Goal: Task Accomplishment & Management: Manage account settings

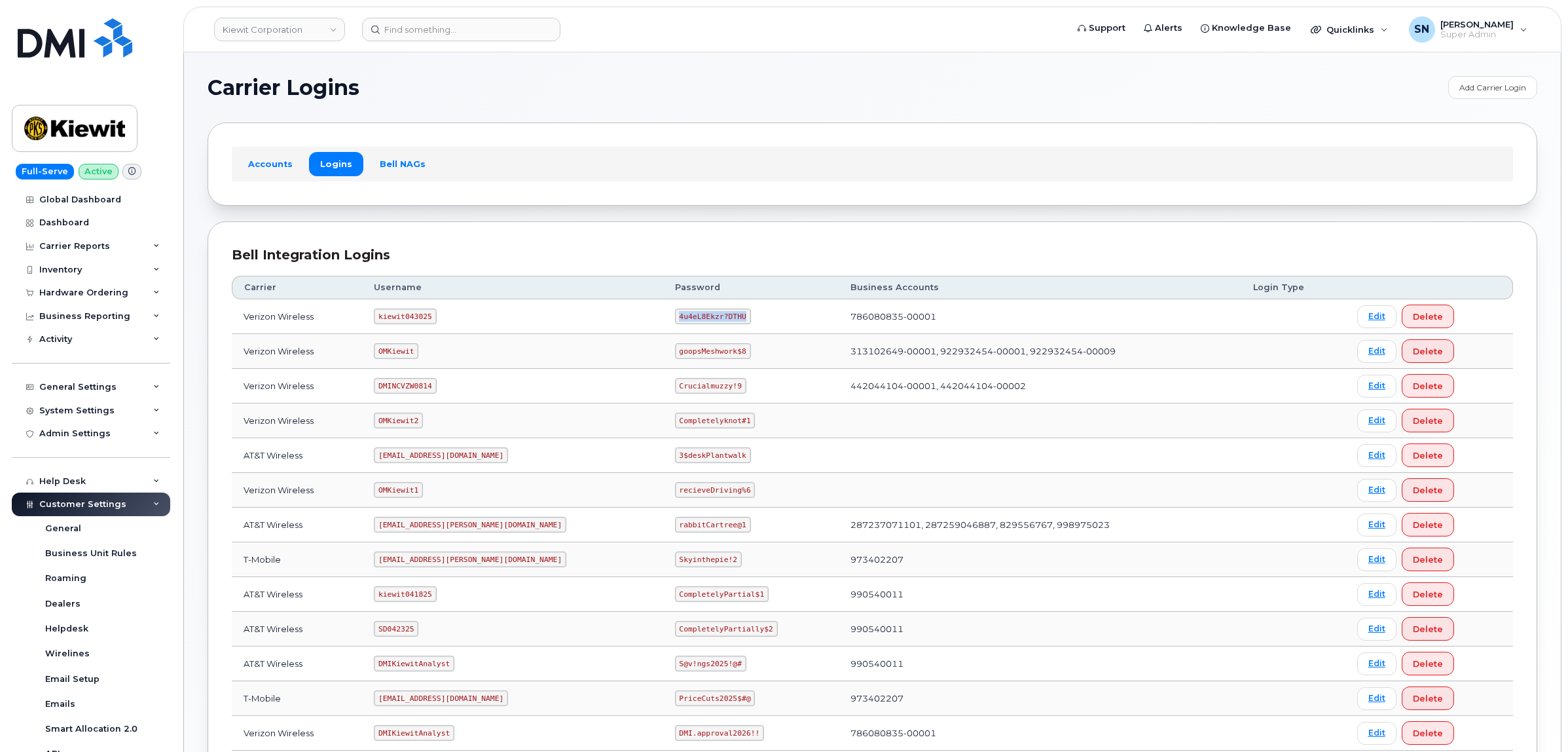
drag, startPoint x: 623, startPoint y: 319, endPoint x: 676, endPoint y: 329, distance: 53.9
click at [676, 329] on td "4u4eL8Ekzr?DTHU" at bounding box center [751, 316] width 176 height 35
copy code "4u4eL8Ekzr?DTHU"
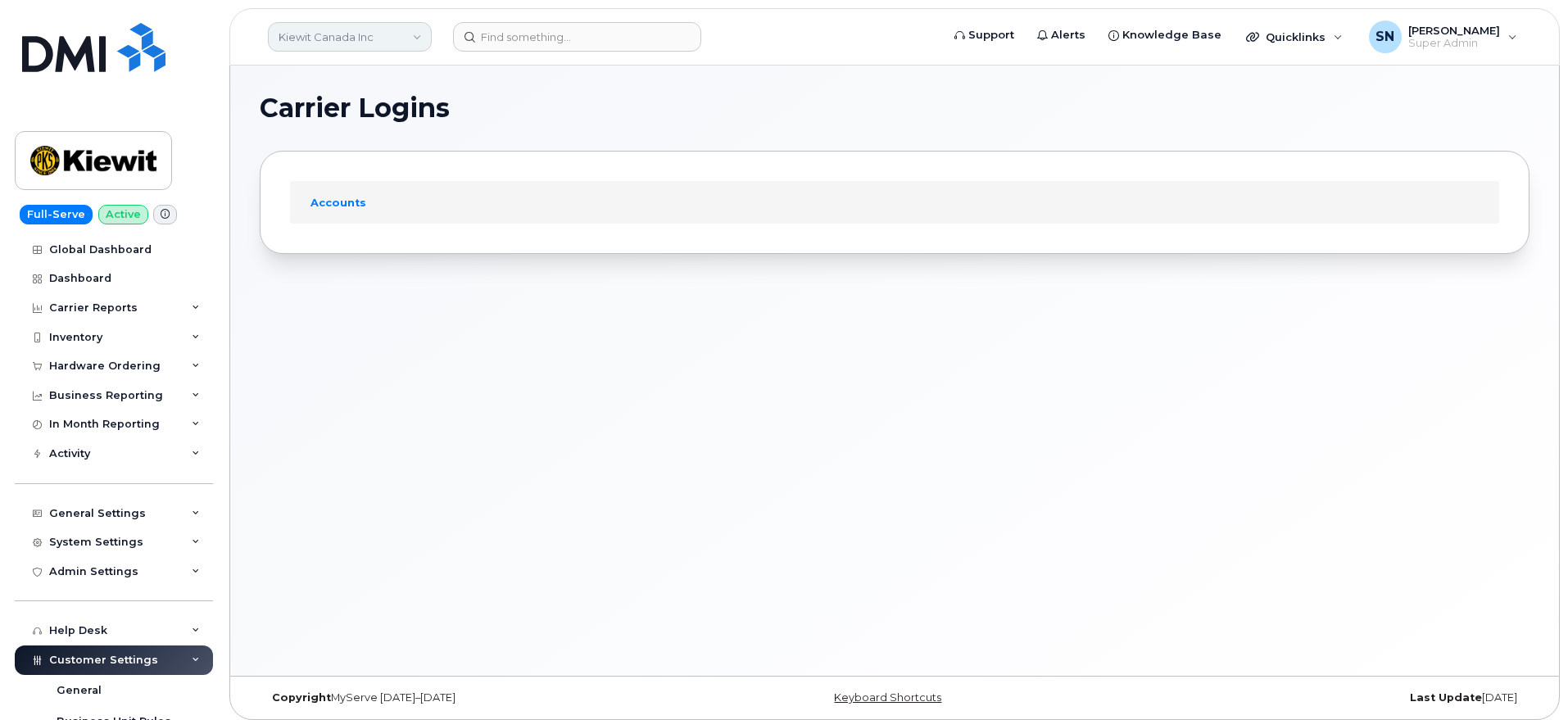
click at [330, 40] on link "Kiewit Canada Inc" at bounding box center [349, 37] width 164 height 29
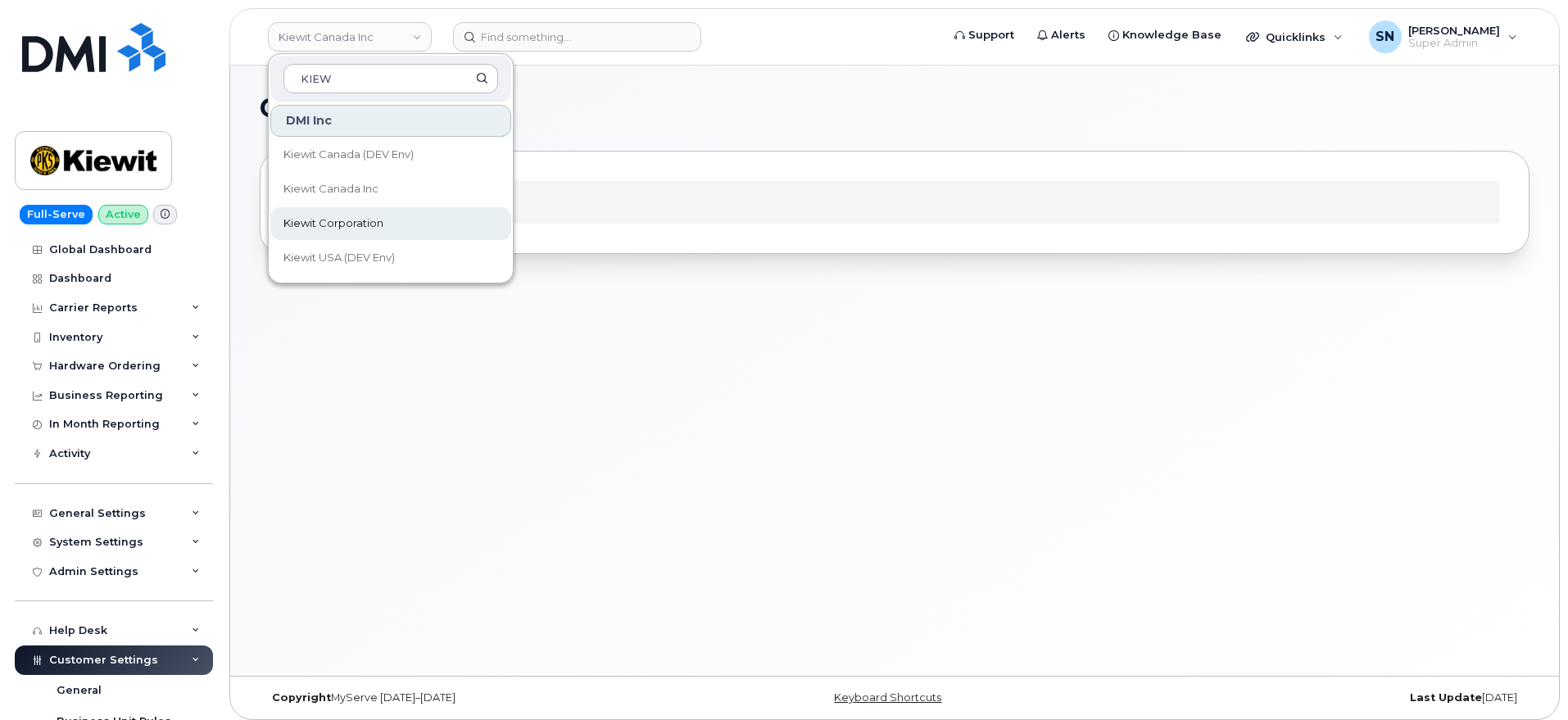
type input "KIEW"
click at [362, 212] on link "Kiewit Corporation" at bounding box center [391, 223] width 241 height 33
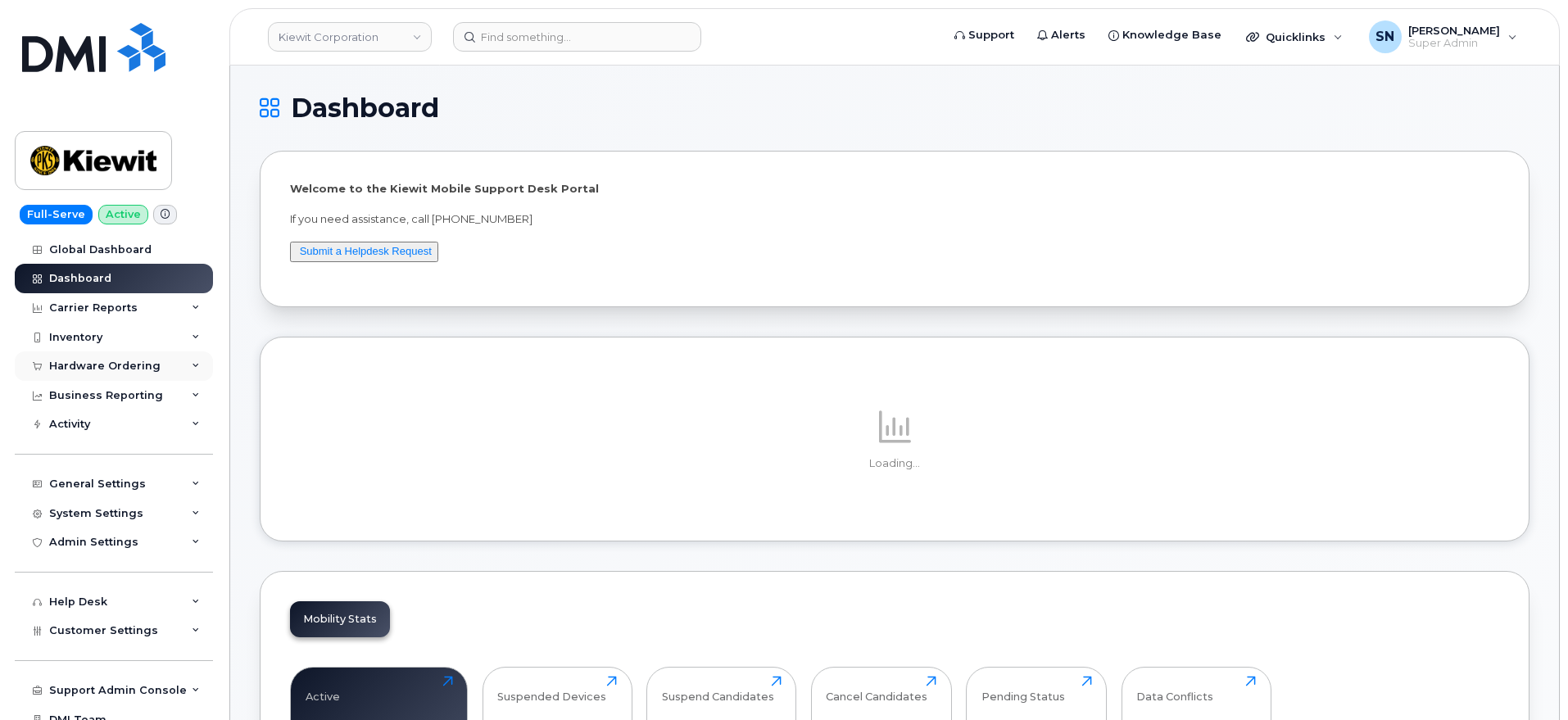
click at [95, 364] on div "Hardware Ordering" at bounding box center [105, 365] width 112 height 13
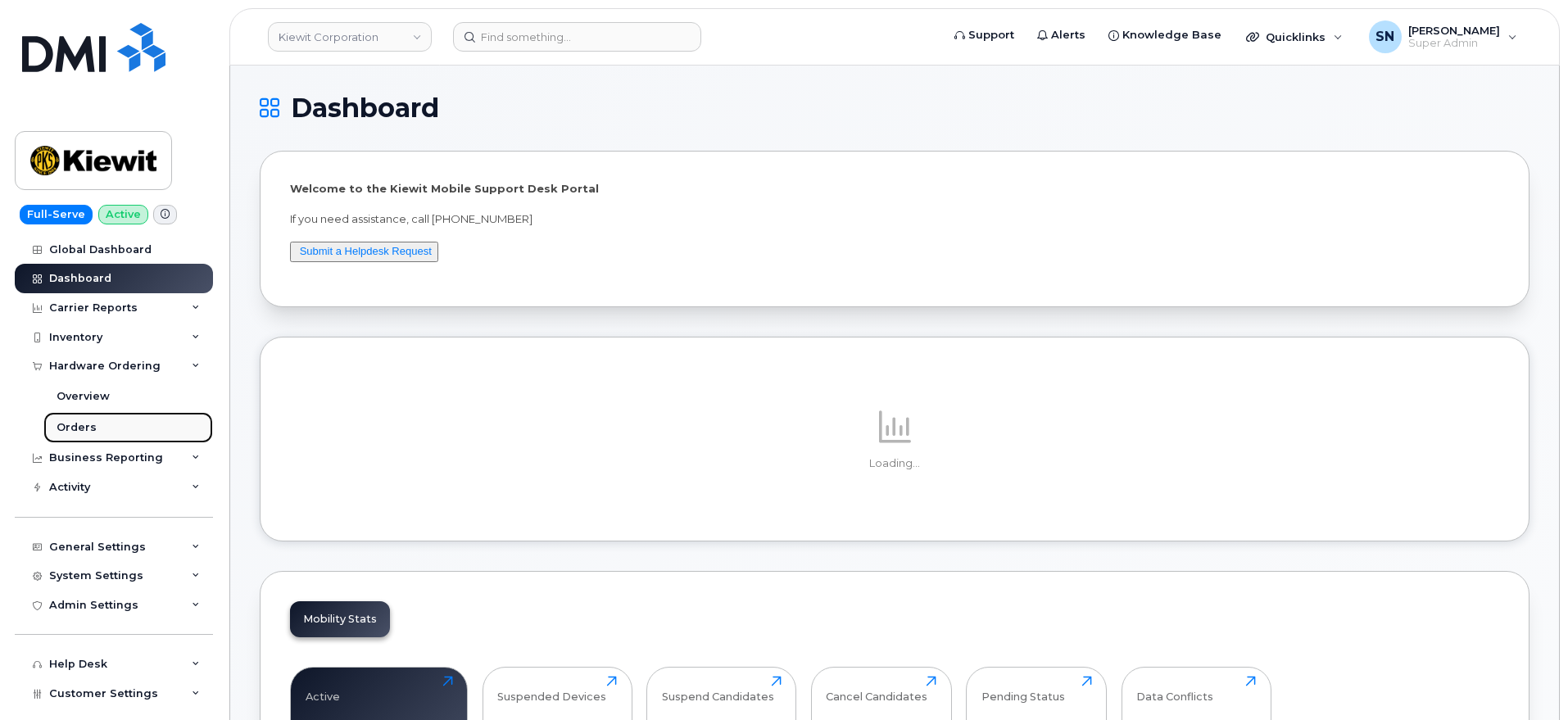
click at [71, 420] on div "Orders" at bounding box center [76, 427] width 40 height 15
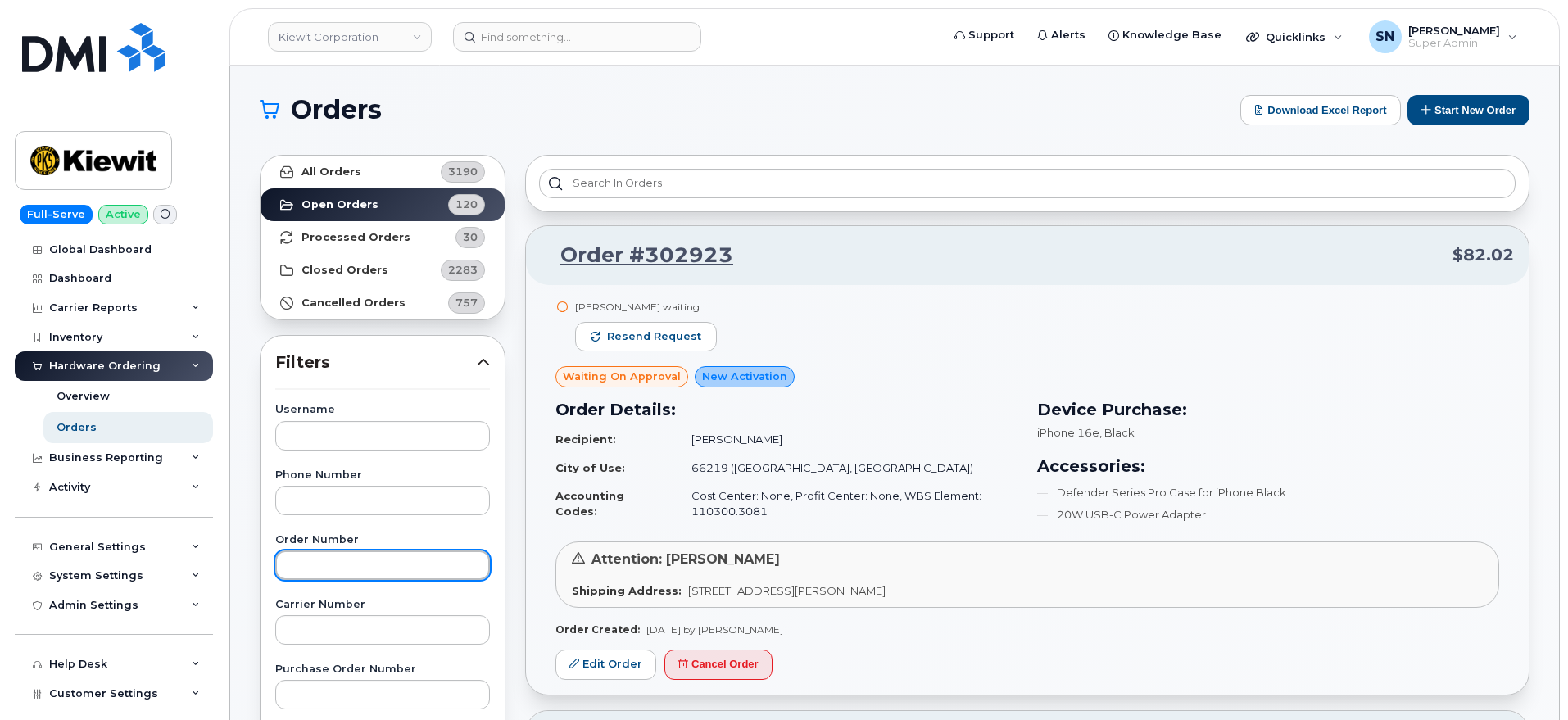
click at [359, 557] on input "text" at bounding box center [382, 565] width 214 height 29
paste input "302334"
type input "302334"
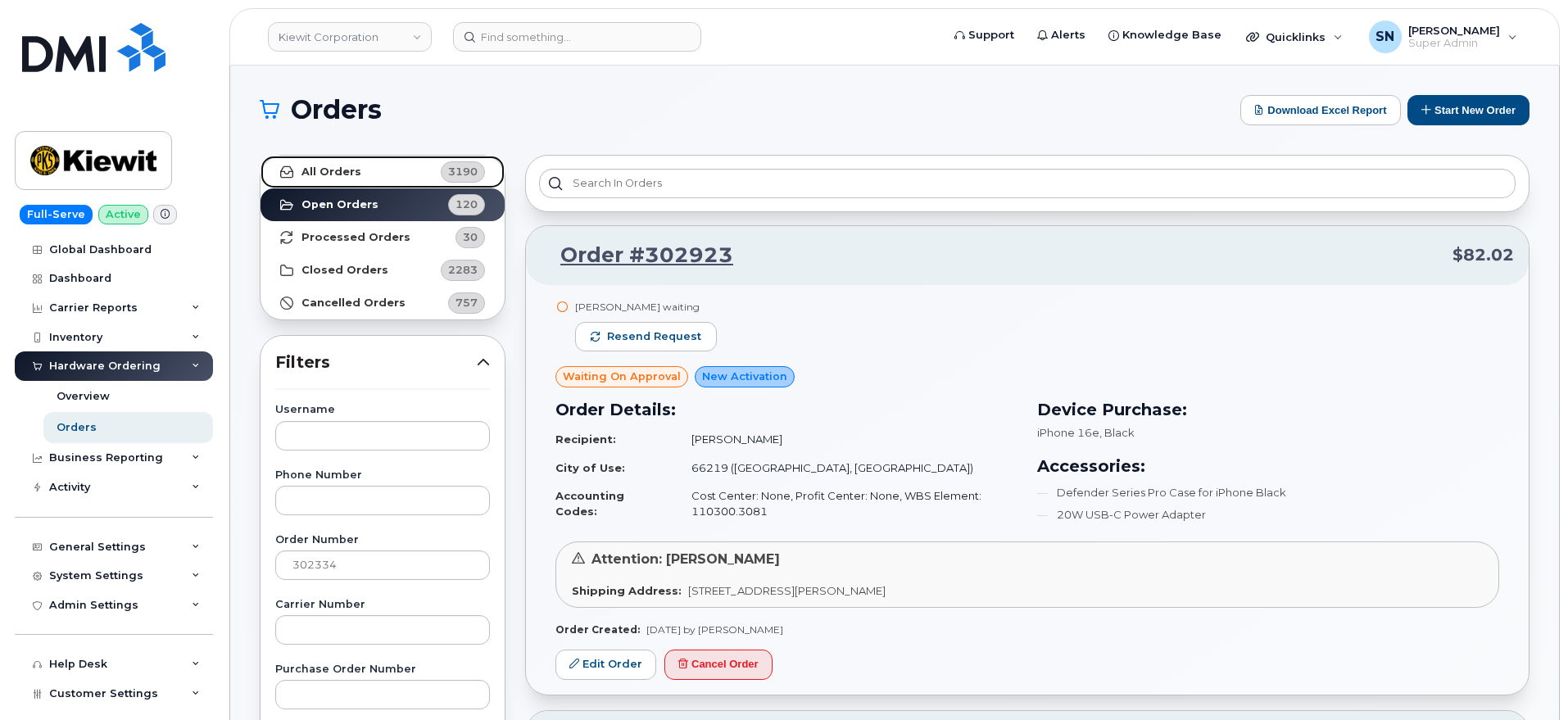
click at [343, 177] on strong "All Orders" at bounding box center [331, 172] width 60 height 13
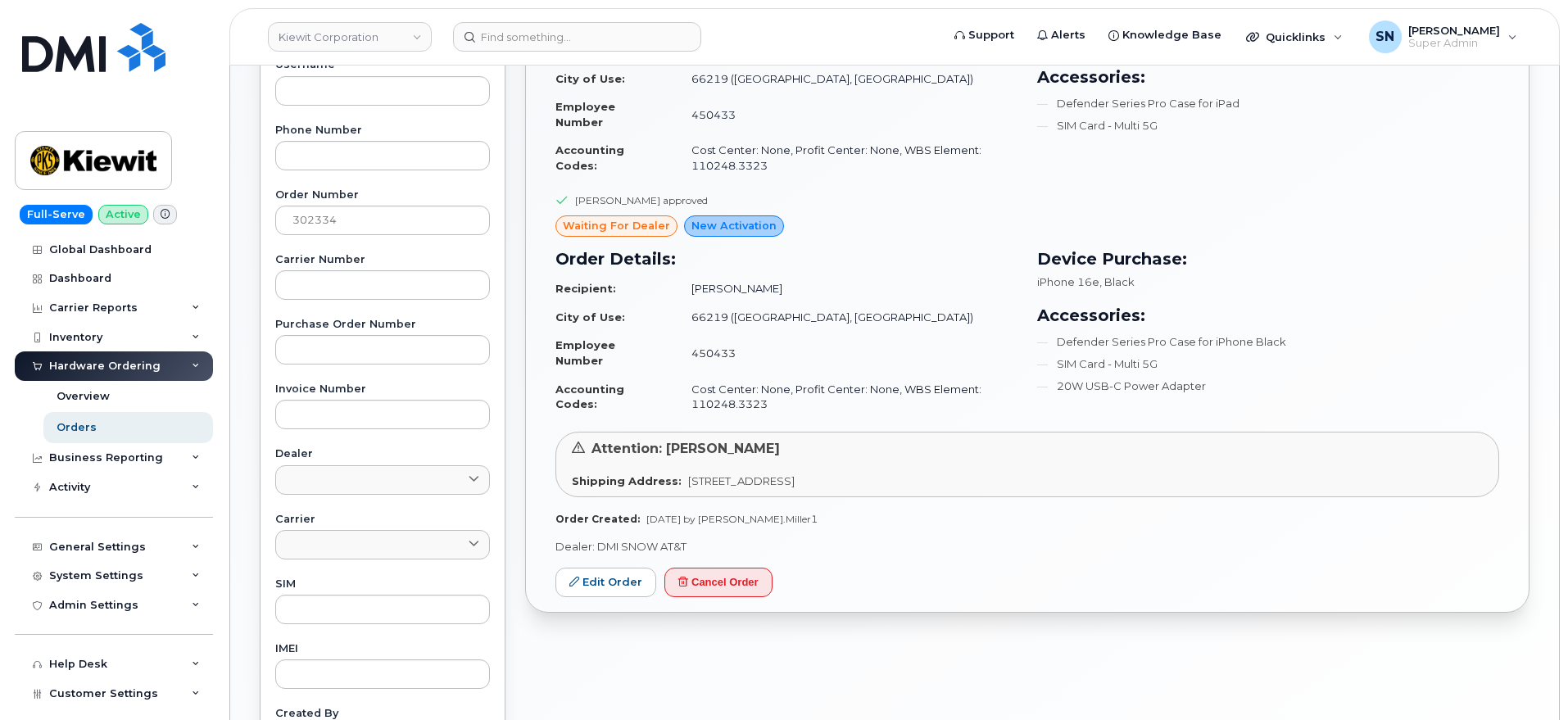
scroll to position [512, 0]
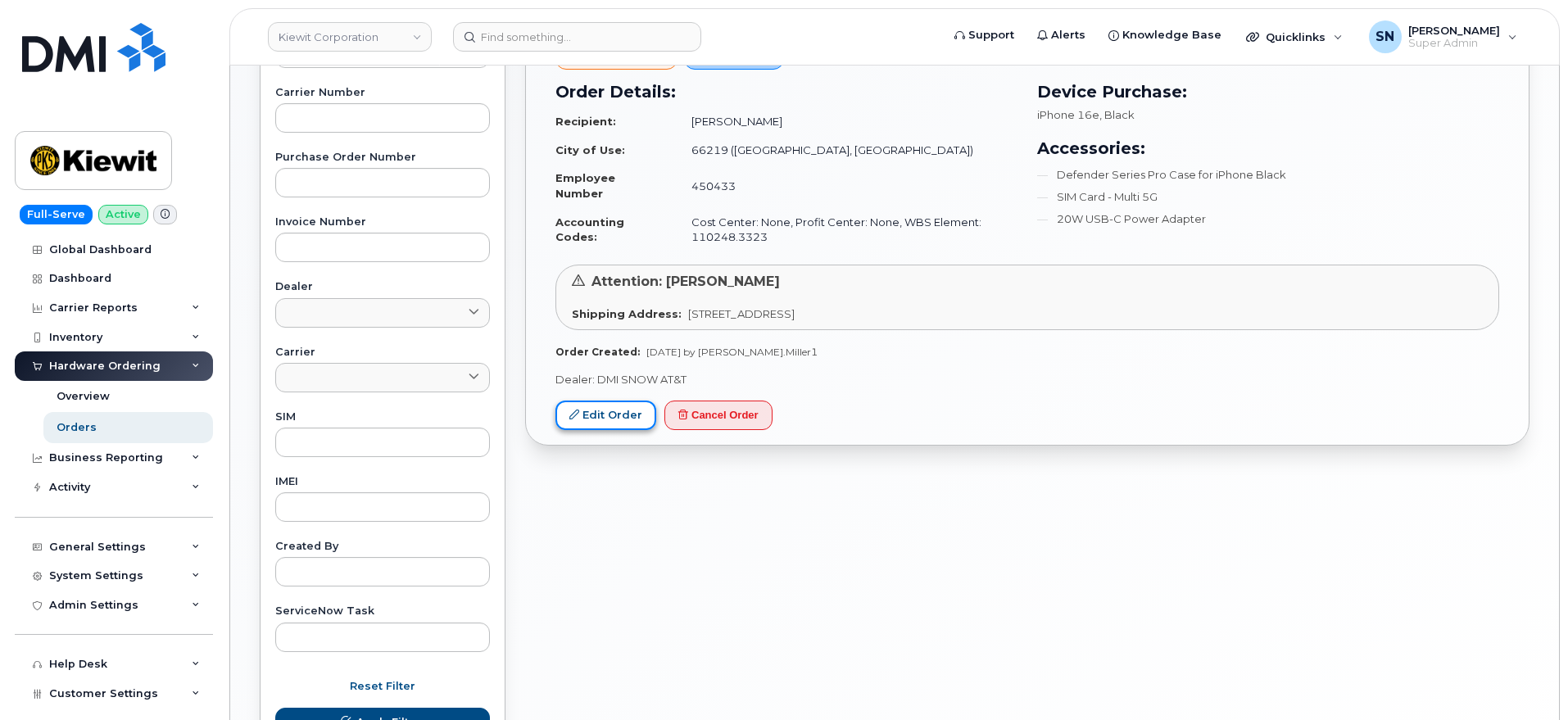
click at [632, 415] on link "Edit Order" at bounding box center [606, 415] width 101 height 30
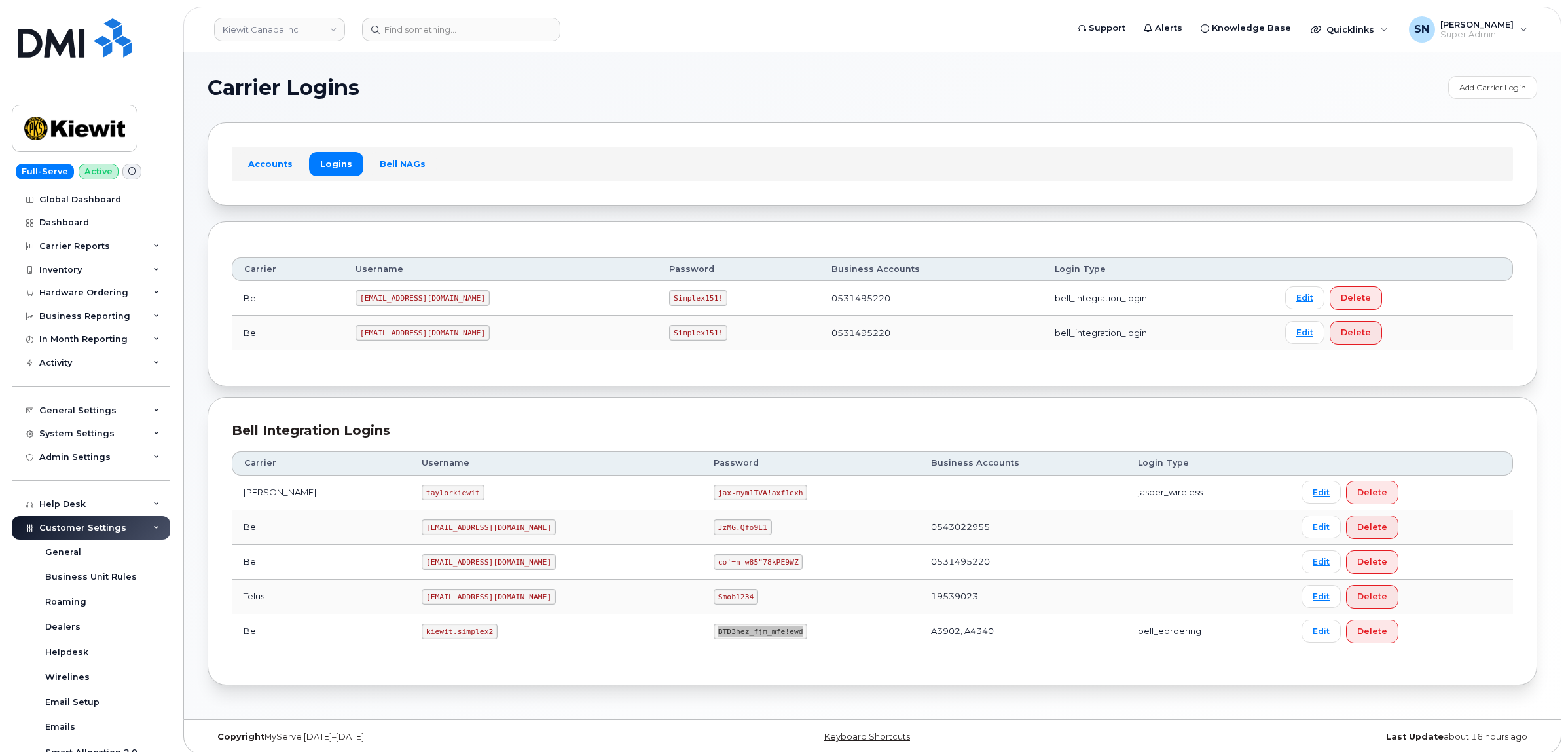
scroll to position [74, 0]
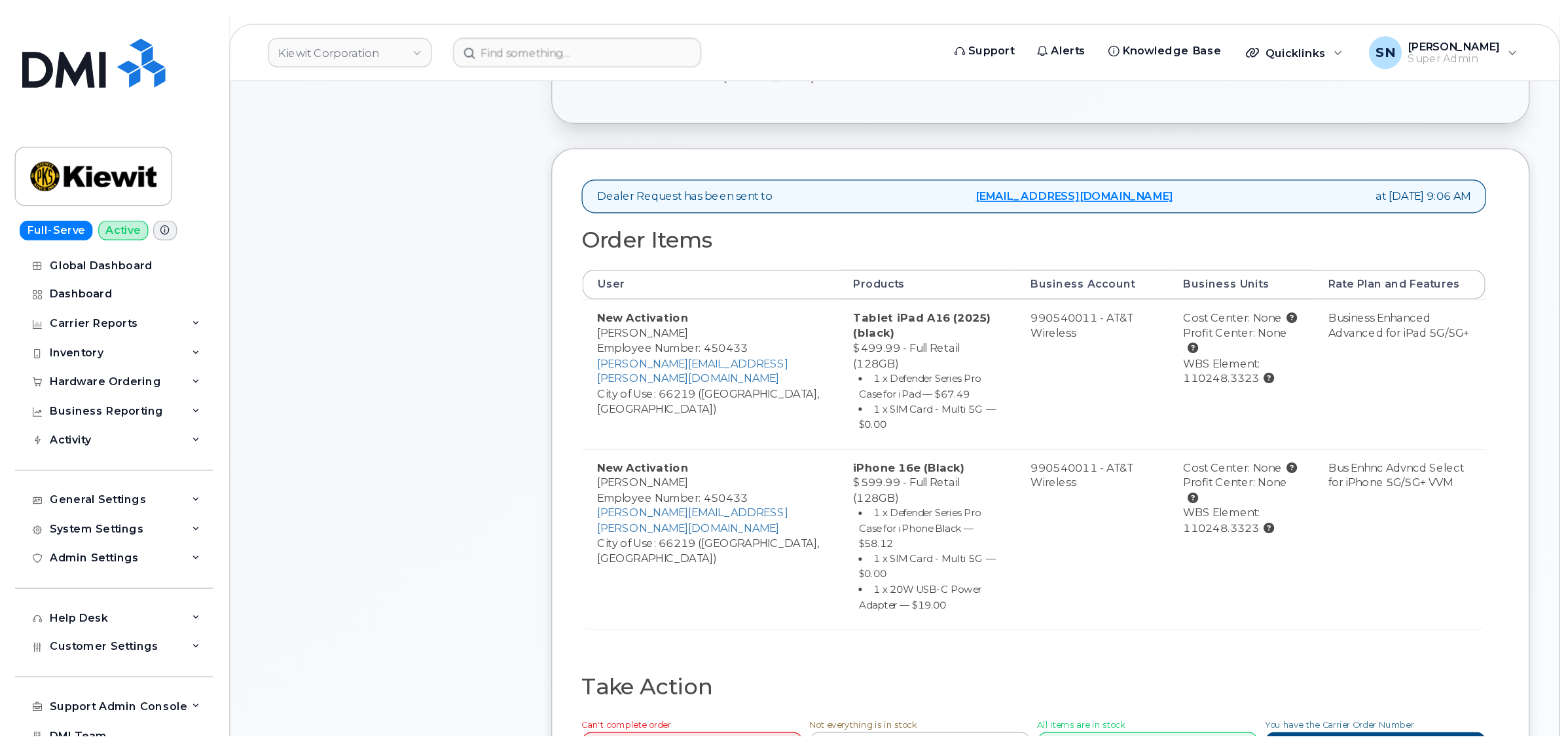
scroll to position [327, 0]
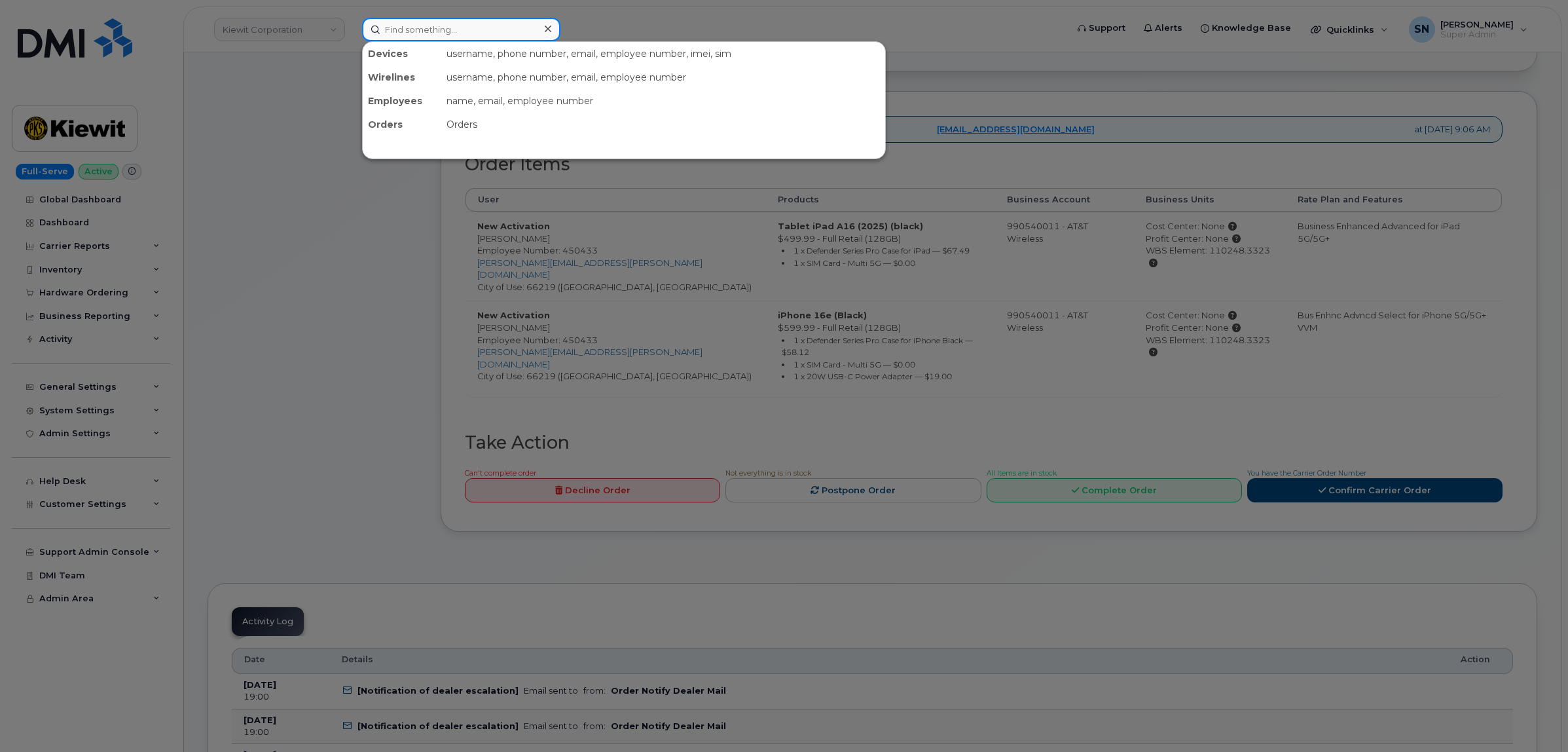
click at [404, 33] on input at bounding box center [461, 29] width 198 height 24
paste input "8133616286"
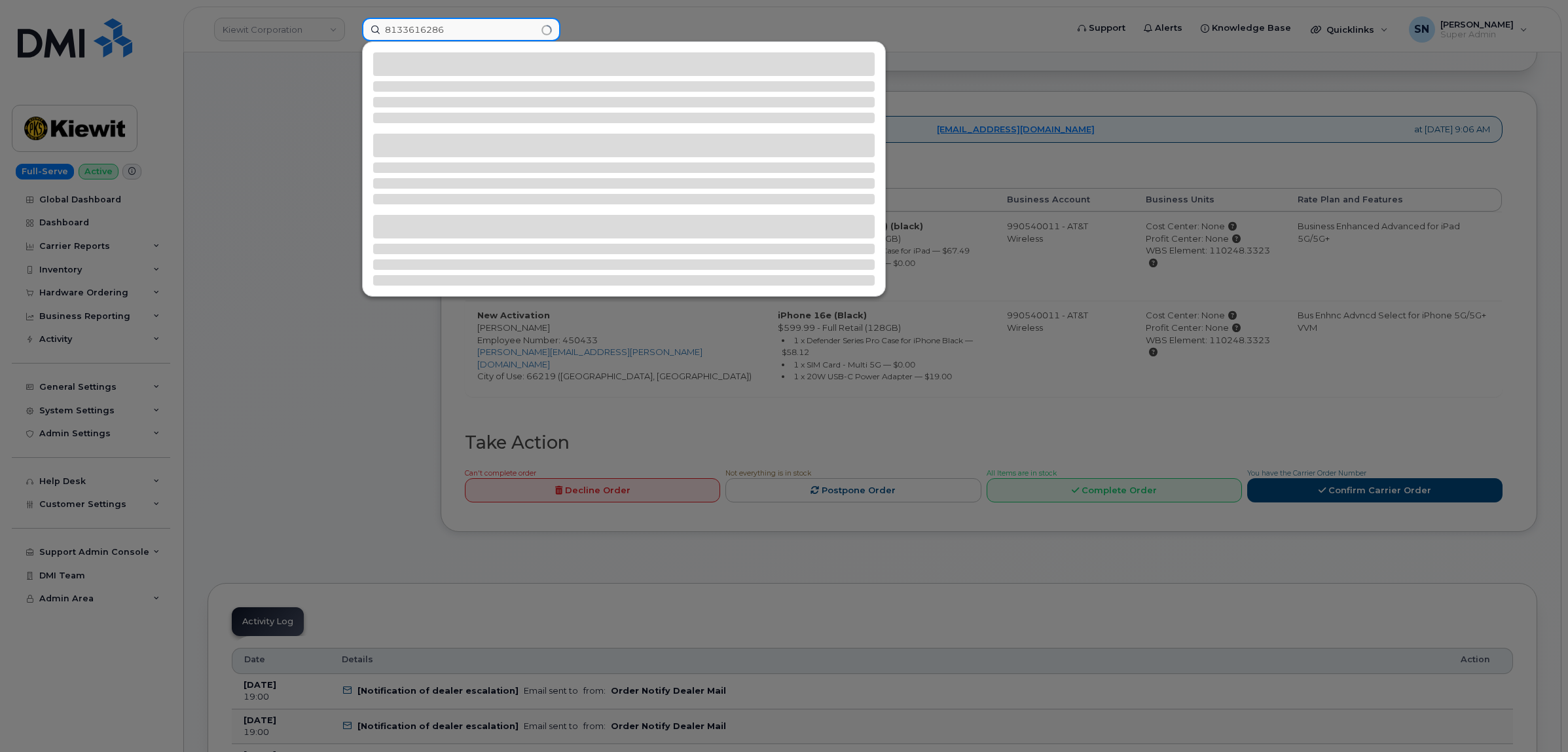
type input "8133616286"
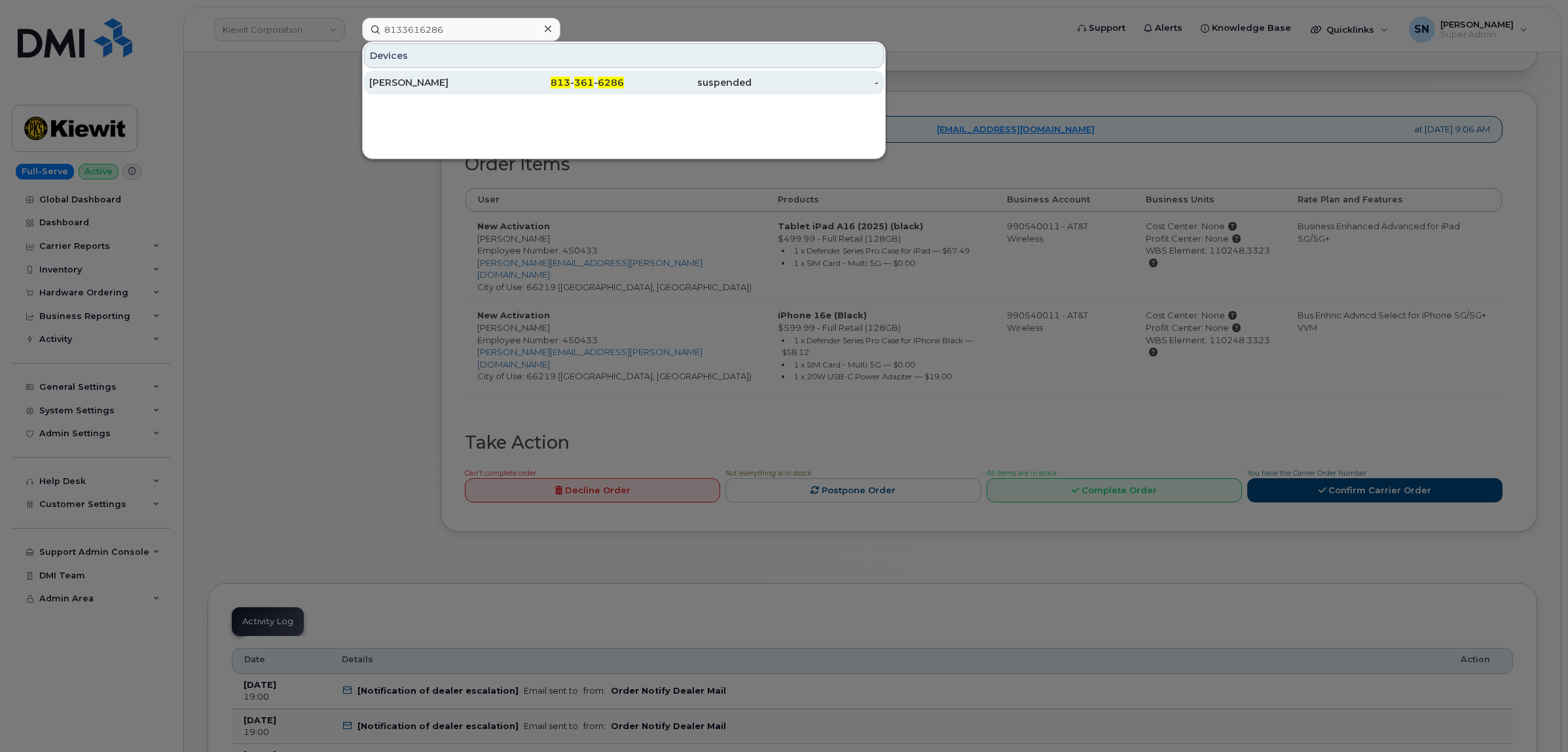
click at [453, 81] on div "JASON COCHRAN" at bounding box center [433, 82] width 128 height 13
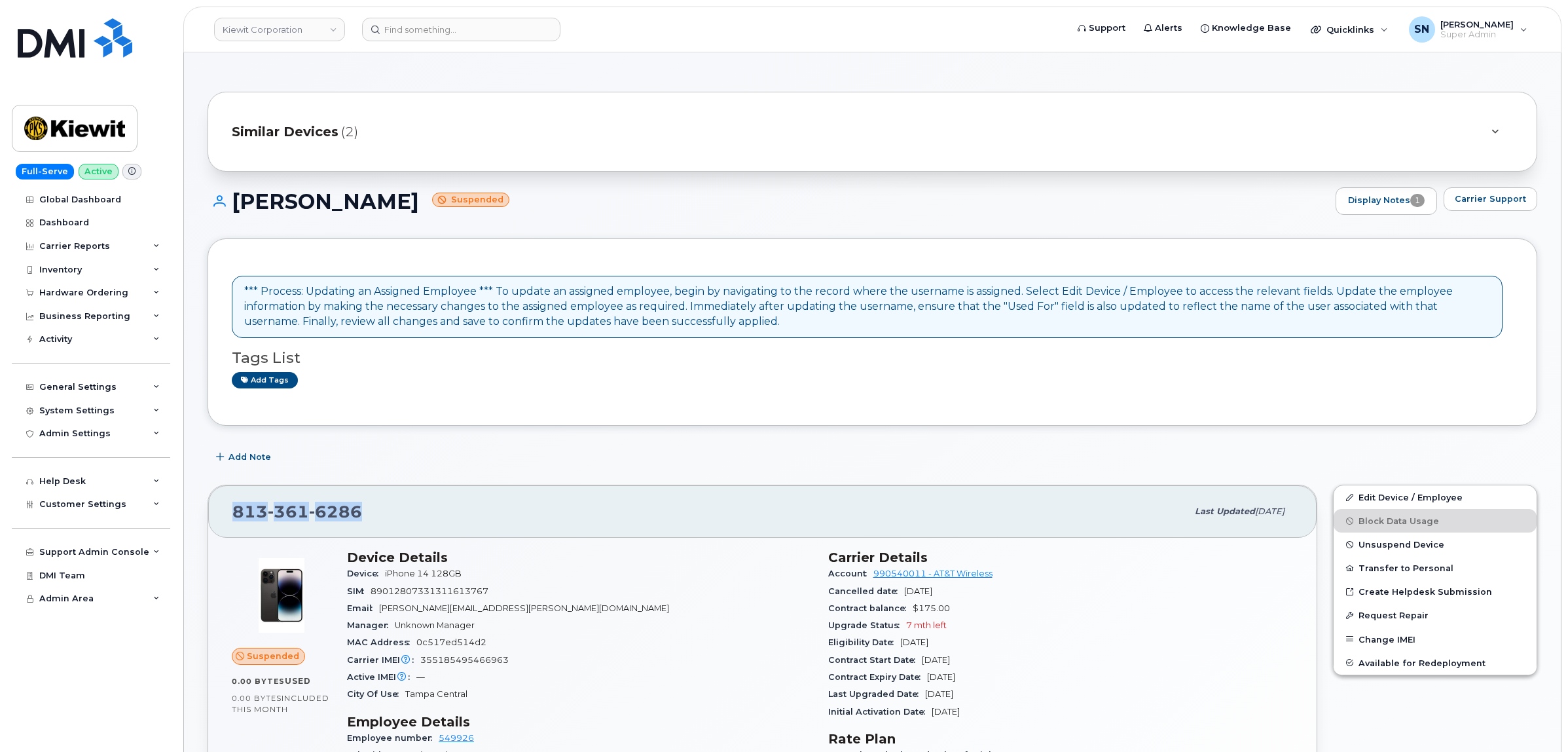
drag, startPoint x: 236, startPoint y: 508, endPoint x: 368, endPoint y: 514, distance: 132.1
click at [368, 514] on div "[PHONE_NUMBER]" at bounding box center [709, 511] width 955 height 28
copy span "[PHONE_NUMBER]"
click at [1457, 200] on button "Carrier Support" at bounding box center [1490, 199] width 94 height 24
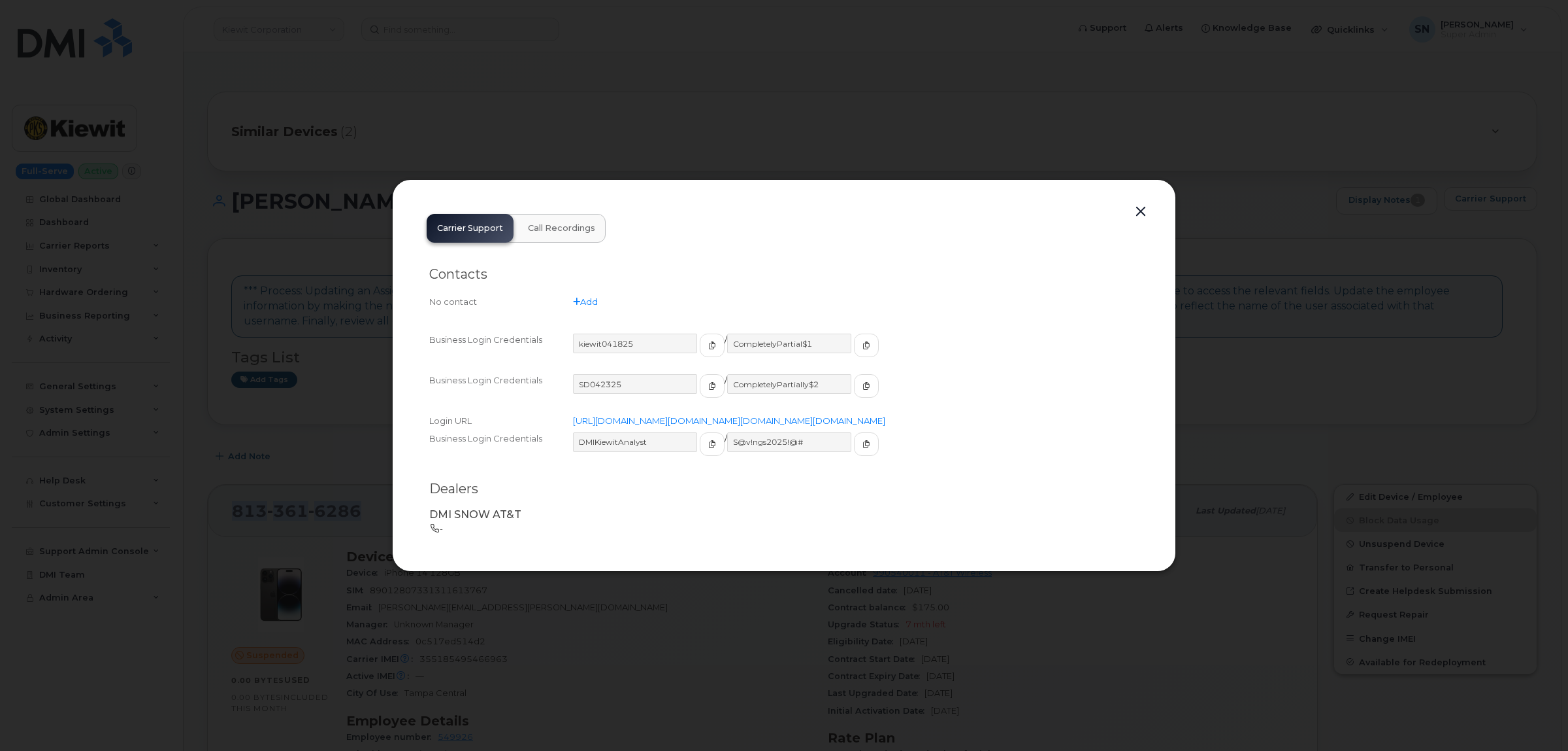
drag, startPoint x: 1145, startPoint y: 192, endPoint x: 1138, endPoint y: 198, distance: 9.2
click at [1145, 203] on button "button" at bounding box center [1141, 212] width 20 height 19
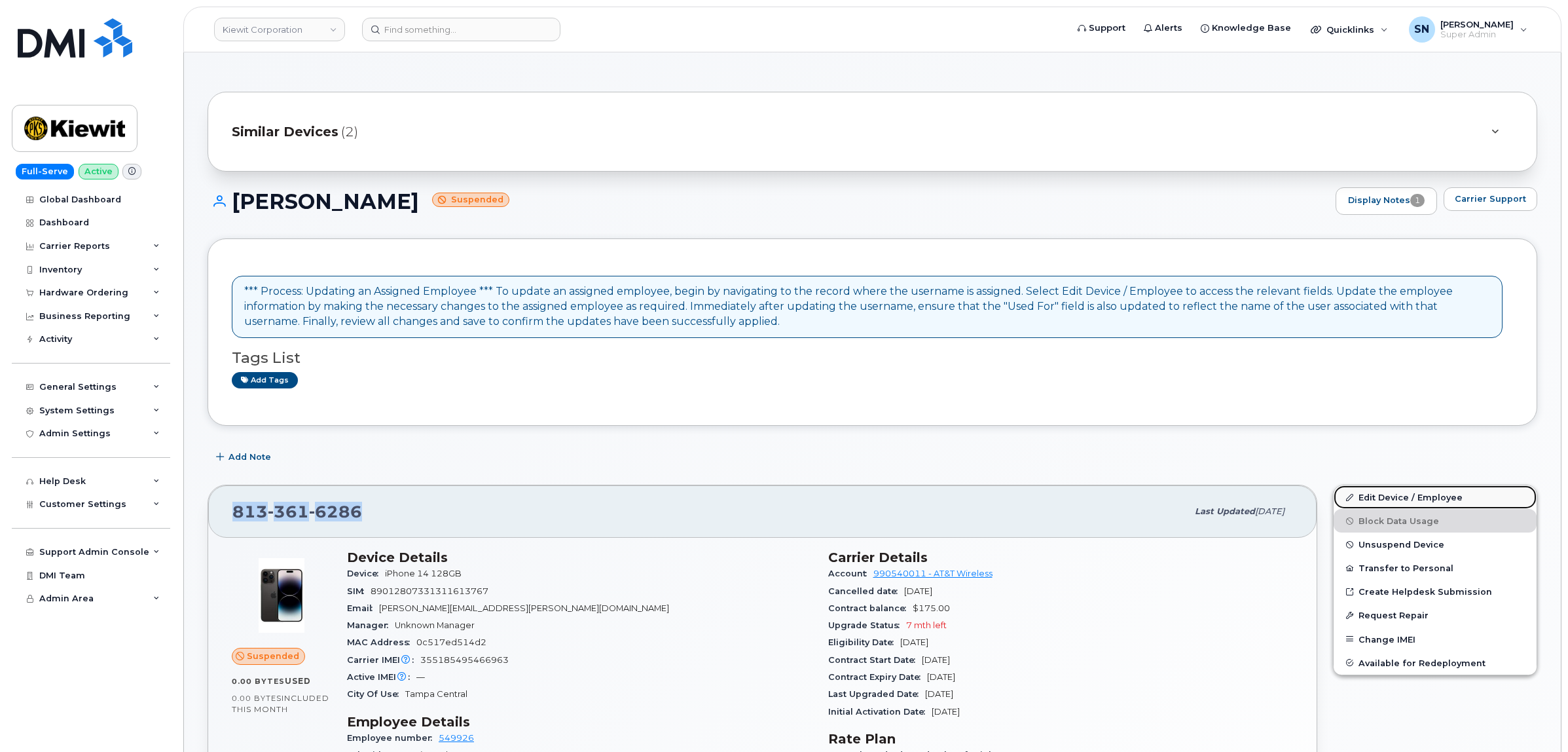
click at [1394, 495] on link "Edit Device / Employee" at bounding box center [1435, 496] width 203 height 24
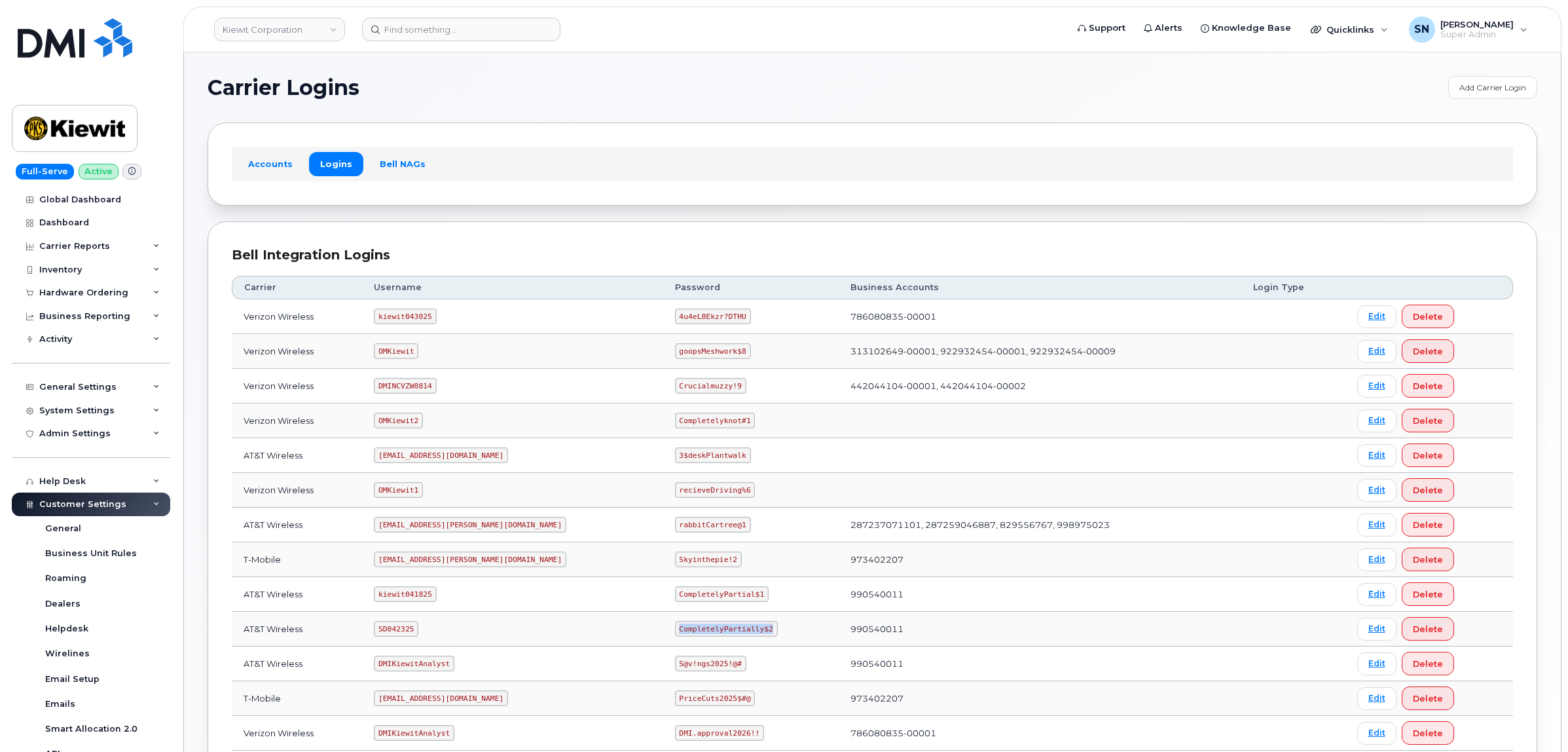
drag, startPoint x: 622, startPoint y: 633, endPoint x: 709, endPoint y: 628, distance: 87.1
click at [709, 628] on code "CompletelyPartially$2" at bounding box center [726, 628] width 103 height 16
copy code "CompletelyPartially$2"
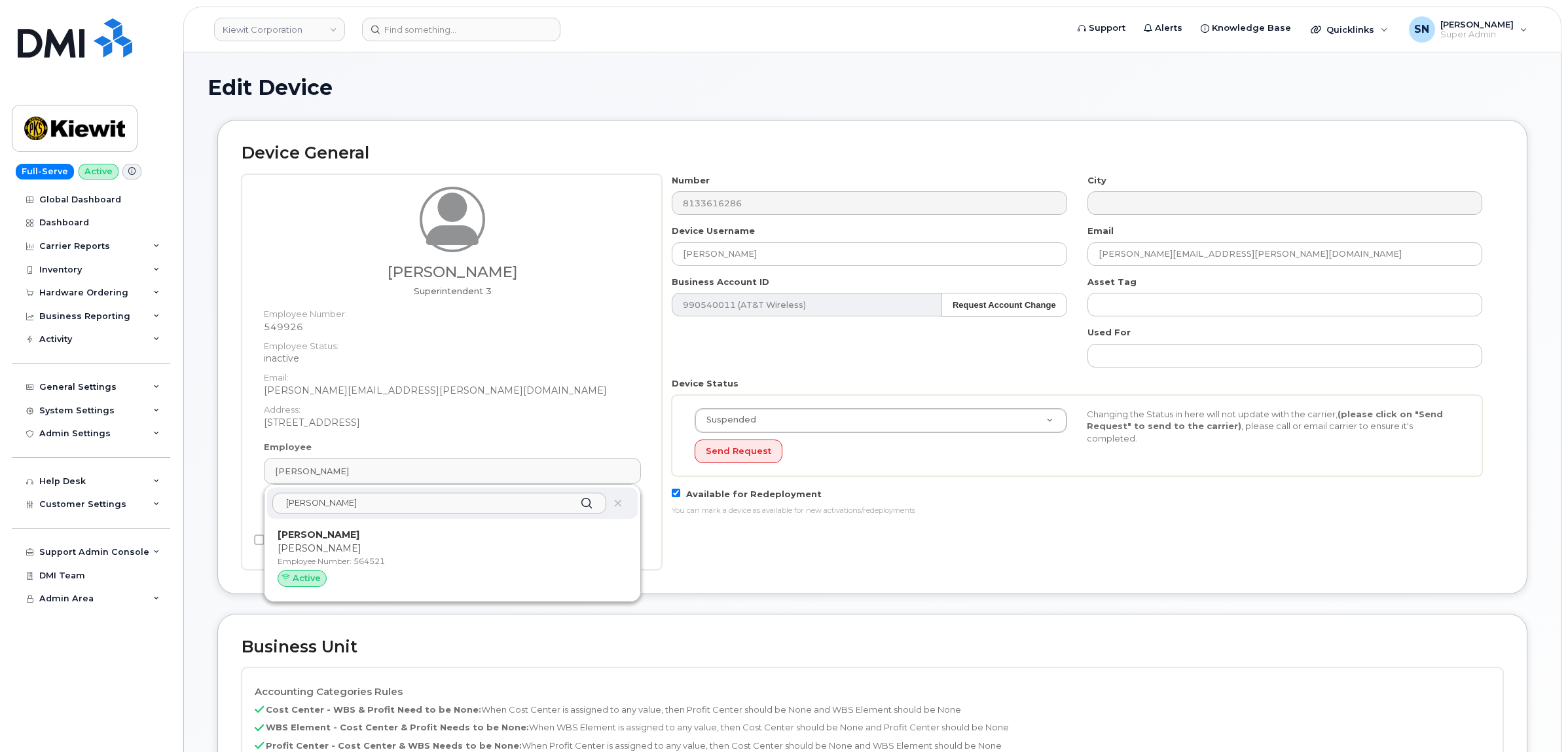
type input "[PERSON_NAME]"
click at [426, 545] on p "[PERSON_NAME]" at bounding box center [453, 548] width 350 height 14
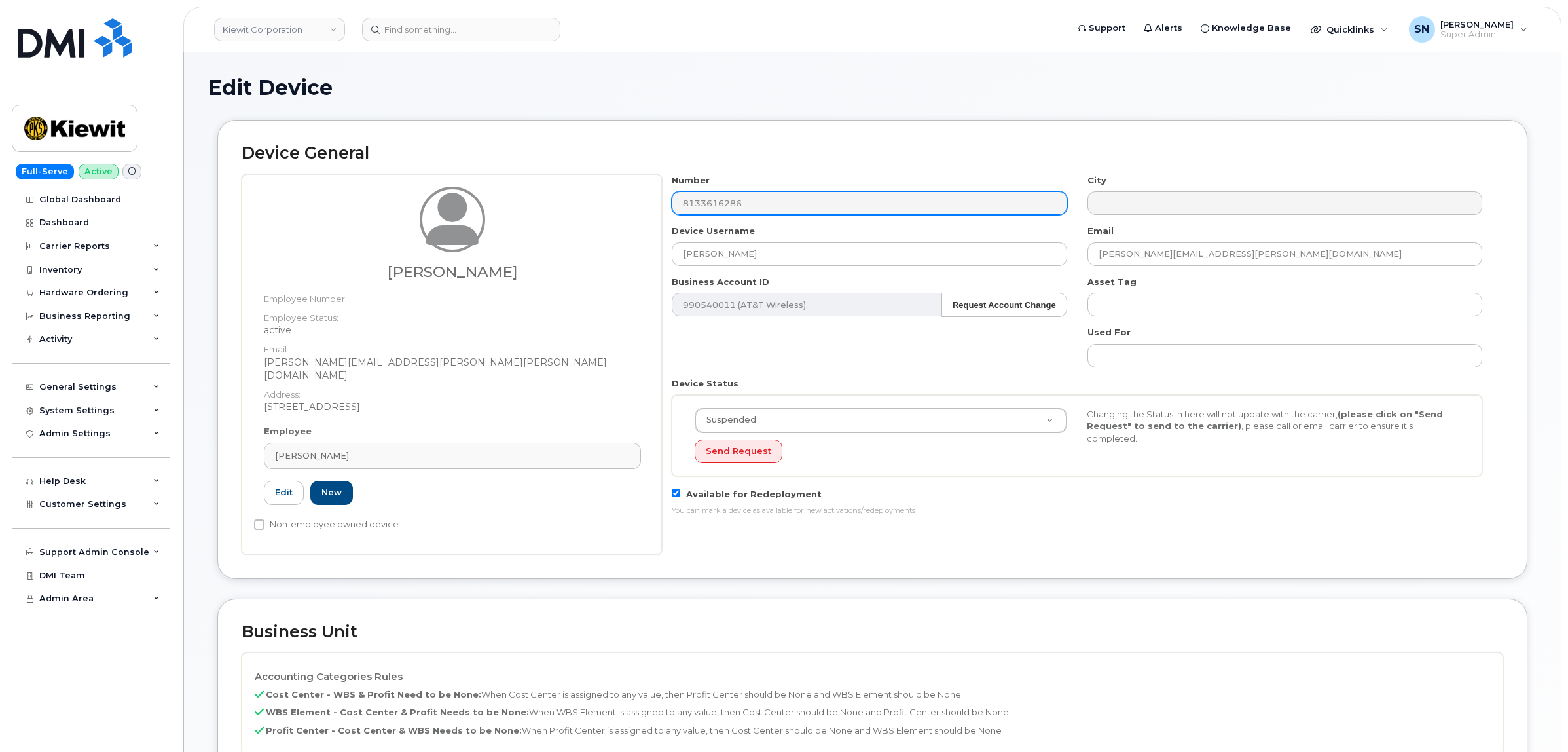
type input "564521"
type input "[PERSON_NAME]"
type input "[PERSON_NAME][EMAIL_ADDRESS][PERSON_NAME][PERSON_NAME][DOMAIN_NAME]"
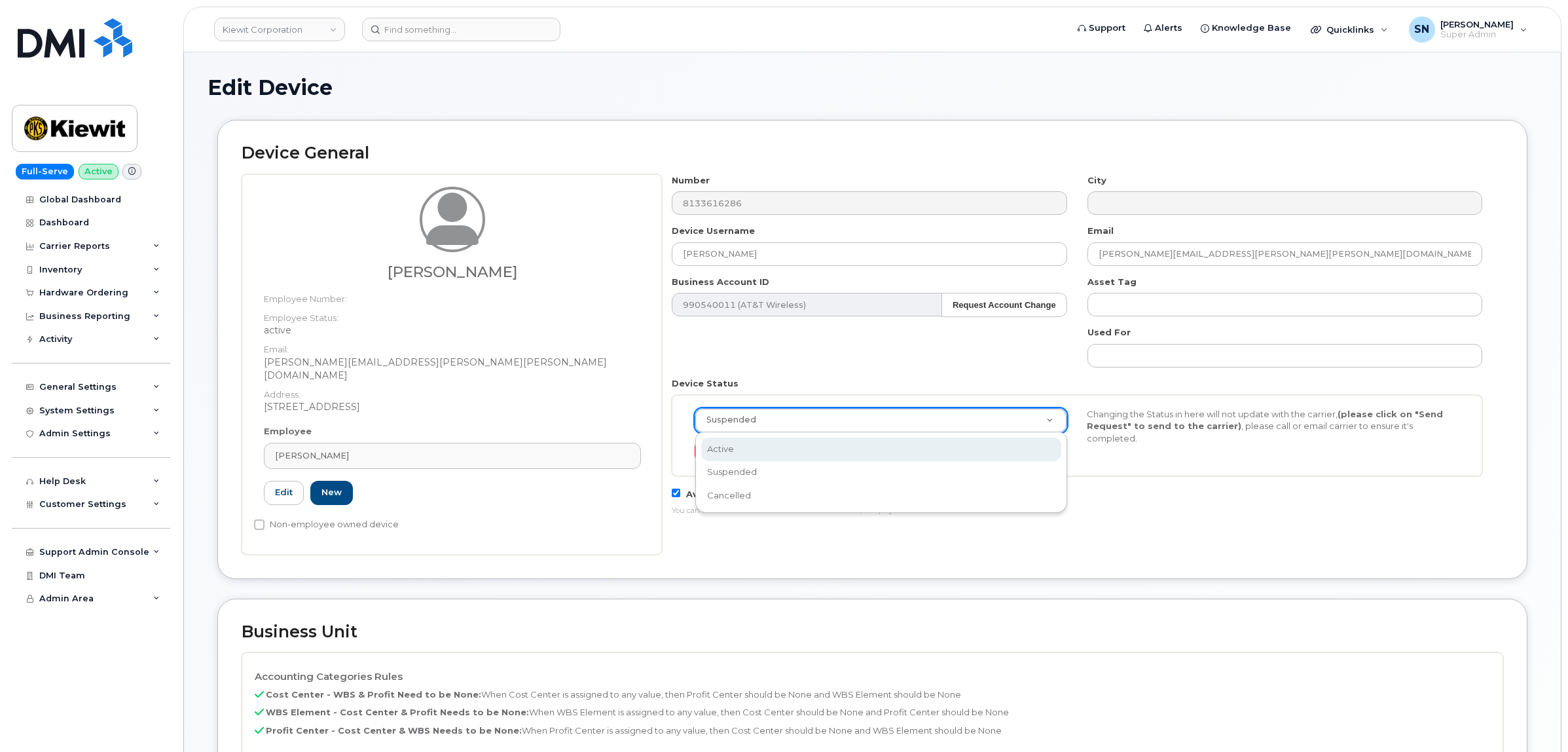
scroll to position [0, 4]
select select "active"
click at [859, 360] on div "Number 8133616286 City Device Username Douglas Chapman Email douglas.chapman@ki…" at bounding box center [1077, 350] width 830 height 351
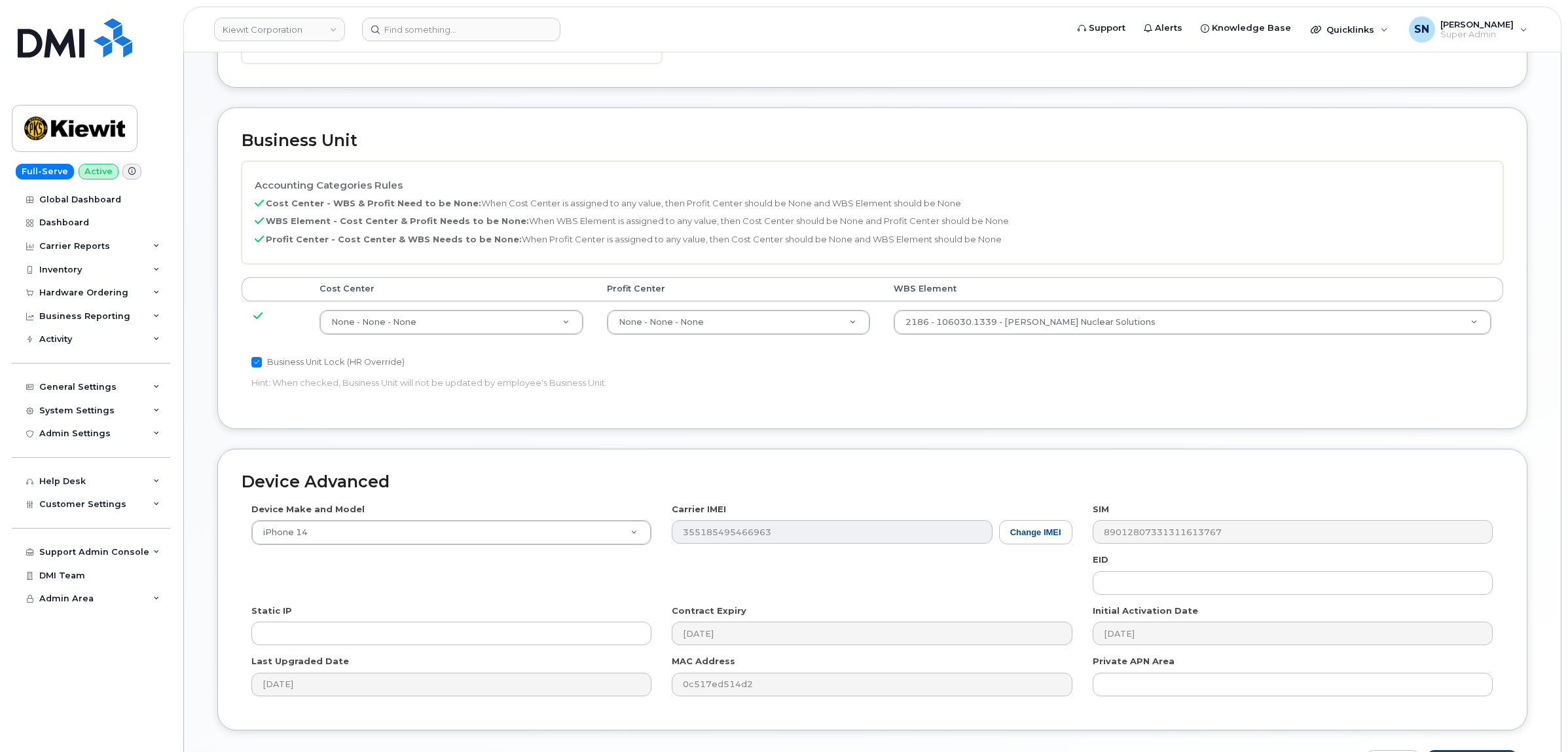
scroll to position [568, 0]
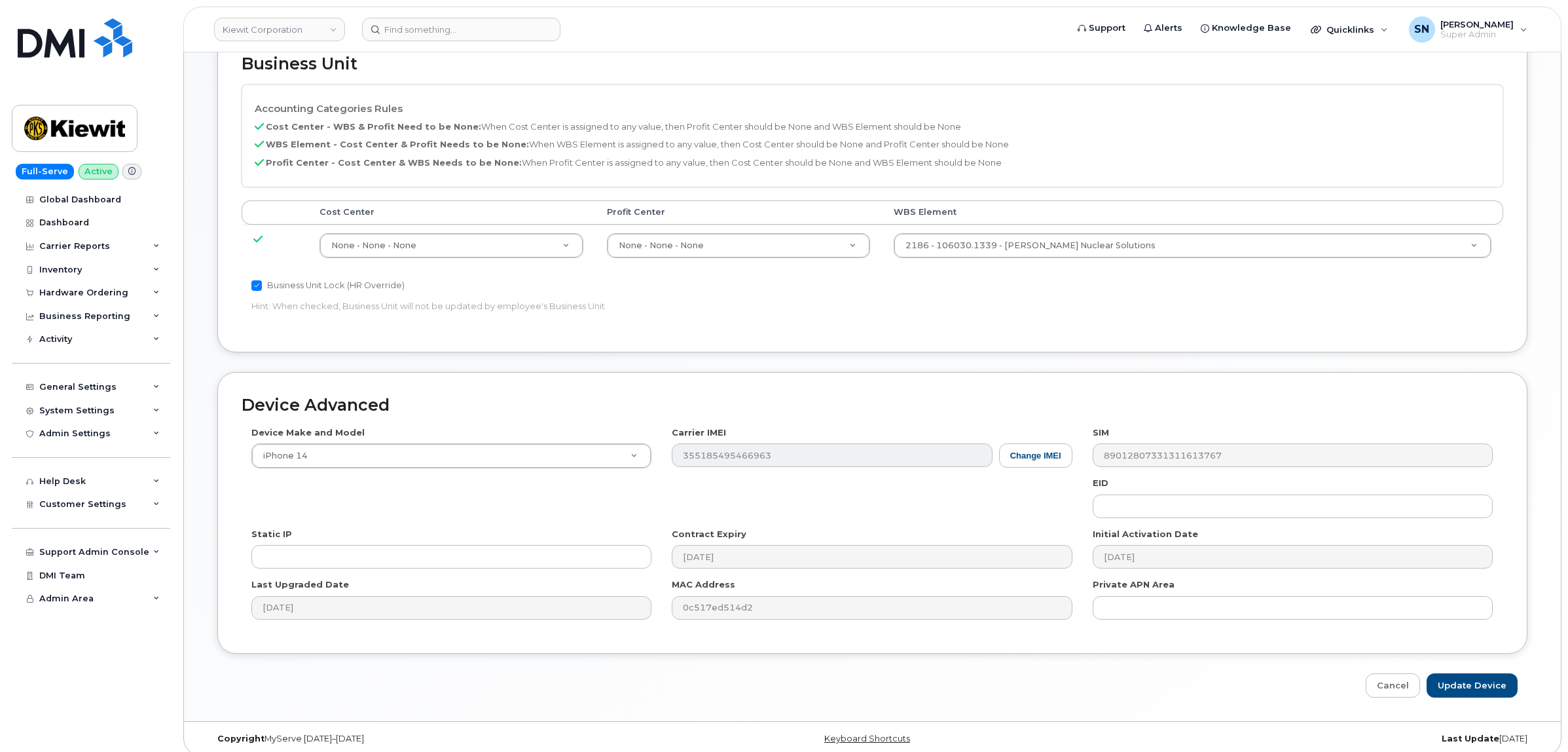
click at [1484, 658] on div "Device Advanced Device Make and Model iPhone 14 Android TCL 502 Watch Apple Wat…" at bounding box center [873, 535] width 1330 height 326
click at [1484, 673] on input "Update Device" at bounding box center [1472, 686] width 91 height 24
type input "Saving..."
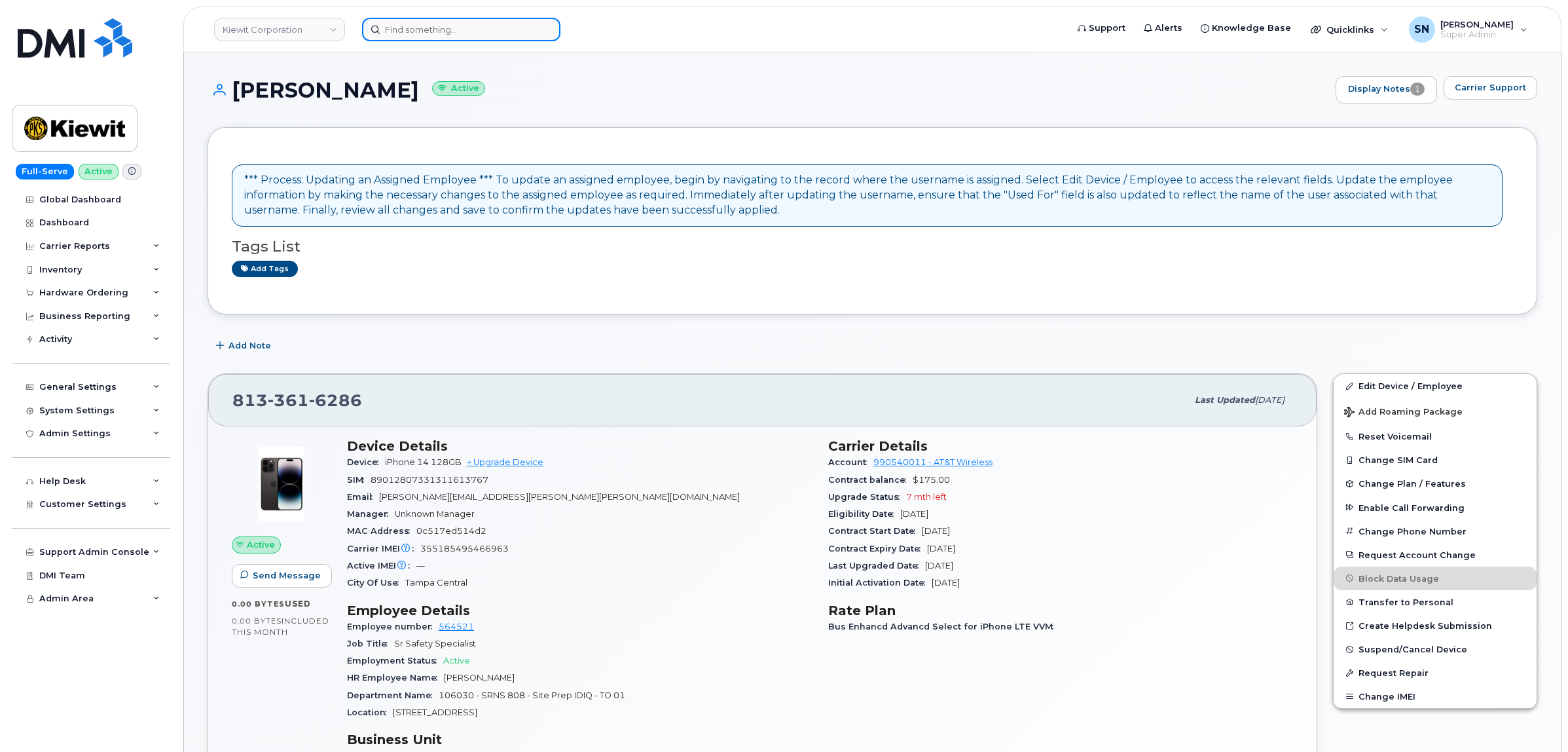
click at [501, 30] on input at bounding box center [461, 29] width 198 height 24
paste input "7808322652"
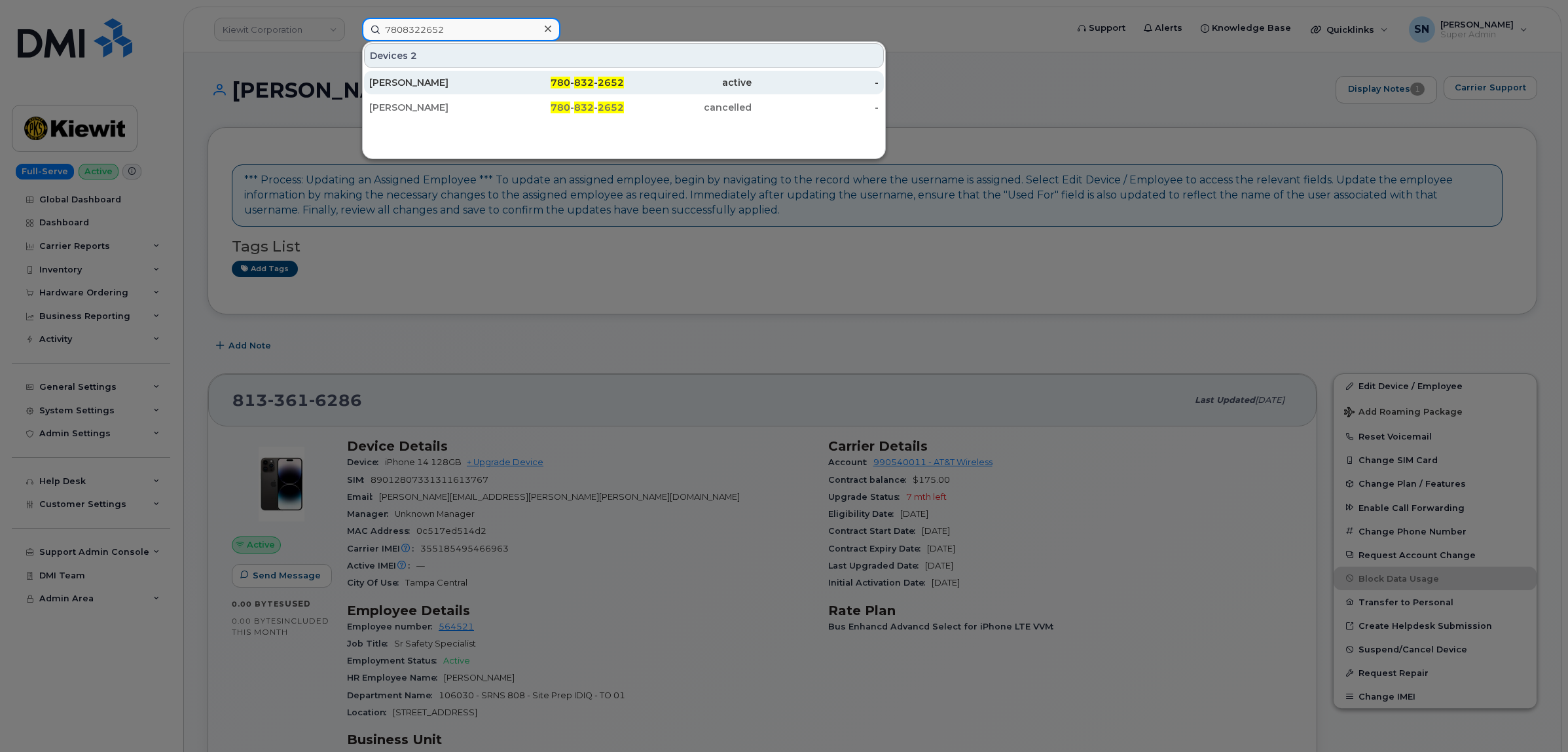
type input "7808322652"
click at [484, 83] on div "[PERSON_NAME]" at bounding box center [433, 82] width 128 height 13
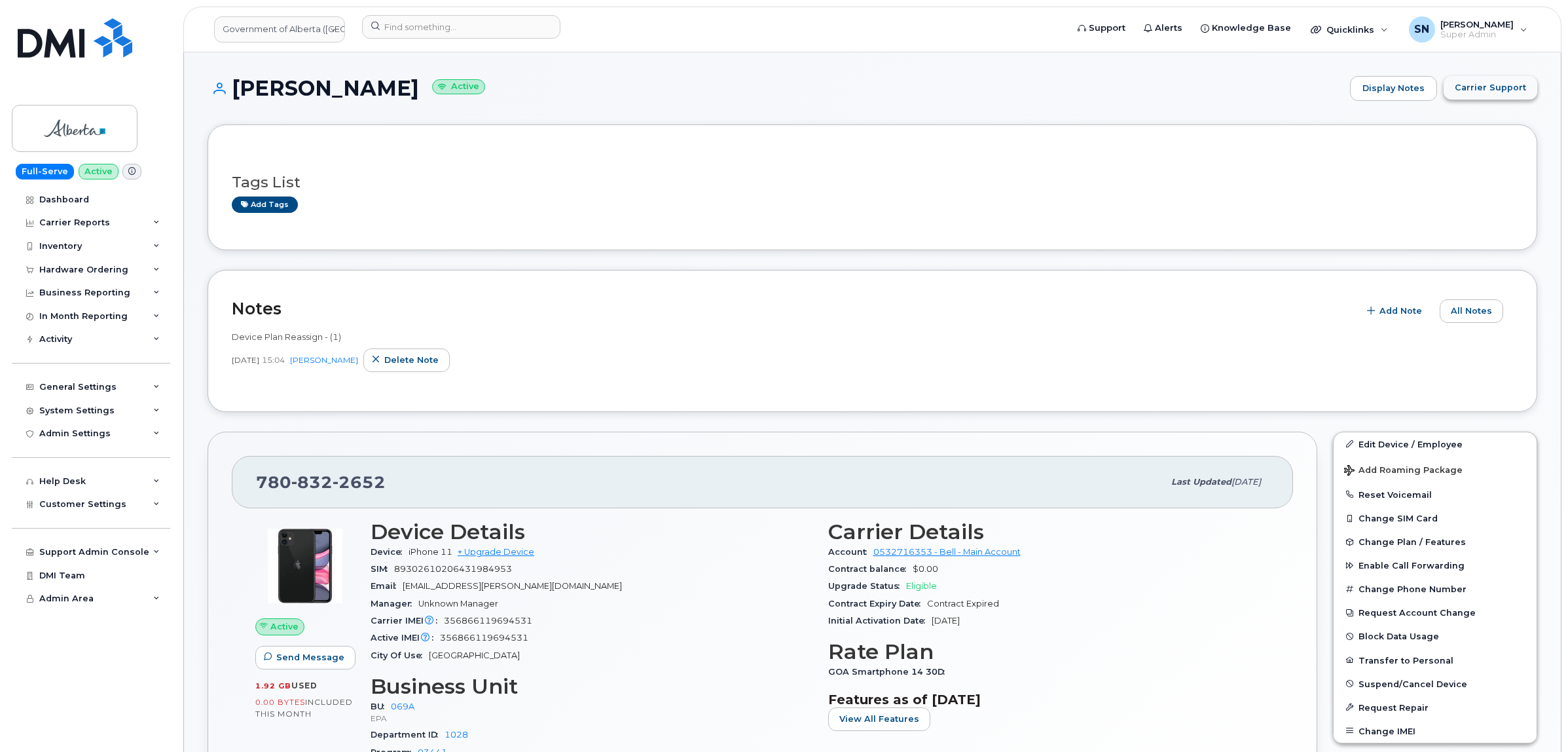
click at [1488, 86] on span "Carrier Support" at bounding box center [1490, 87] width 71 height 12
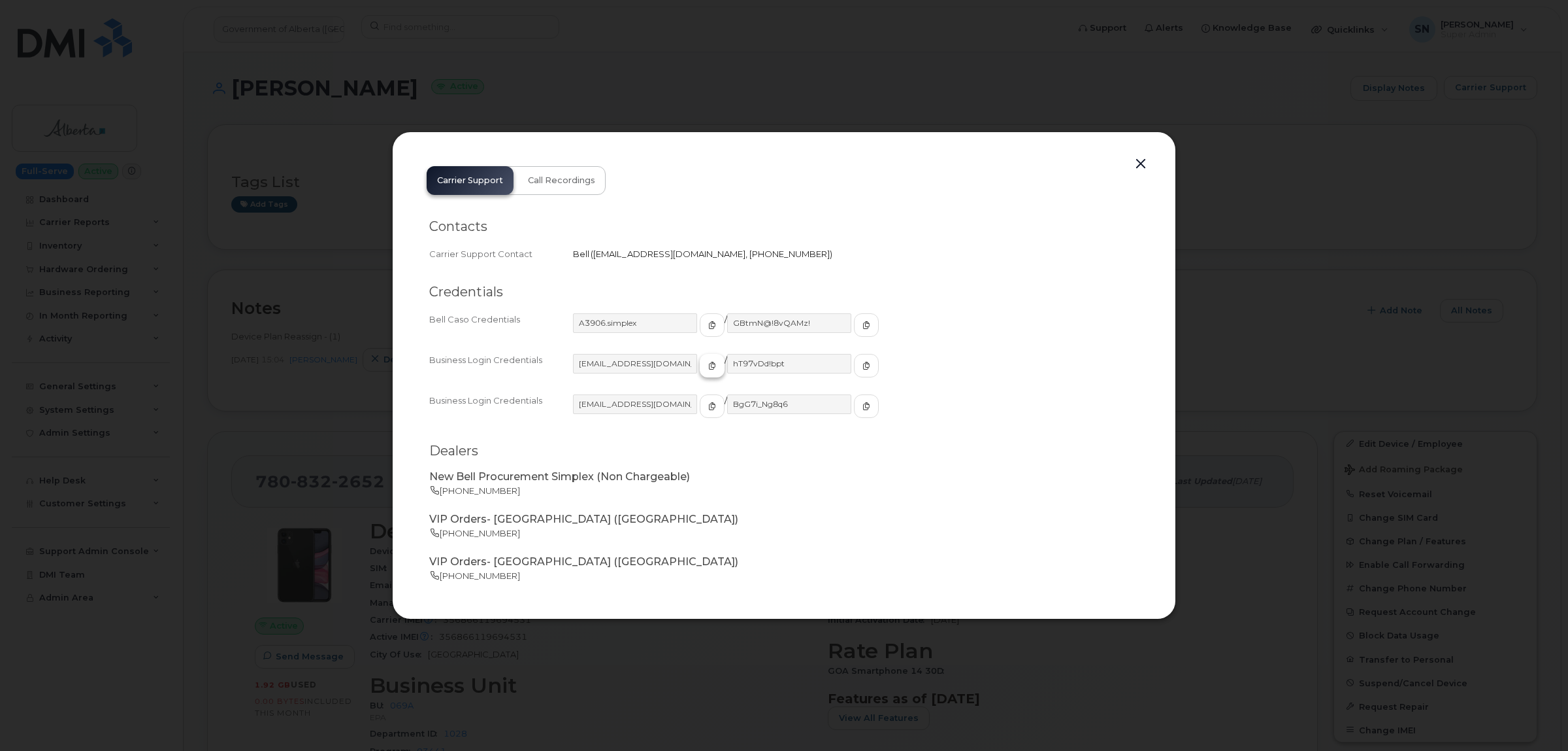
click at [706, 370] on span "button" at bounding box center [712, 365] width 12 height 12
click at [862, 365] on icon "button" at bounding box center [866, 365] width 8 height 8
click at [1141, 161] on button "button" at bounding box center [1141, 164] width 20 height 19
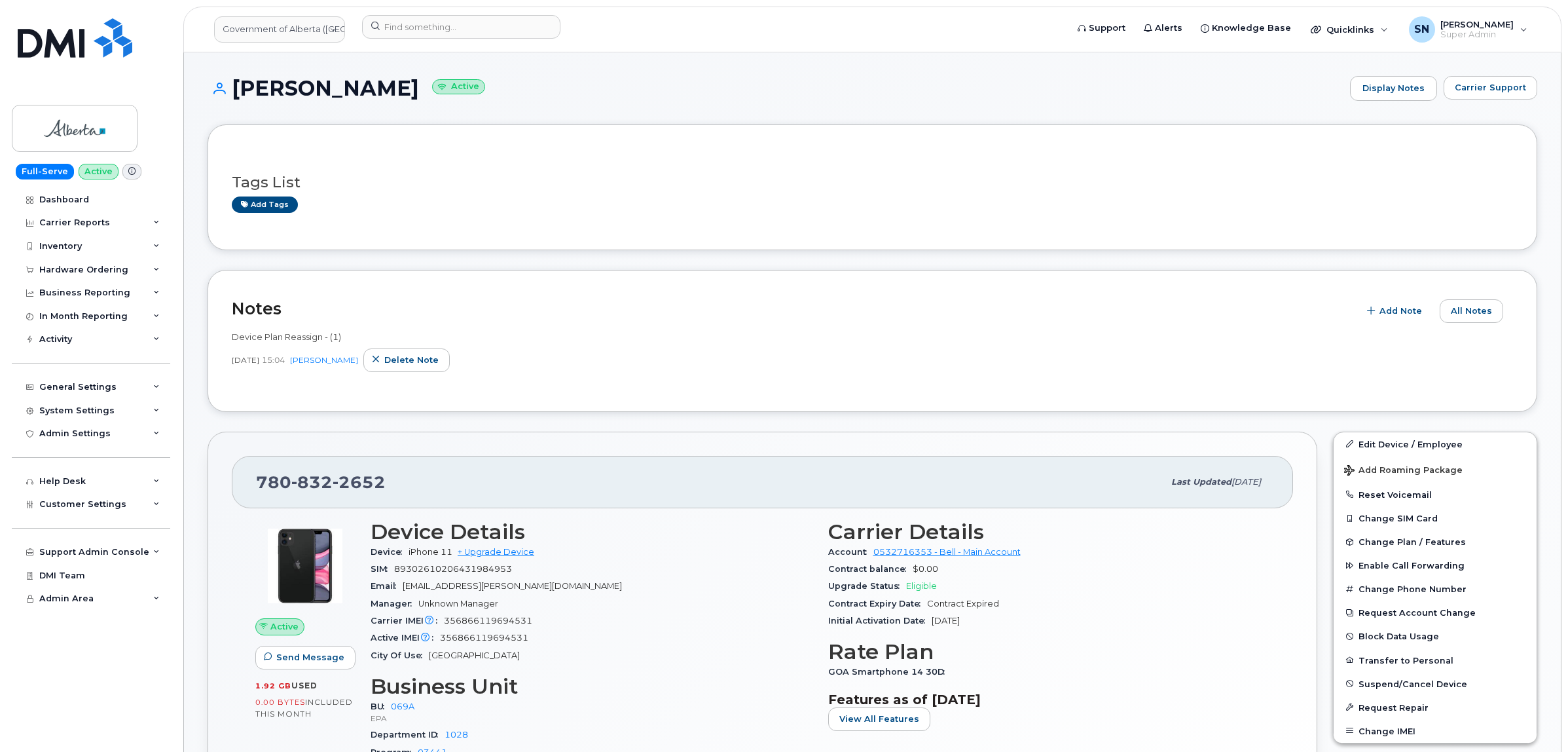
click at [521, 139] on div "Tags List Add tags" at bounding box center [873, 187] width 1330 height 126
drag, startPoint x: 246, startPoint y: 478, endPoint x: 376, endPoint y: 486, distance: 130.2
click at [380, 489] on div "780 832 2652 Last updated Oct 08, 2025" at bounding box center [763, 481] width 1061 height 52
copy span "780 832 2652"
click at [469, 21] on input at bounding box center [461, 26] width 198 height 24
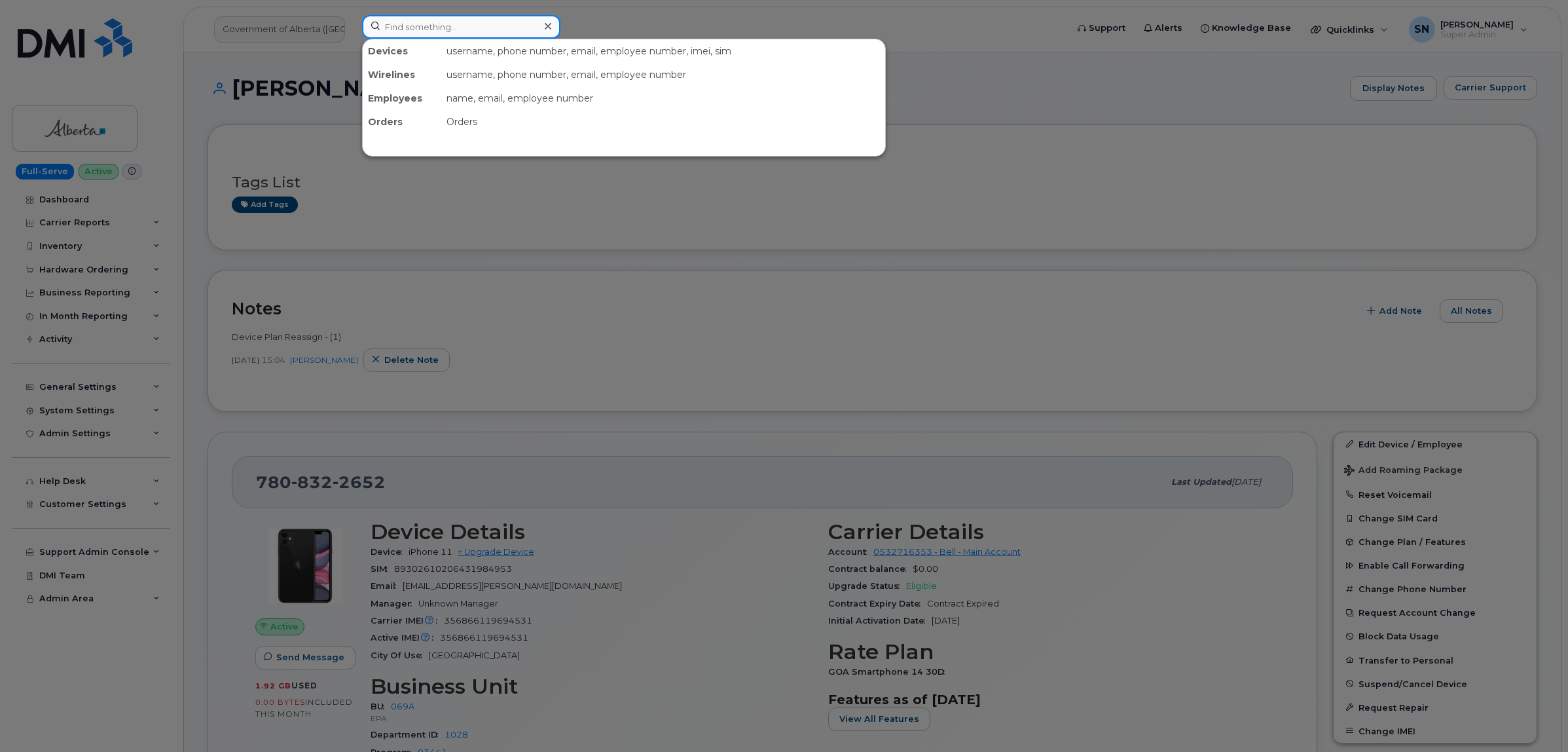
paste input "6047546142"
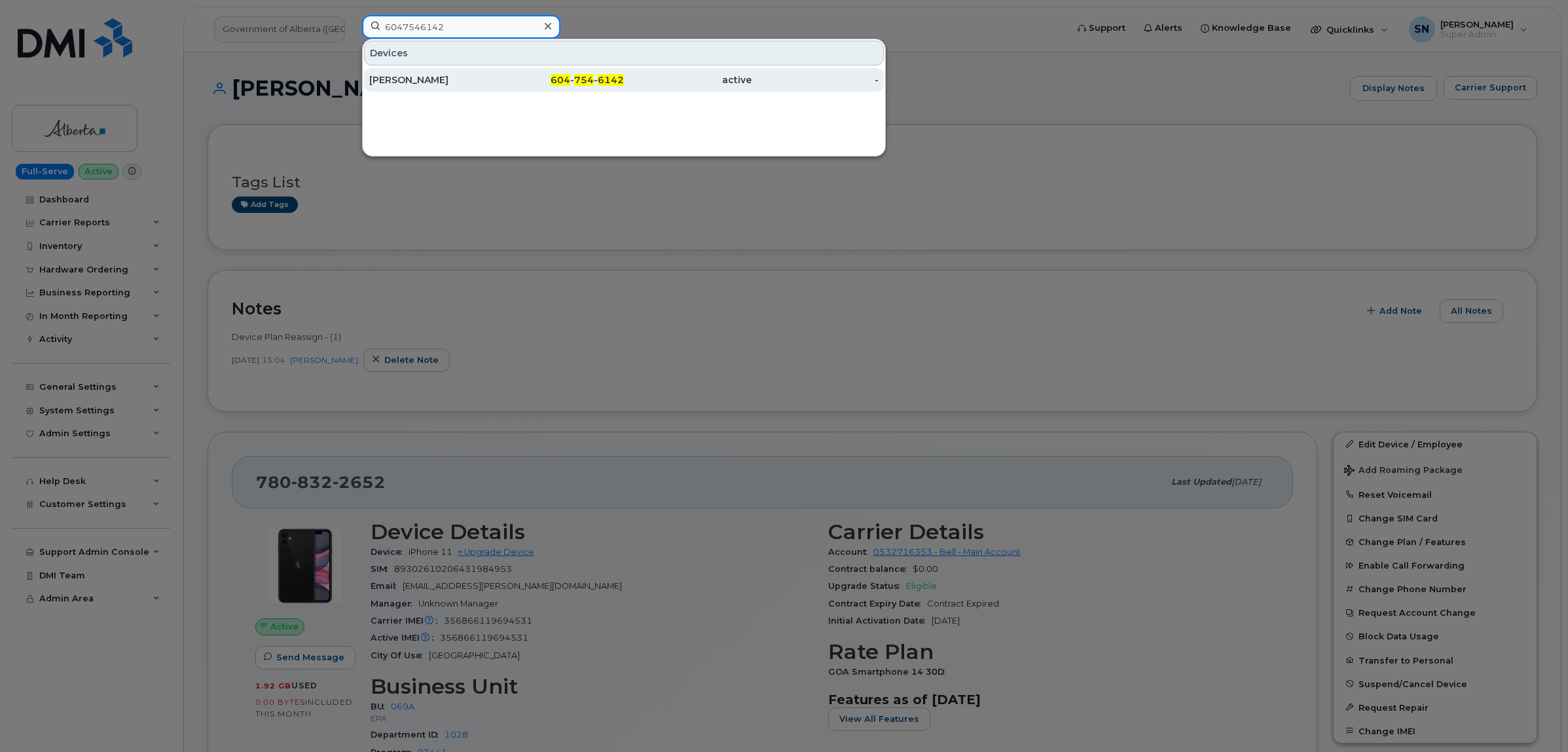
type input "6047546142"
click at [482, 83] on div "Peter Stecyk" at bounding box center [433, 80] width 128 height 13
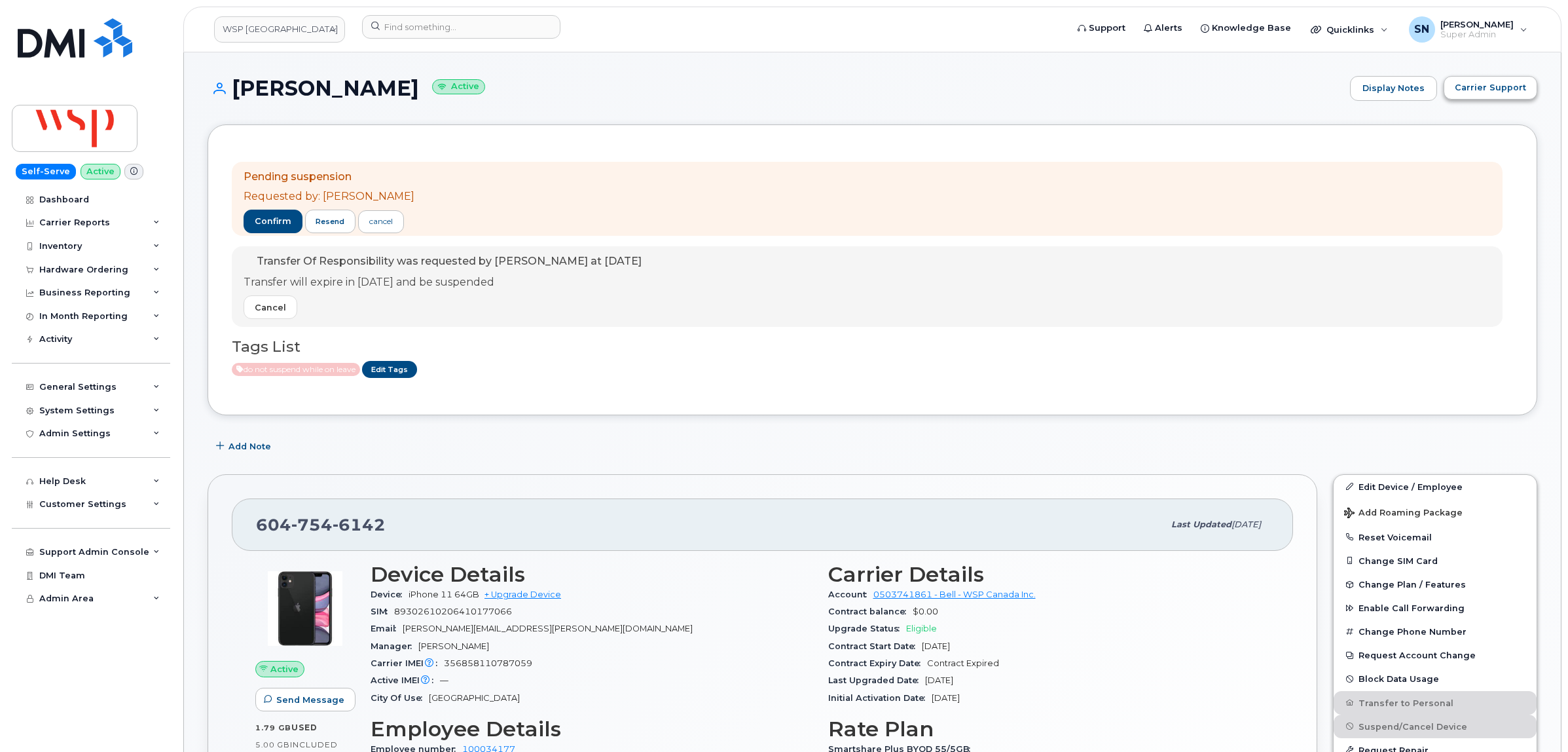
click at [1482, 99] on div "Carrier Support" at bounding box center [1490, 88] width 94 height 25
click at [1490, 95] on button "Carrier Support" at bounding box center [1490, 87] width 94 height 24
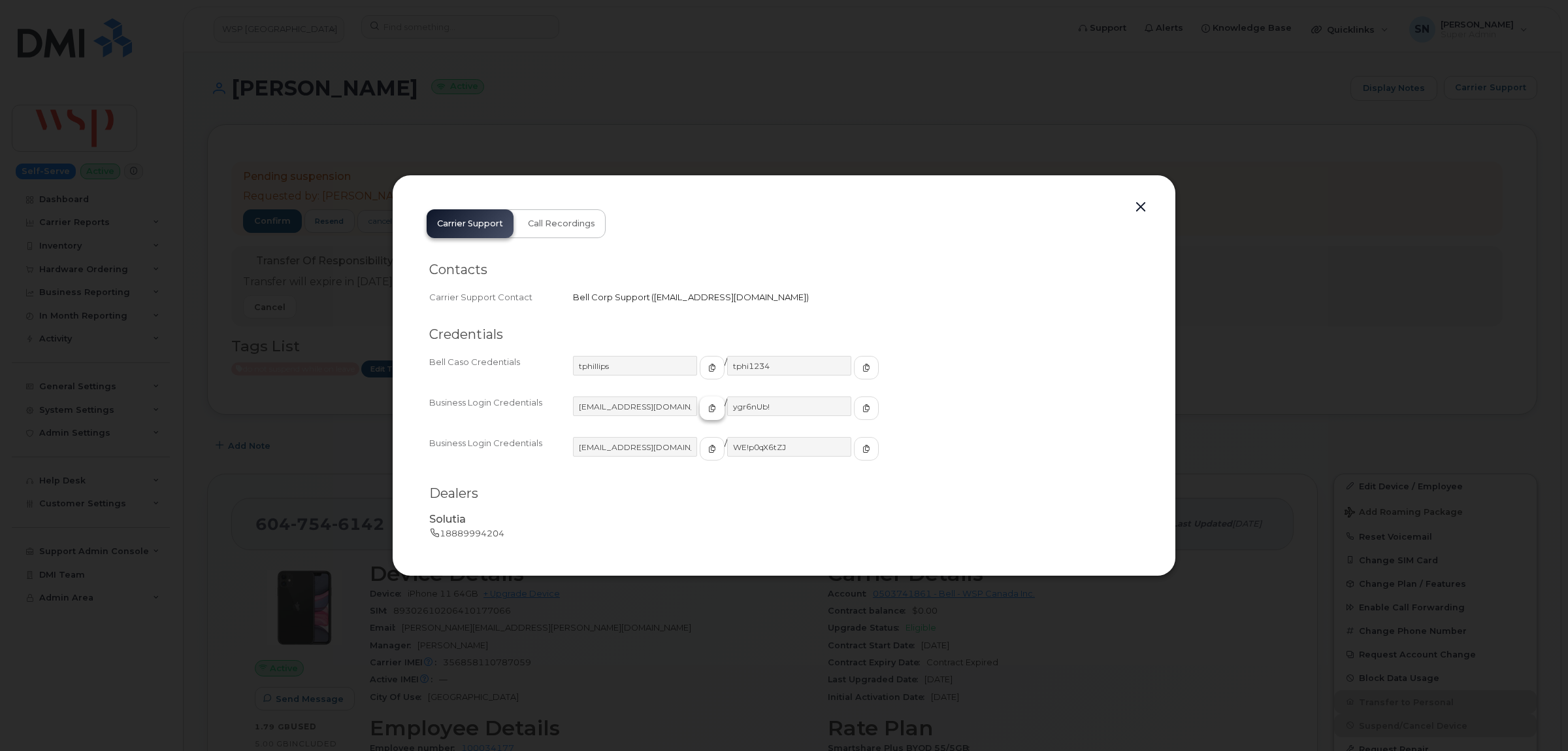
click at [700, 416] on button "button" at bounding box center [712, 408] width 25 height 24
click at [860, 403] on span "button" at bounding box center [866, 408] width 12 height 12
click at [1139, 210] on button "button" at bounding box center [1141, 208] width 20 height 19
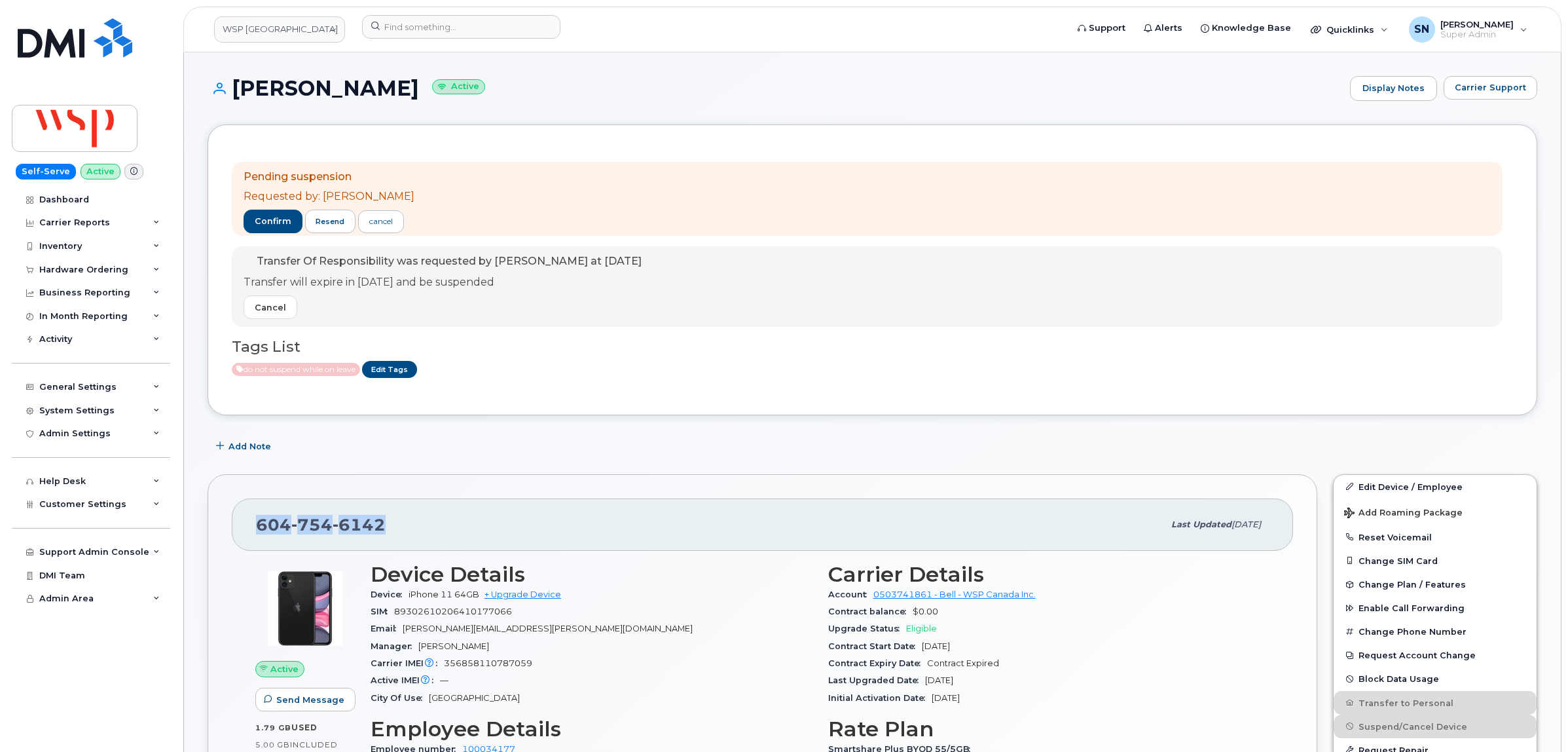
drag, startPoint x: 260, startPoint y: 528, endPoint x: 393, endPoint y: 531, distance: 133.0
click at [393, 531] on div "604 754 6142" at bounding box center [709, 524] width 908 height 28
copy span "604 754 6142"
click at [1465, 87] on span "Carrier Support" at bounding box center [1490, 87] width 71 height 12
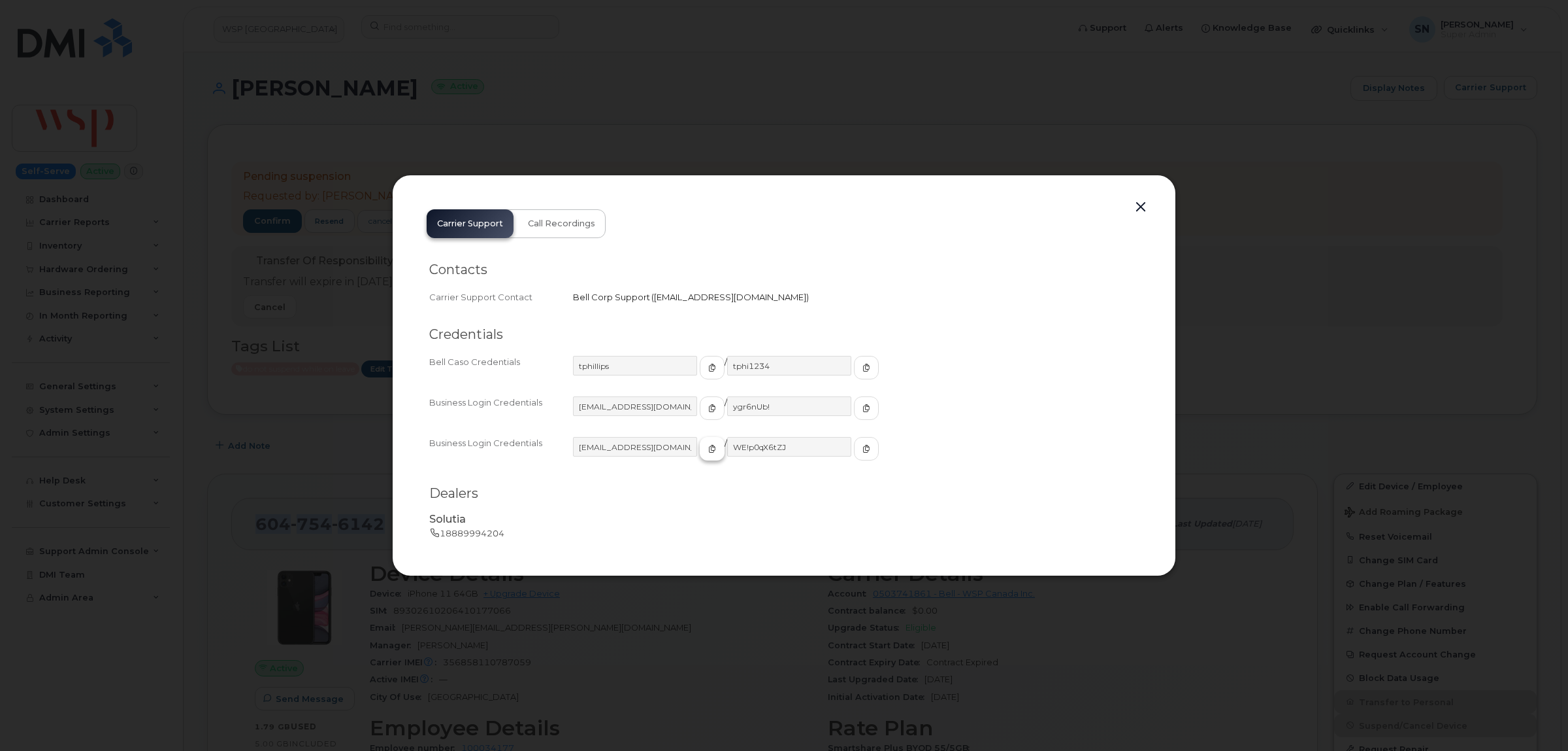
click at [706, 452] on span "button" at bounding box center [712, 449] width 12 height 12
click at [860, 446] on span "button" at bounding box center [866, 449] width 12 height 12
click at [1138, 210] on button "button" at bounding box center [1141, 208] width 20 height 19
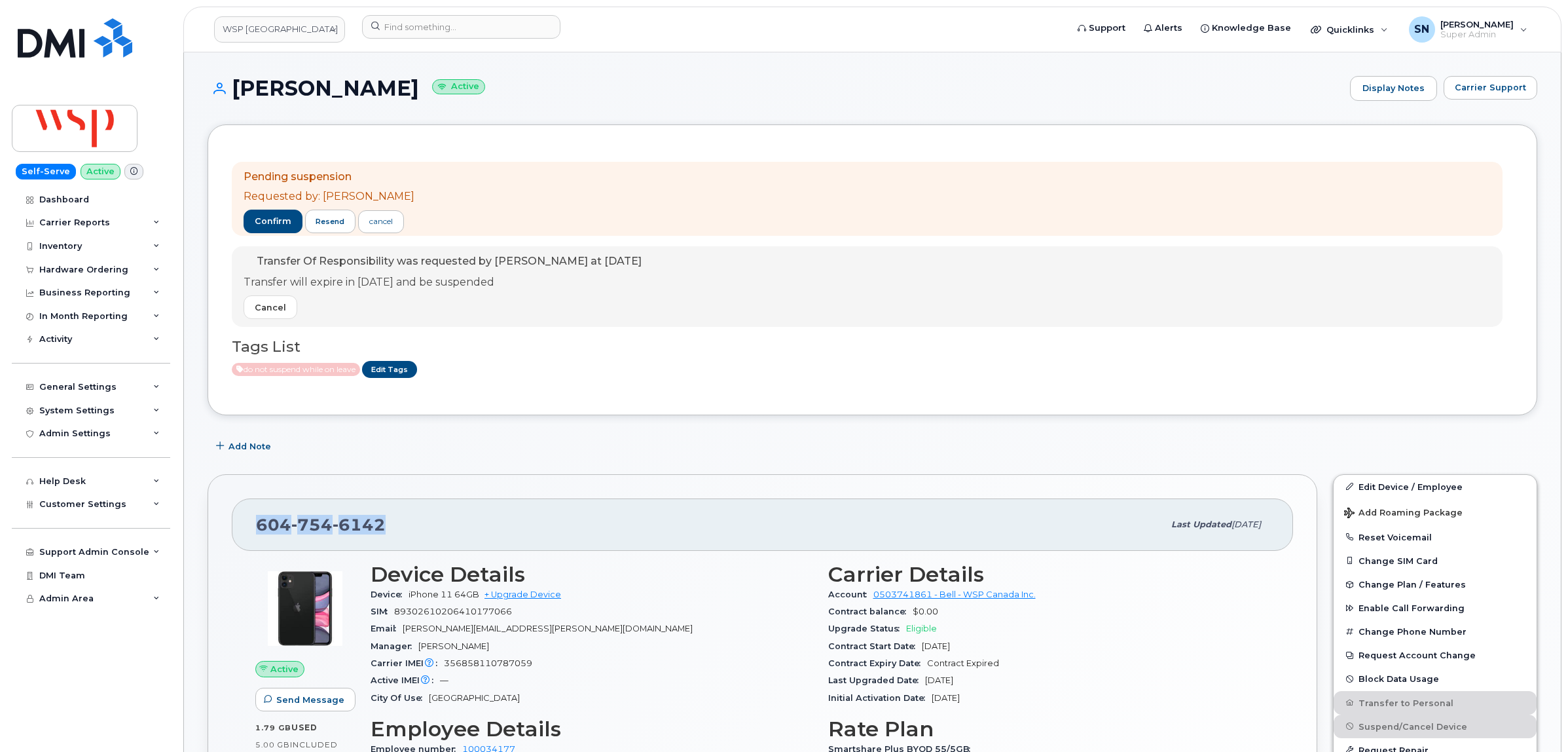
copy span "604 754 6142"
click at [1494, 81] on span "Carrier Support" at bounding box center [1490, 87] width 71 height 12
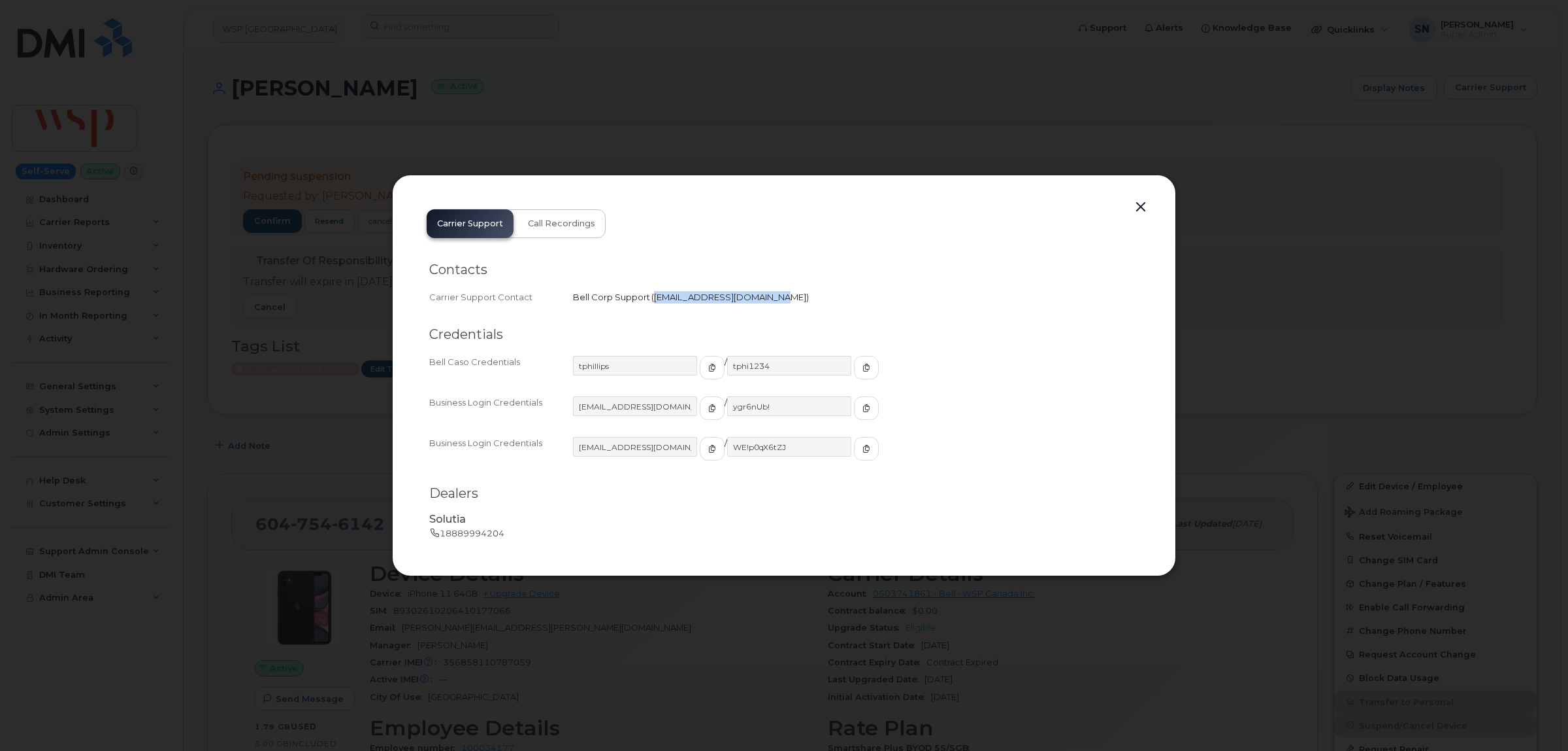
drag, startPoint x: 654, startPoint y: 295, endPoint x: 763, endPoint y: 304, distance: 109.4
click at [763, 304] on div "Carrier Support Contact Bell Corp Support   bmaservicesansfil@bell.ca" at bounding box center [784, 297] width 710 height 18
copy span "bmaservicesansfil@bell.ca"
click at [1135, 207] on button "button" at bounding box center [1141, 208] width 20 height 19
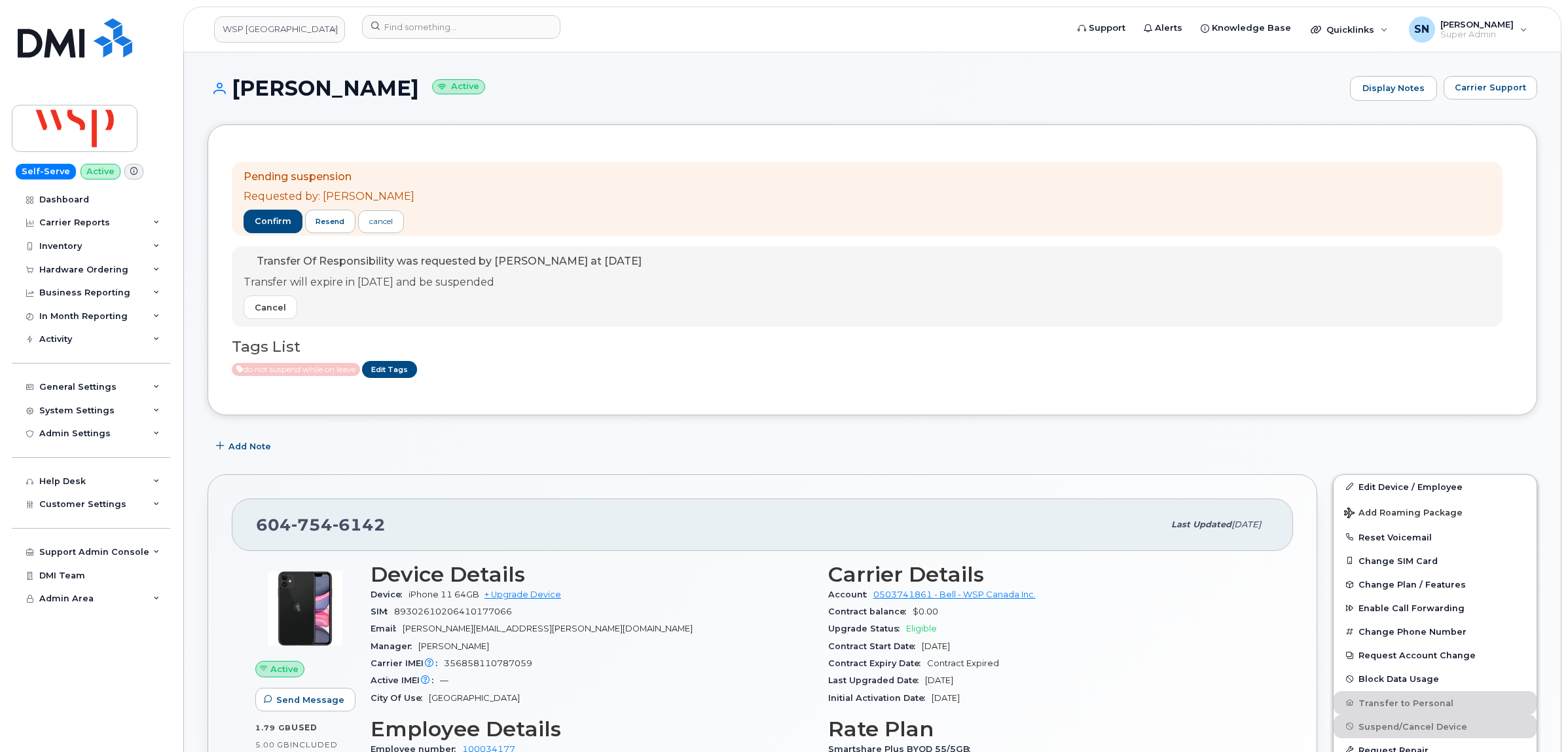
click at [414, 440] on div "Add Note" at bounding box center [873, 446] width 1330 height 24
click at [403, 448] on div "Add Note" at bounding box center [873, 446] width 1330 height 24
click at [243, 16] on link "WSP Canada" at bounding box center [279, 29] width 131 height 26
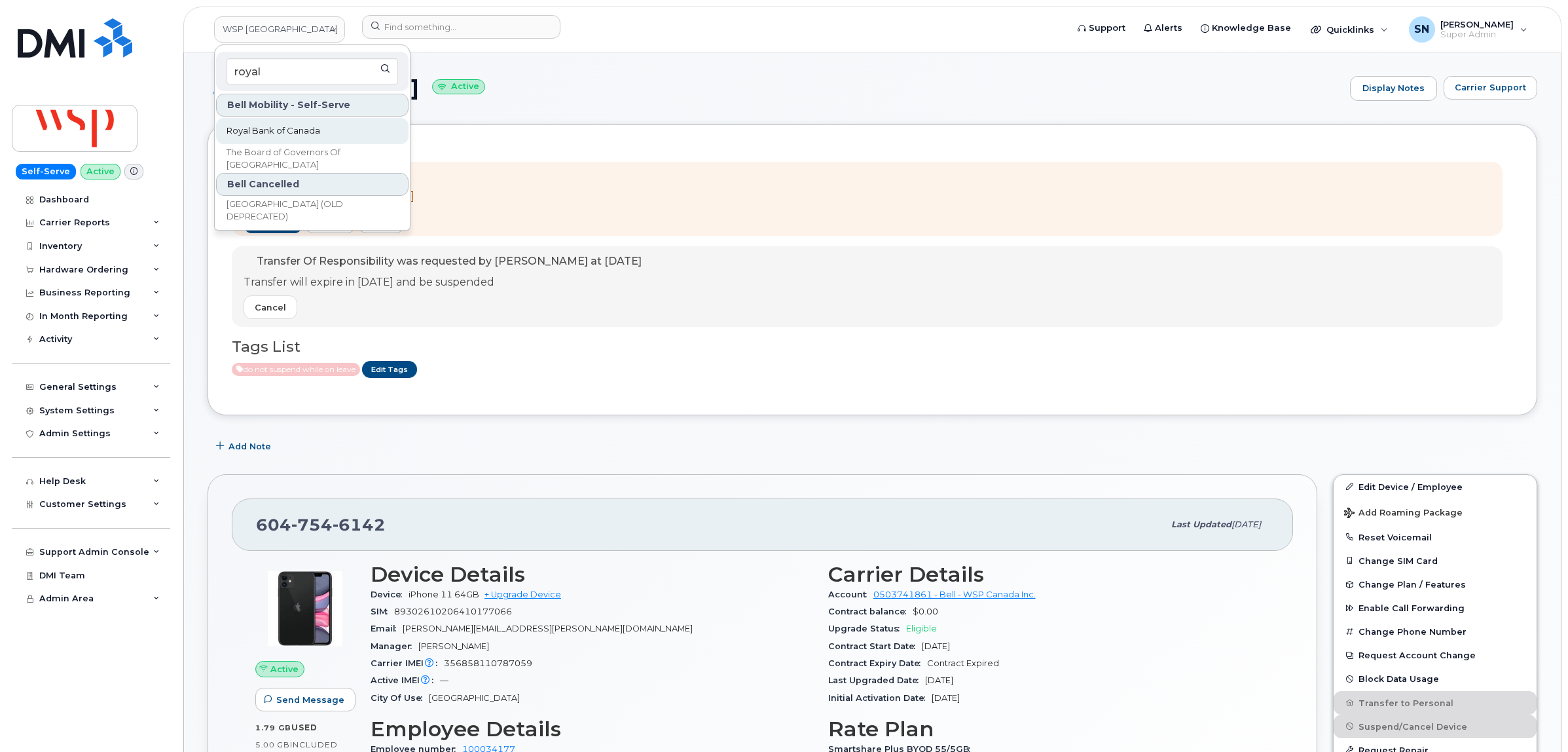
type input "royal"
click at [256, 133] on span "Royal Bank of Canada" at bounding box center [273, 131] width 94 height 13
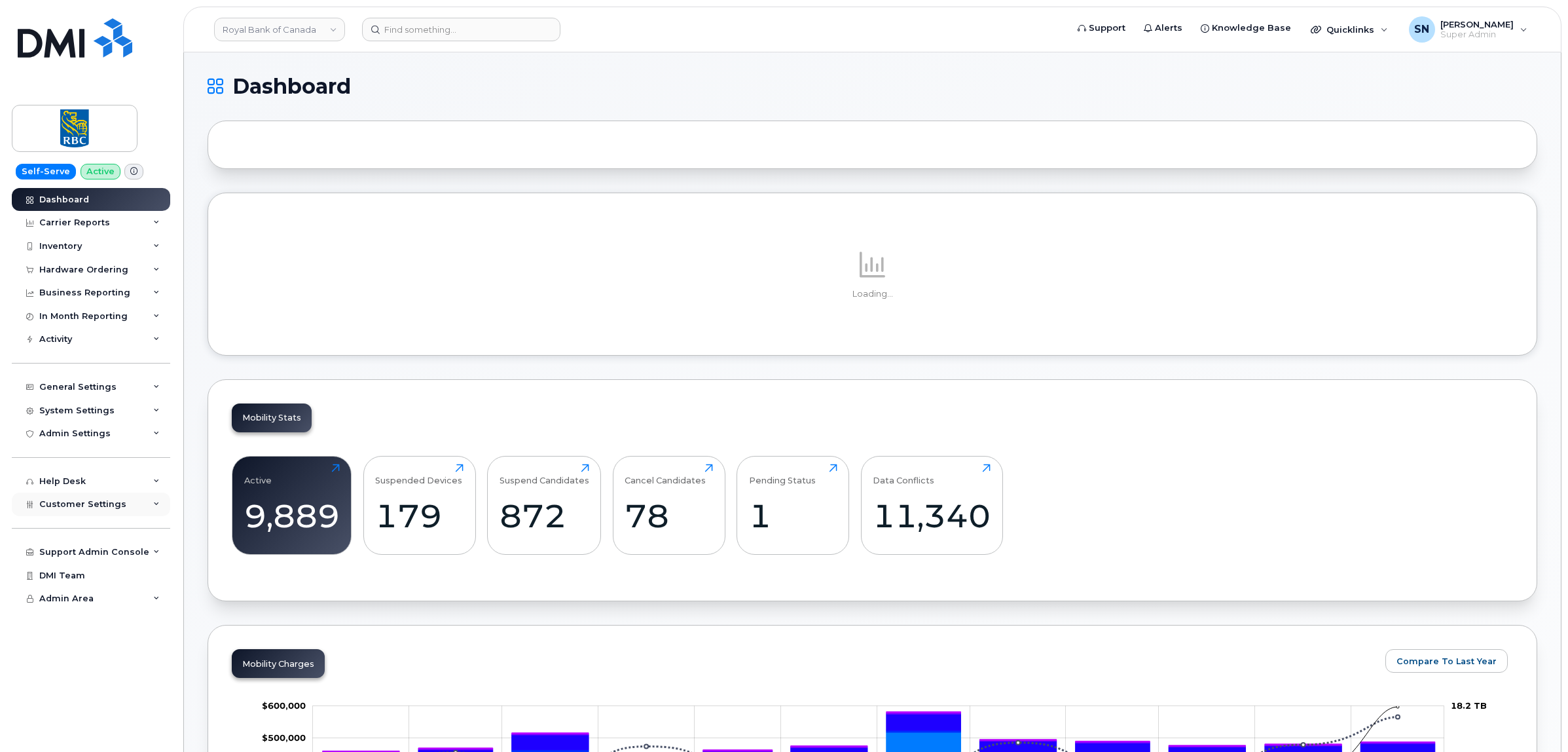
click at [130, 508] on div "Customer Settings" at bounding box center [91, 503] width 159 height 24
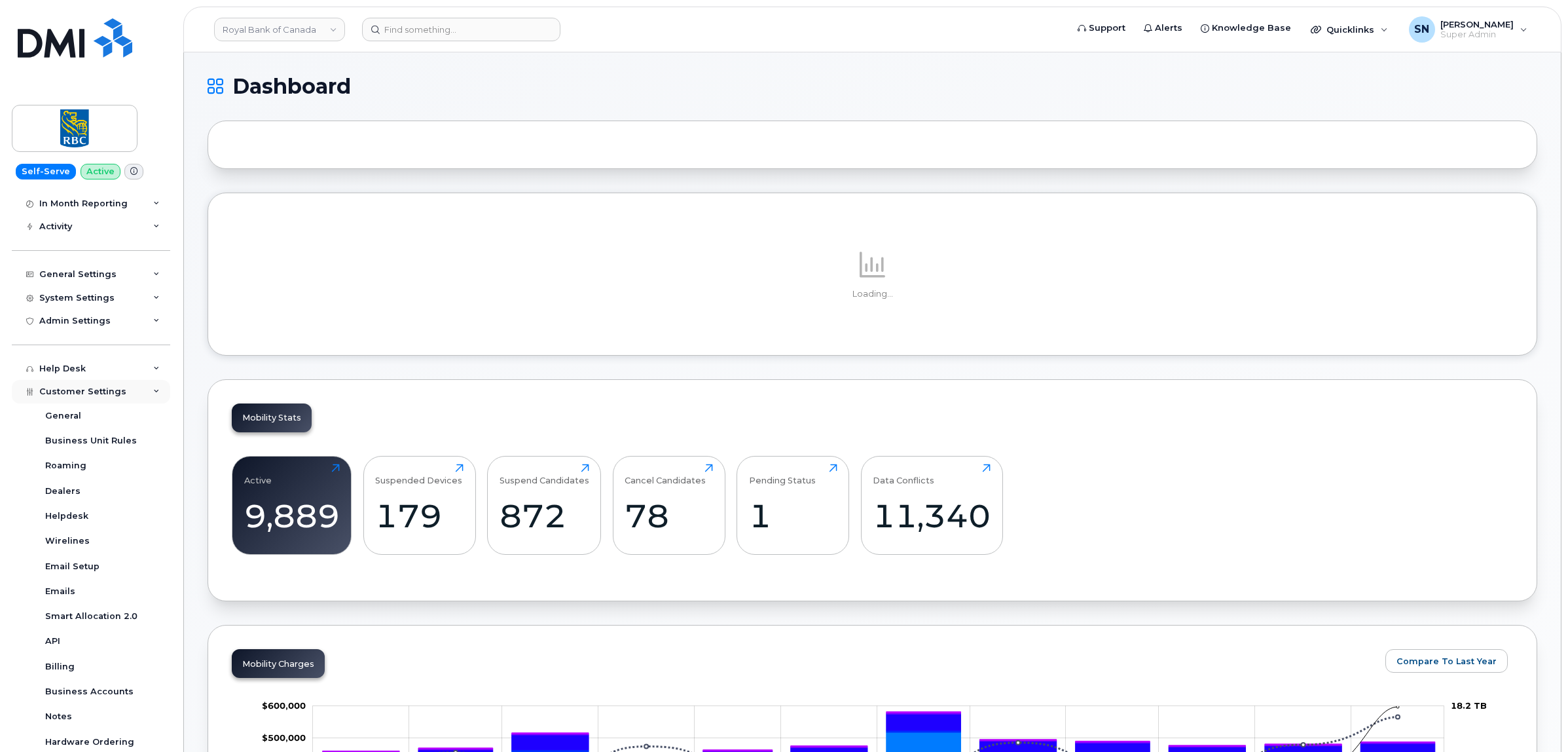
scroll to position [246, 0]
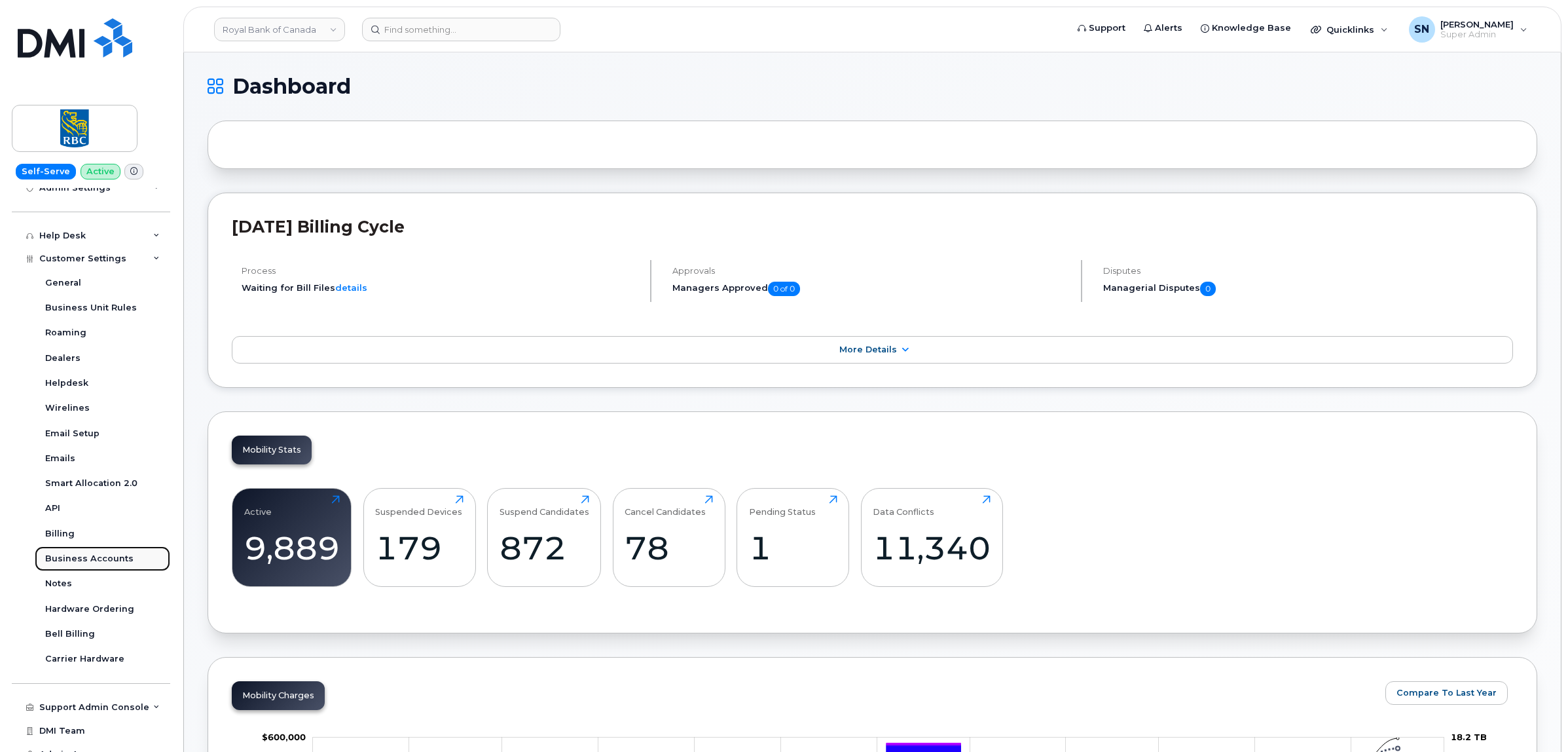
click at [116, 558] on div "Business Accounts" at bounding box center [89, 558] width 89 height 12
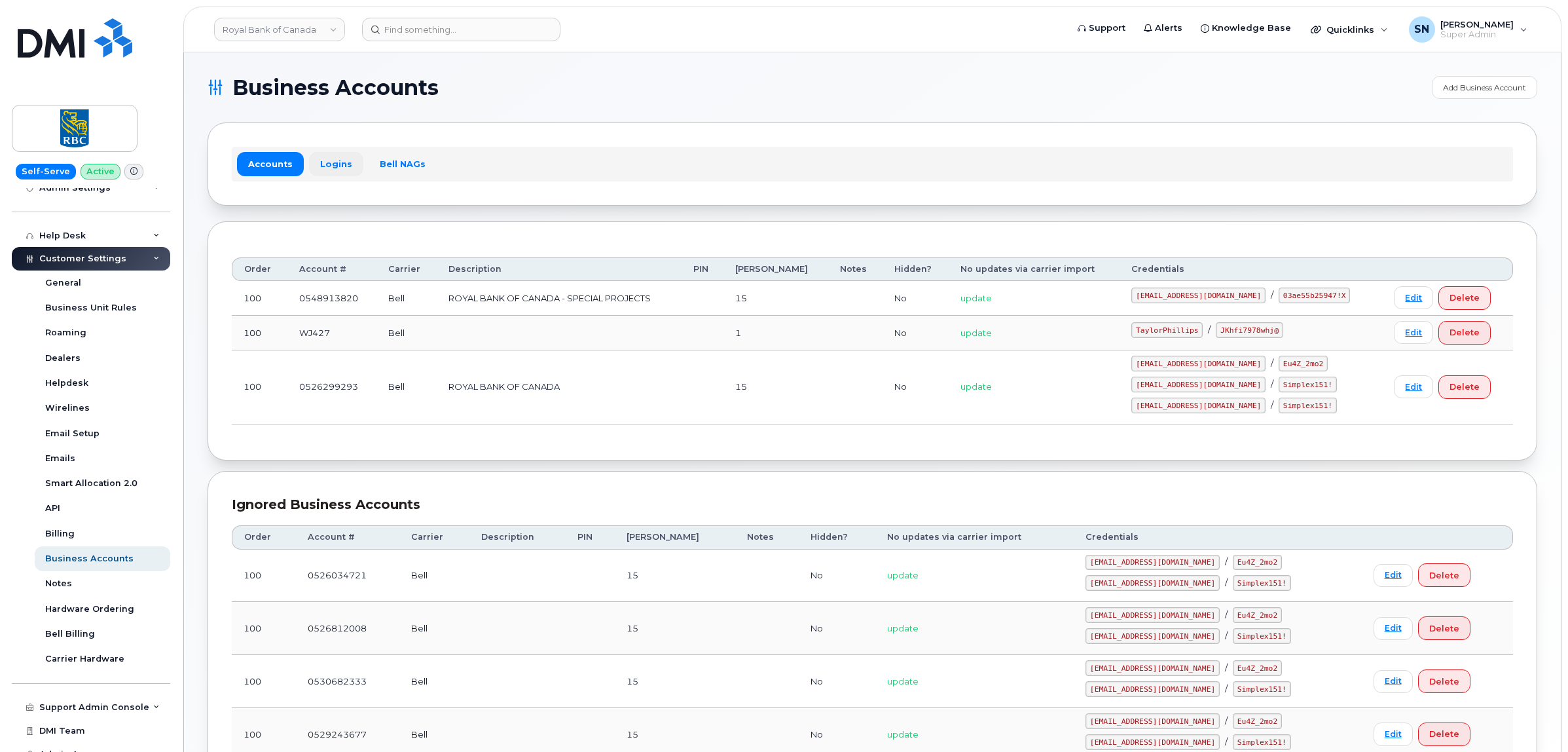
click at [335, 161] on link "Logins" at bounding box center [336, 164] width 54 height 24
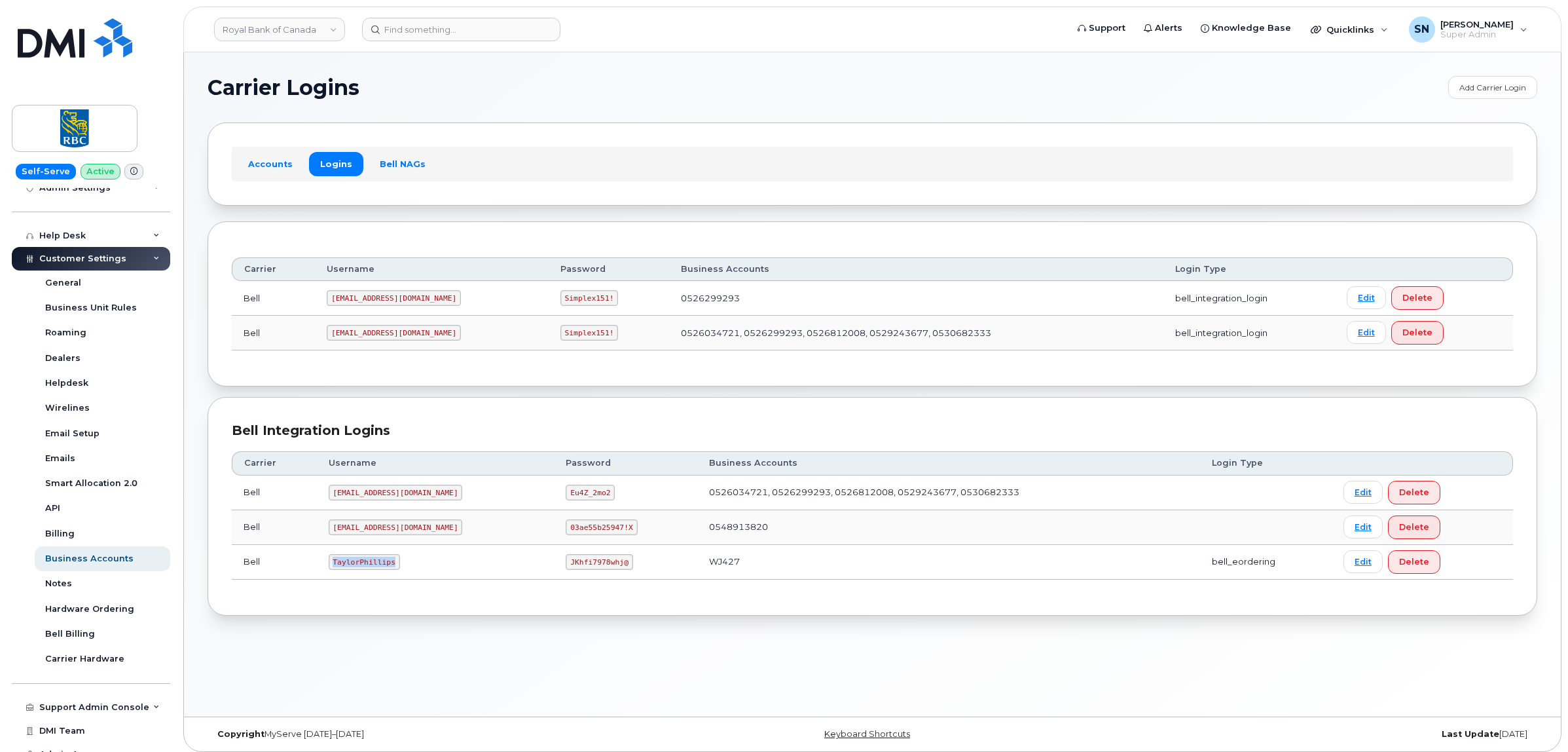
drag, startPoint x: 331, startPoint y: 566, endPoint x: 393, endPoint y: 564, distance: 62.0
click at [393, 564] on code "TaylorPhillips" at bounding box center [364, 562] width 71 height 16
copy code "TaylorPhillips"
drag, startPoint x: 523, startPoint y: 570, endPoint x: 583, endPoint y: 568, distance: 60.0
click at [583, 568] on td "JKhfi7978whj@" at bounding box center [625, 562] width 144 height 35
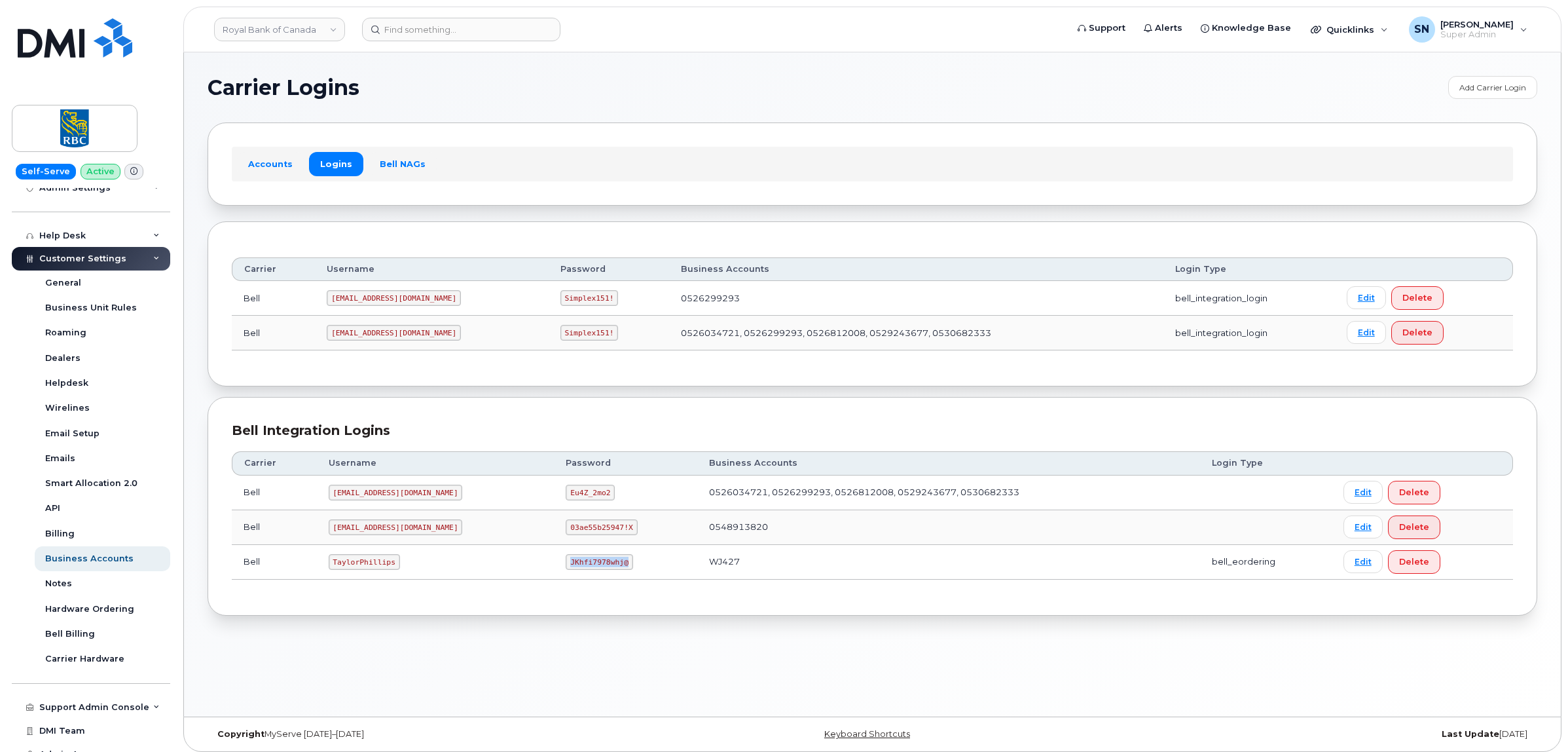
copy code "JKhfi7978whj@"
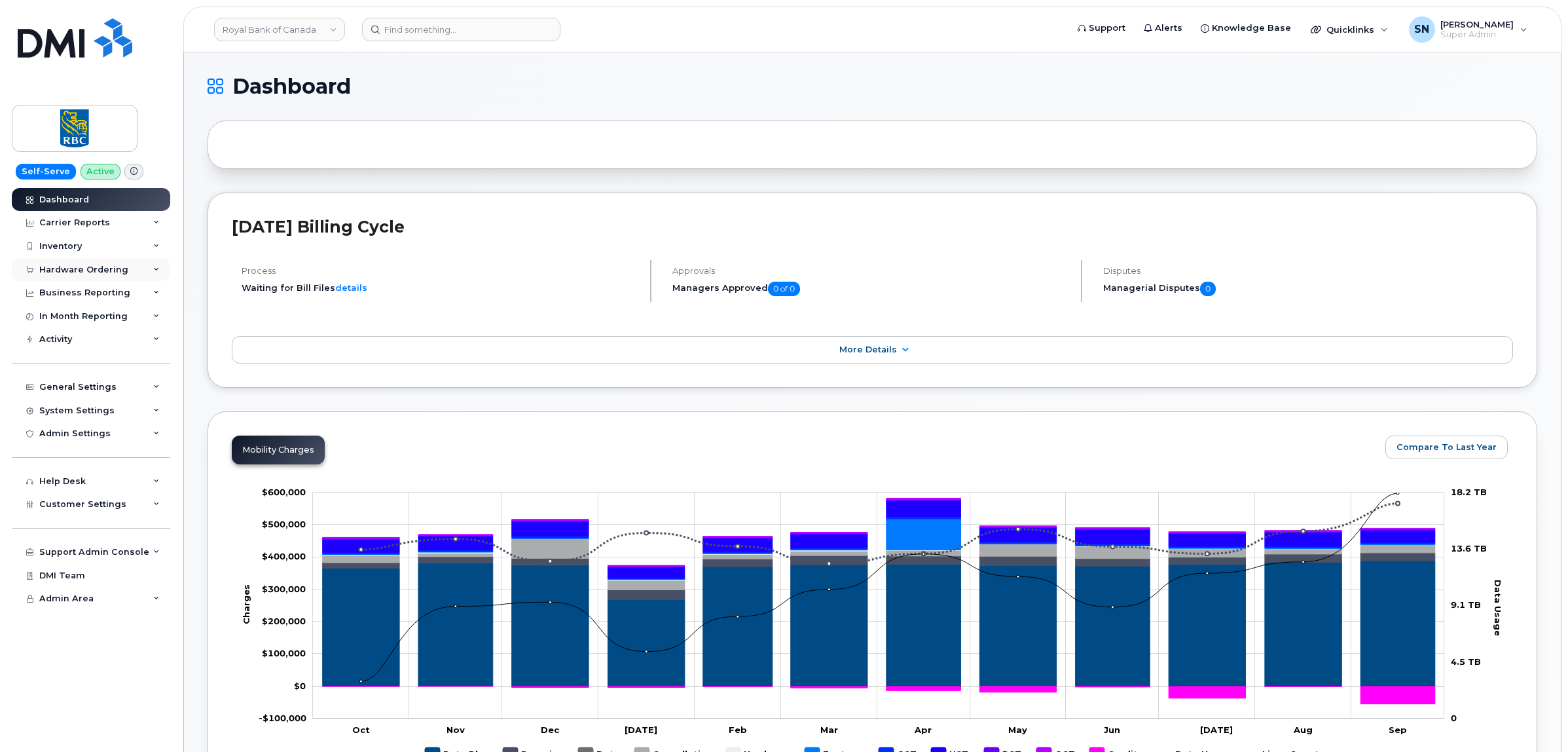
click at [81, 270] on div "Hardware Ordering" at bounding box center [84, 269] width 89 height 11
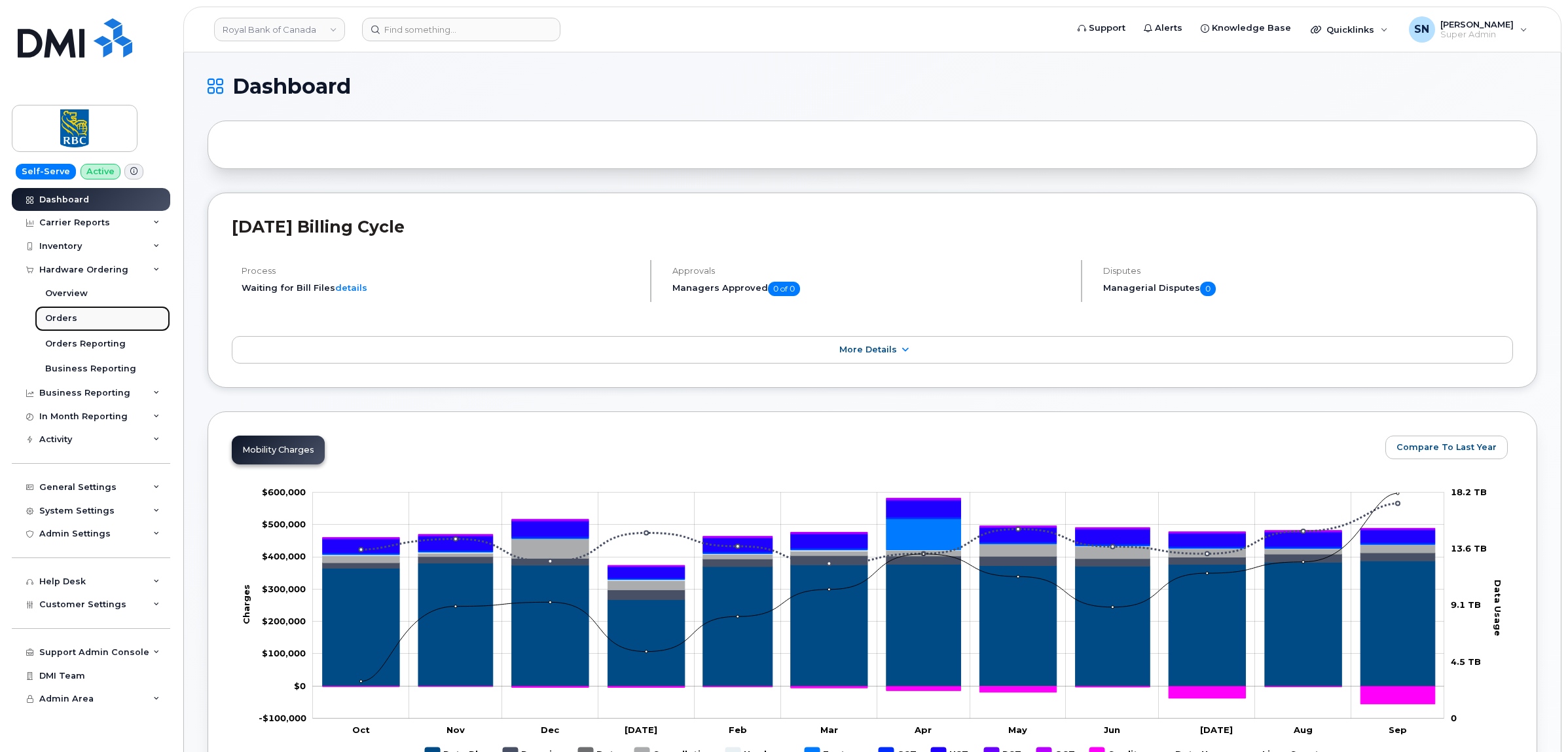
click at [75, 315] on link "Orders" at bounding box center [103, 318] width 136 height 25
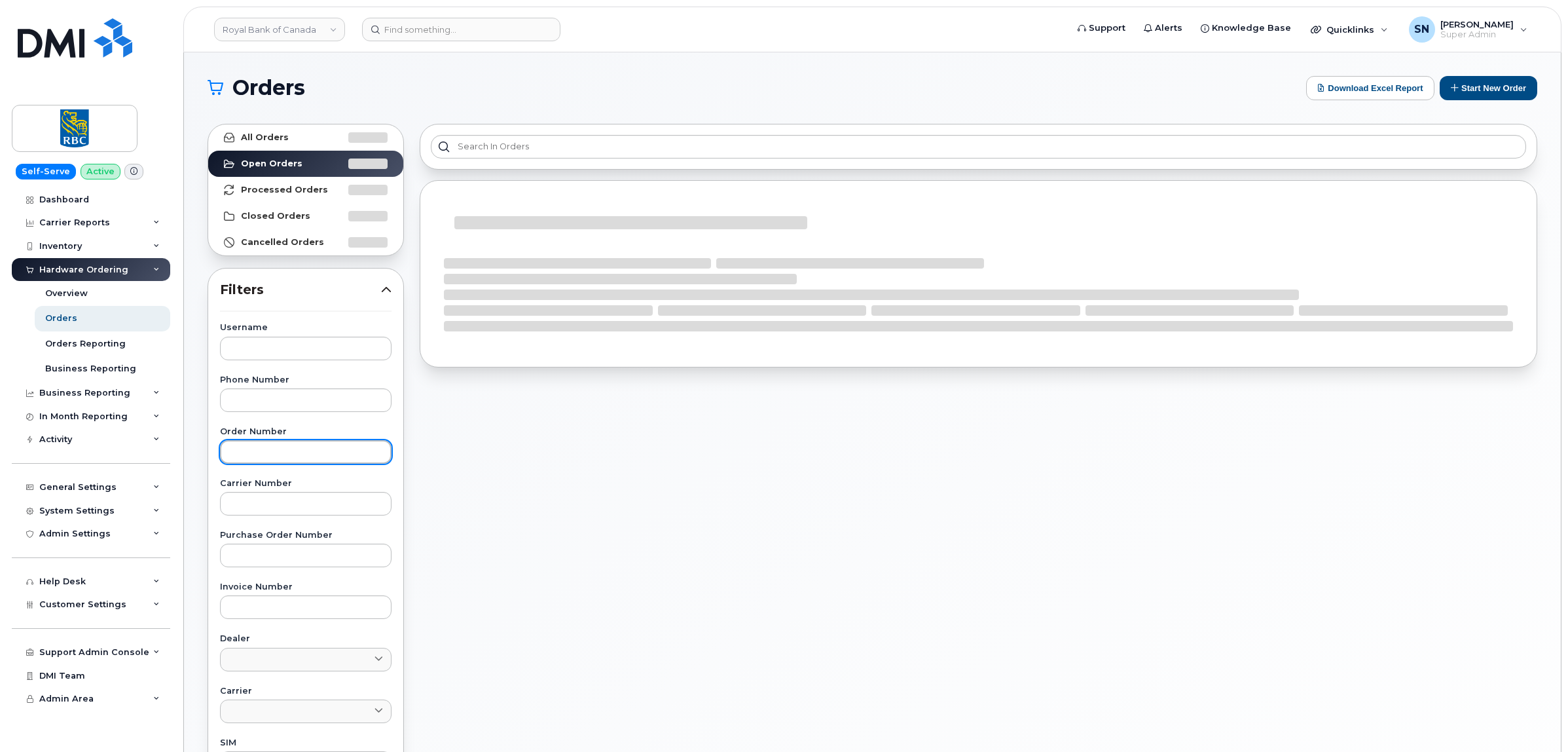
click at [318, 447] on input "text" at bounding box center [306, 451] width 171 height 24
paste input "302921"
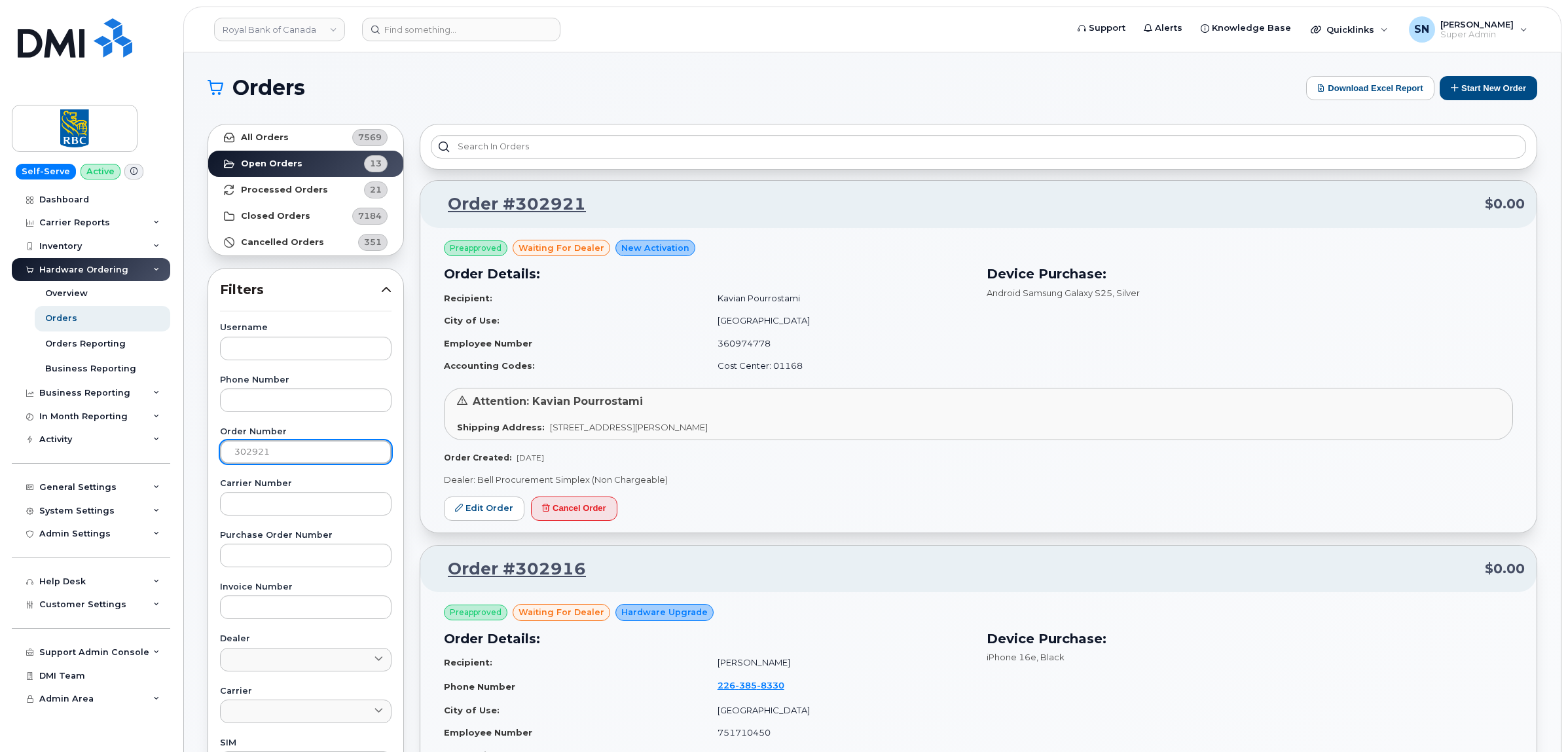
type input "302921"
click at [285, 136] on strong "All Orders" at bounding box center [264, 137] width 48 height 11
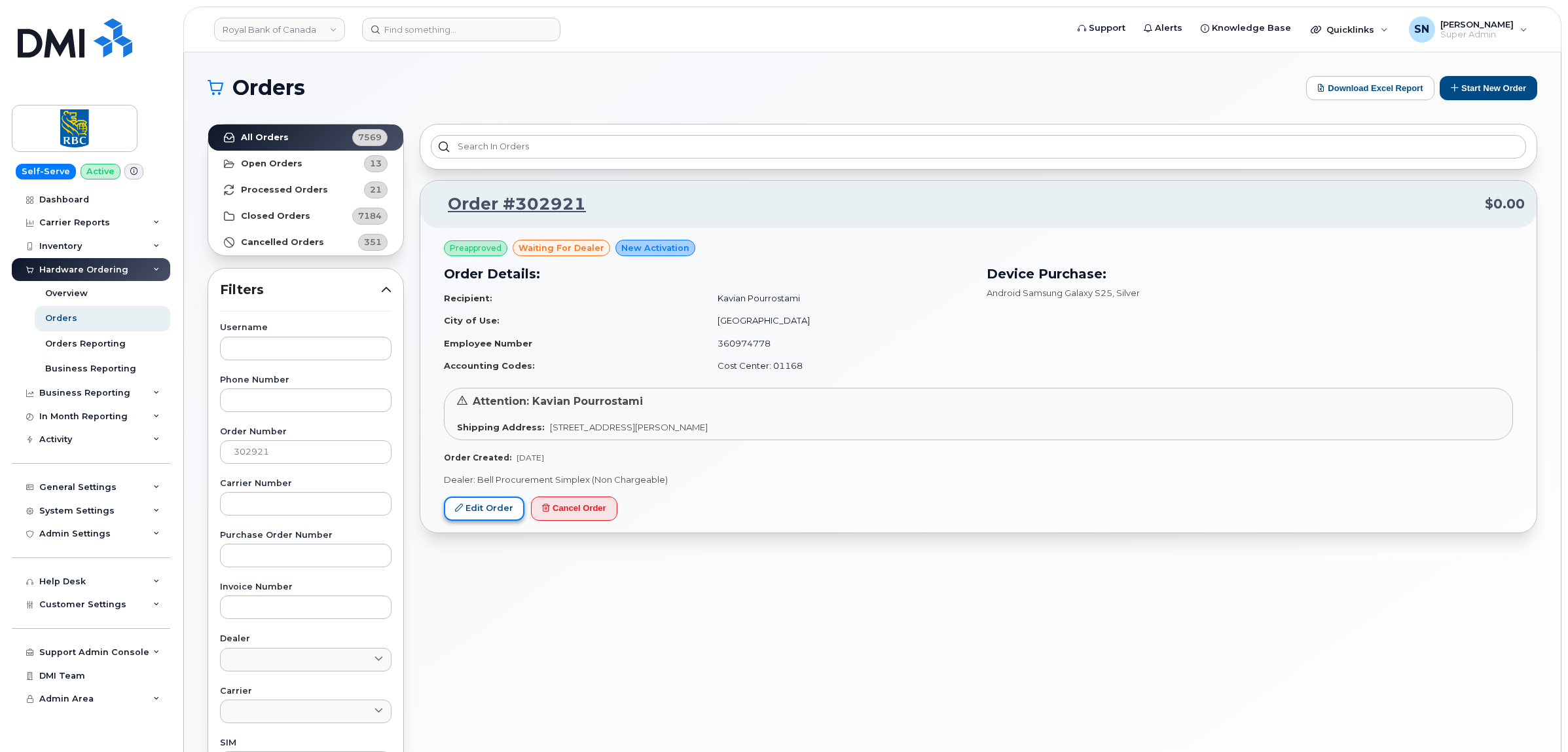
drag, startPoint x: 514, startPoint y: 508, endPoint x: 513, endPoint y: 501, distance: 7.1
click at [514, 509] on link "Edit Order" at bounding box center [484, 508] width 81 height 24
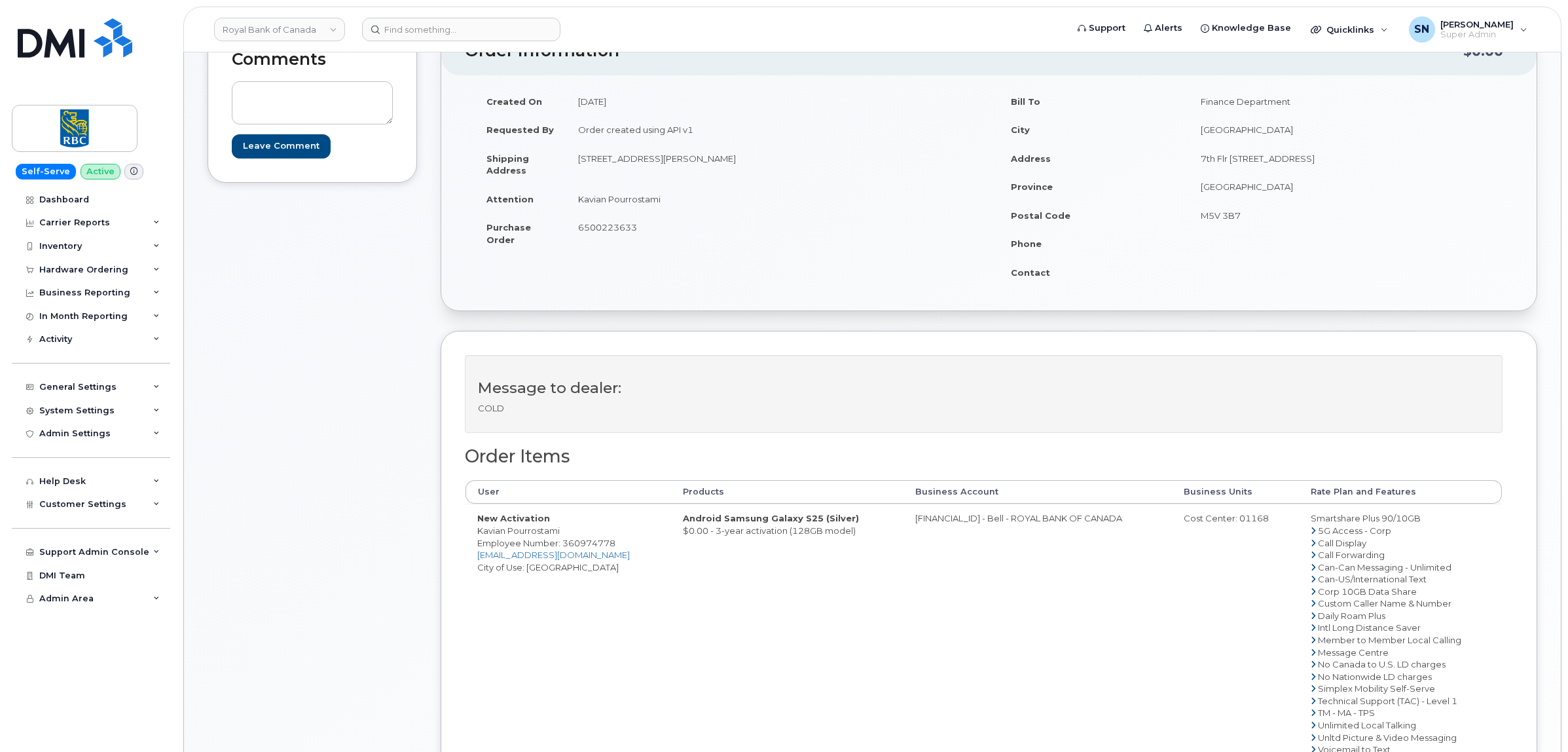
scroll to position [164, 0]
drag, startPoint x: 478, startPoint y: 527, endPoint x: 561, endPoint y: 528, distance: 83.0
click at [561, 528] on td "New Activation Kavian Pourrostami Employee Number: 360974778 [EMAIL_ADDRESS][DO…" at bounding box center [568, 631] width 206 height 259
copy td "Kavian Pourrostami"
copy td "[STREET_ADDRESS][PERSON_NAME]"
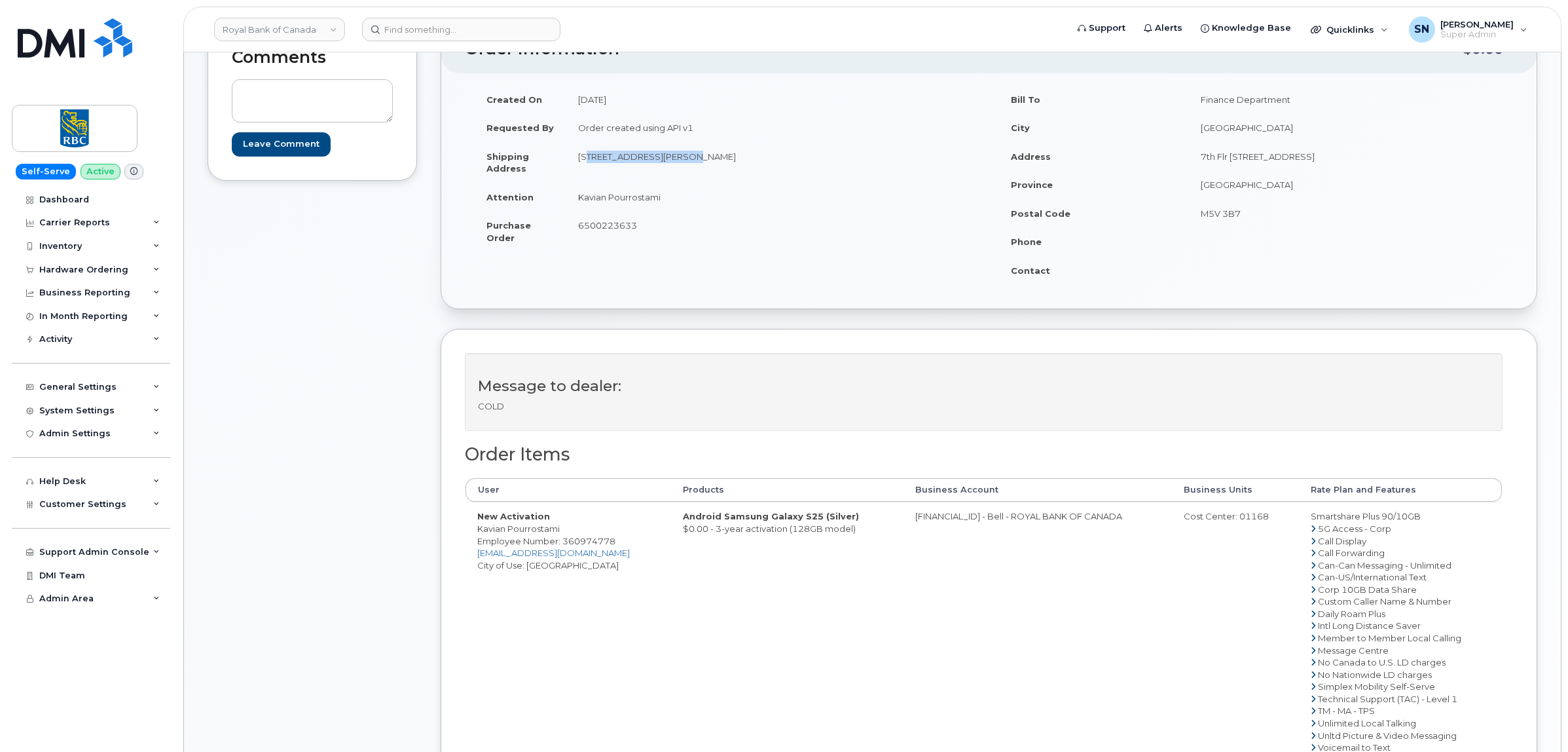
drag, startPoint x: 578, startPoint y: 156, endPoint x: 675, endPoint y: 162, distance: 97.2
click at [675, 162] on td "[STREET_ADDRESS][PERSON_NAME]" at bounding box center [773, 162] width 413 height 41
drag, startPoint x: 771, startPoint y: 152, endPoint x: 807, endPoint y: 161, distance: 37.1
click at [807, 161] on td "[STREET_ADDRESS][PERSON_NAME]" at bounding box center [773, 162] width 413 height 41
copy td "M5E 0G1"
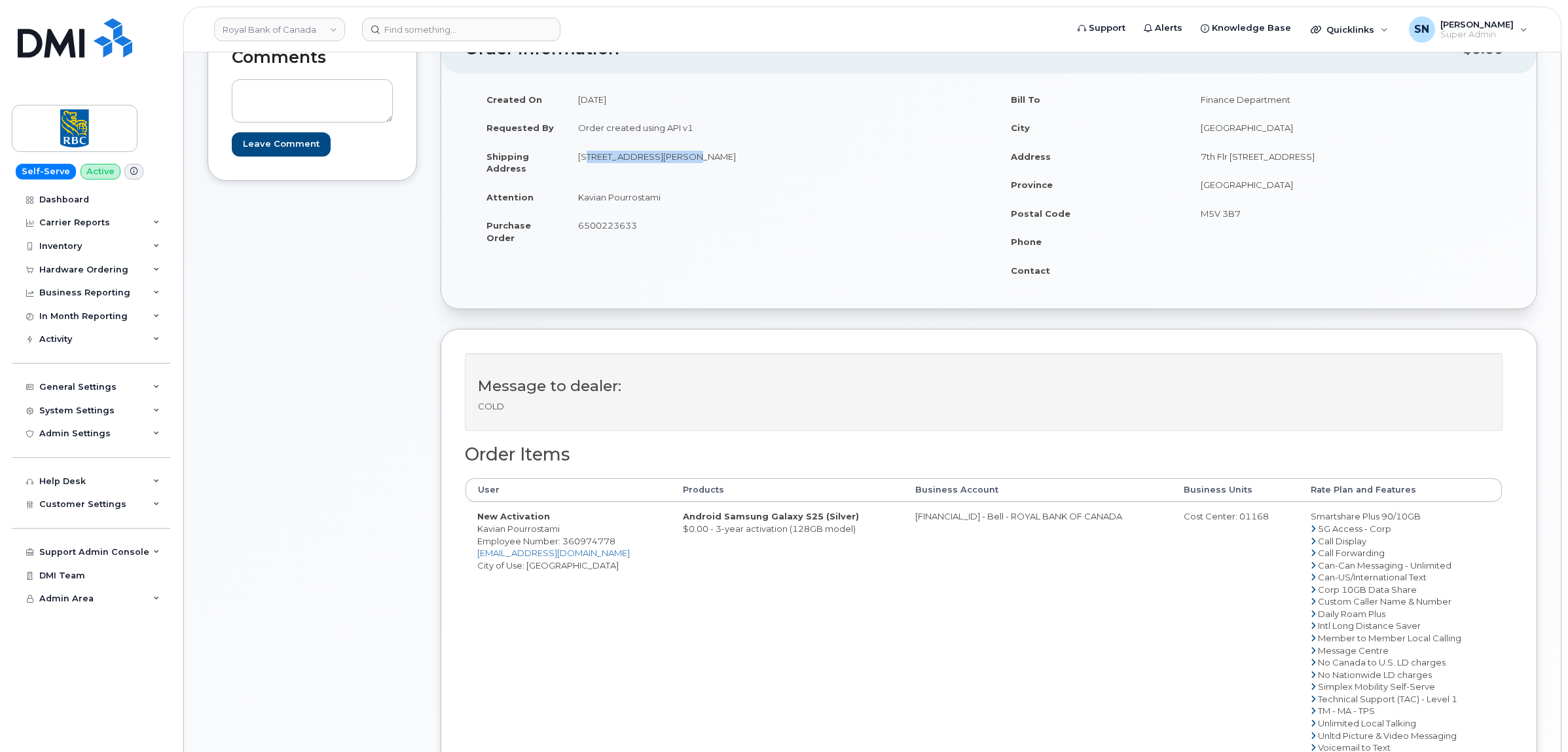
drag, startPoint x: 578, startPoint y: 194, endPoint x: 663, endPoint y: 203, distance: 85.5
click at [663, 203] on td "Kavian Pourrostami" at bounding box center [773, 197] width 413 height 29
copy td "Kavian Pourrostami"
drag, startPoint x: 479, startPoint y: 531, endPoint x: 563, endPoint y: 529, distance: 84.0
click at [563, 529] on td "New Activation Kavian Pourrostami Employee Number: 360974778 [EMAIL_ADDRESS][DO…" at bounding box center [568, 631] width 206 height 259
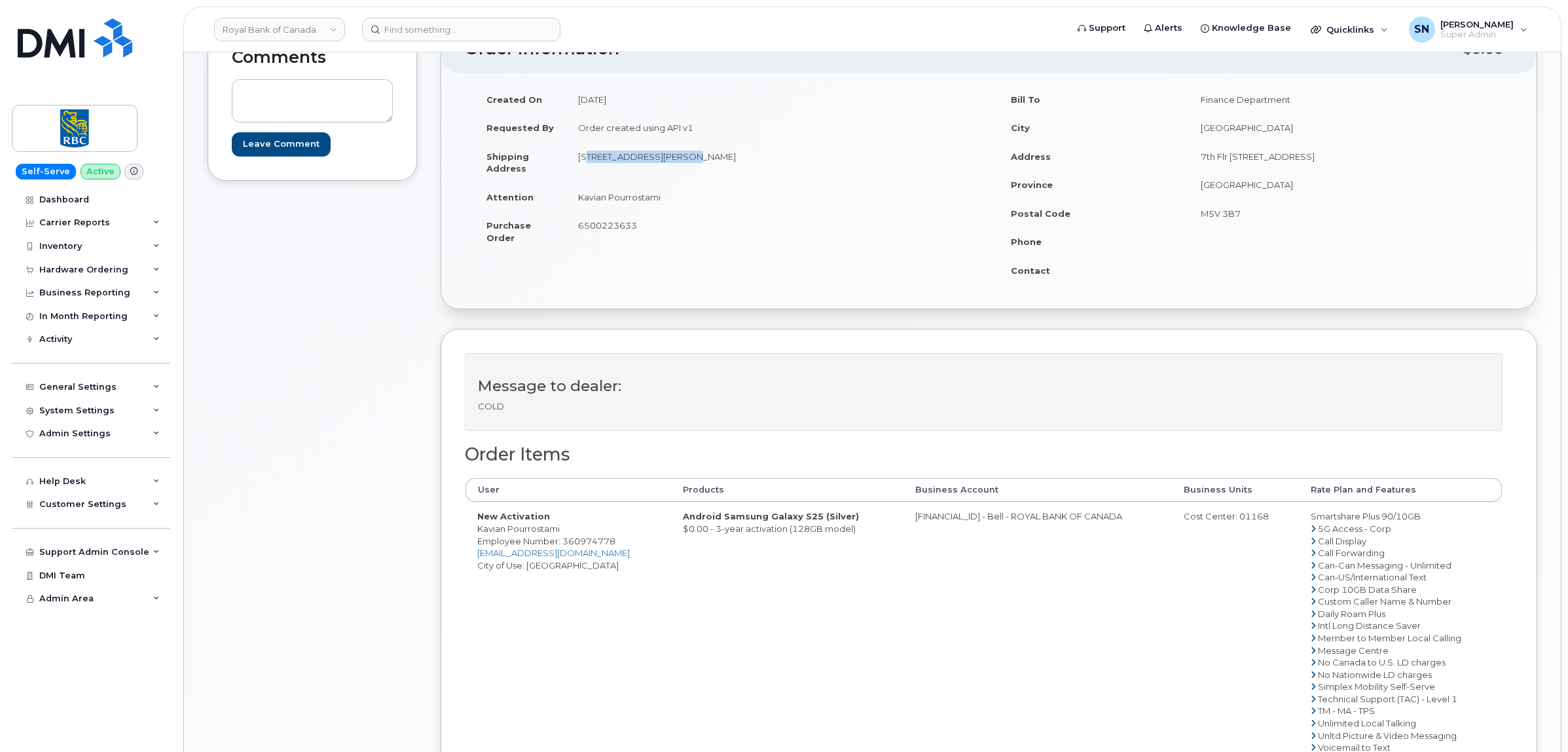
copy td "Kavian Pourrostami"
drag, startPoint x: 913, startPoint y: 521, endPoint x: 965, endPoint y: 527, distance: 52.3
click at [965, 527] on td "[FINANCIAL_ID] - Bell - ROYAL BANK OF CANADA" at bounding box center [1037, 631] width 268 height 259
copy td "526299293"
click at [1235, 521] on div "Cost Center: 01168" at bounding box center [1235, 516] width 104 height 12
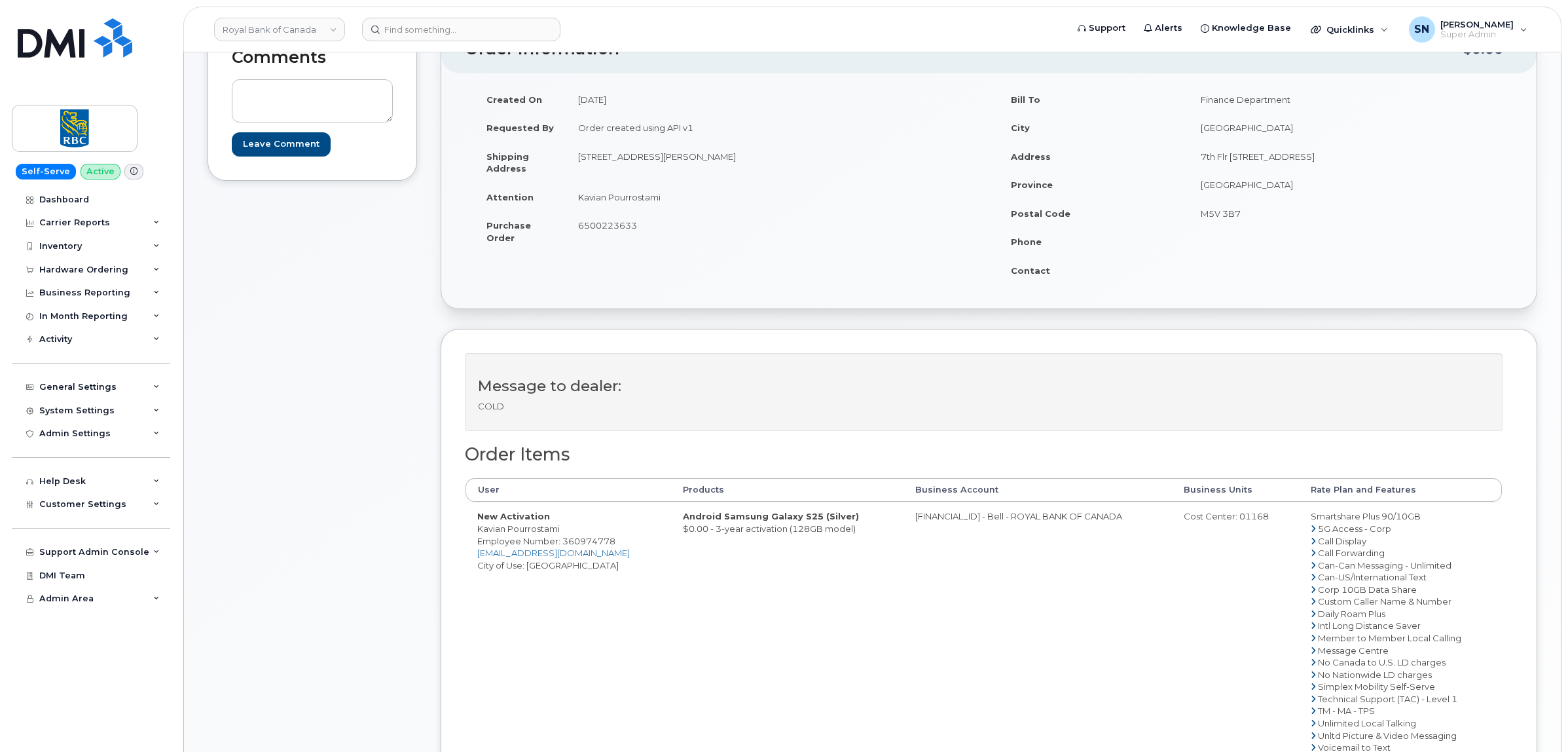
click at [1235, 521] on div "Cost Center: 01168" at bounding box center [1235, 516] width 104 height 12
copy div "01168"
click at [590, 543] on span "Employee Number: 360974778" at bounding box center [546, 541] width 138 height 11
copy span "360974778"
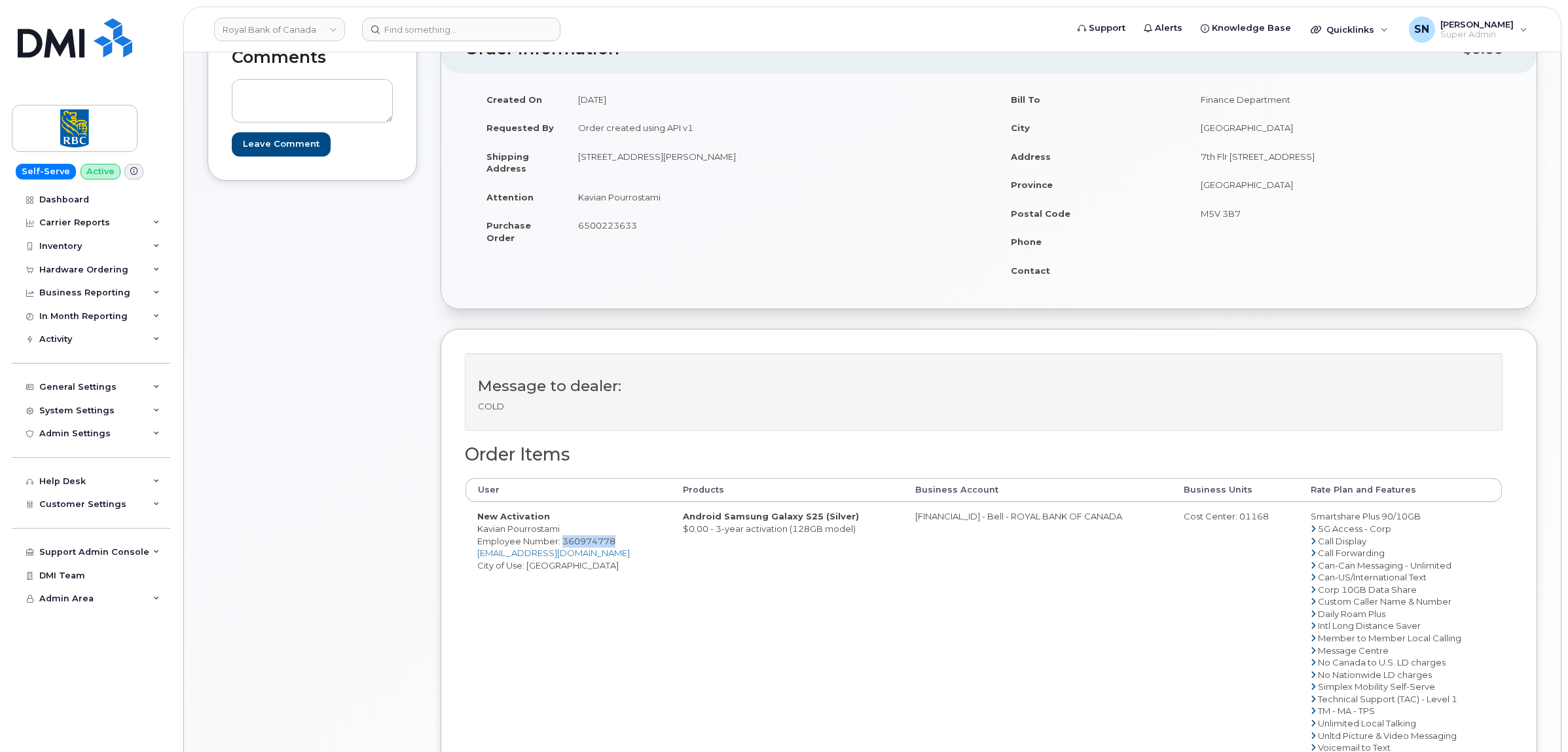
drag, startPoint x: 476, startPoint y: 531, endPoint x: 562, endPoint y: 532, distance: 86.0
click at [562, 532] on td "New Activation Kavian Pourrostami Employee Number: 360974778 [EMAIL_ADDRESS][DO…" at bounding box center [568, 631] width 206 height 259
copy td "Kavian Pourrostami"
click at [594, 229] on span "6500223633" at bounding box center [608, 225] width 59 height 11
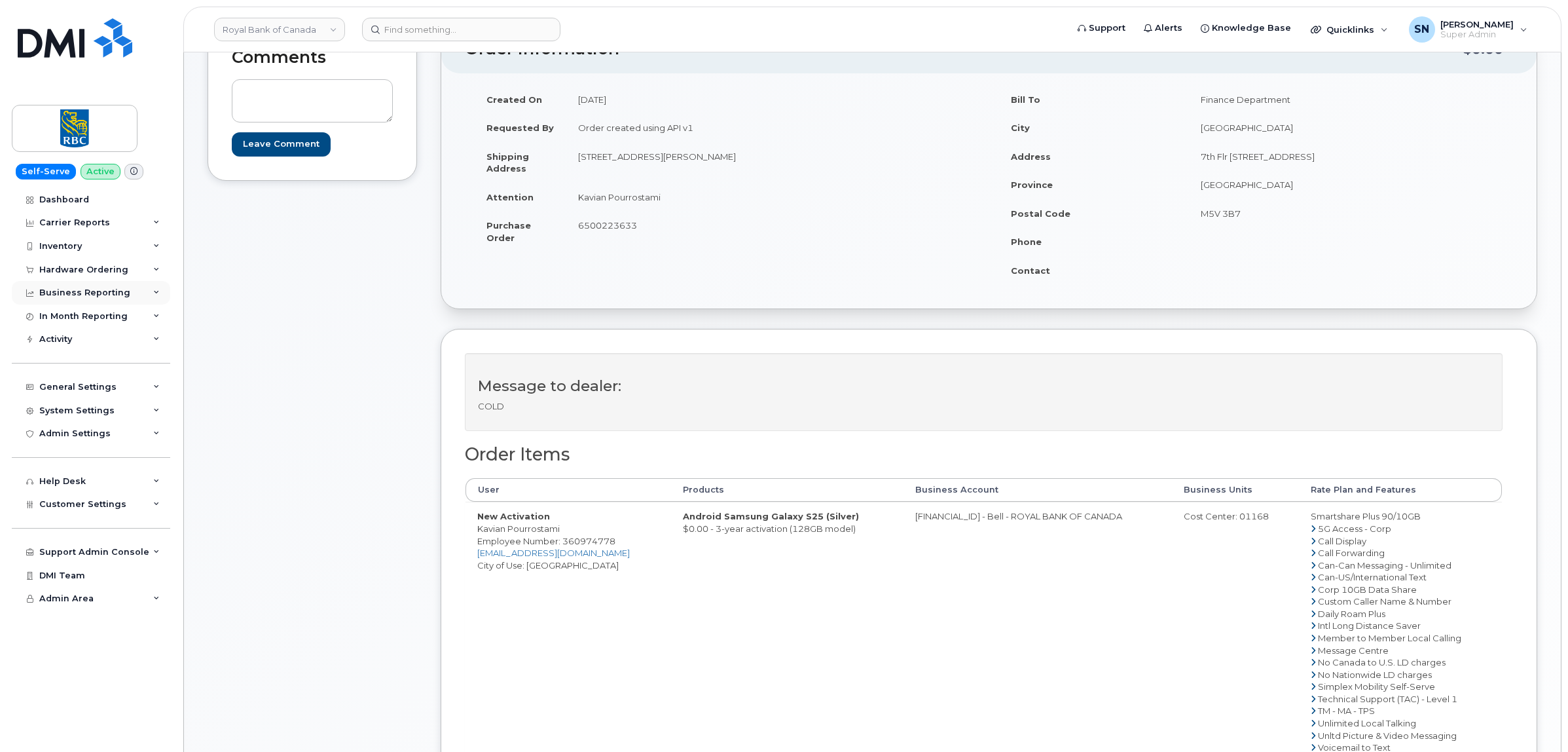
copy span "6500223633"
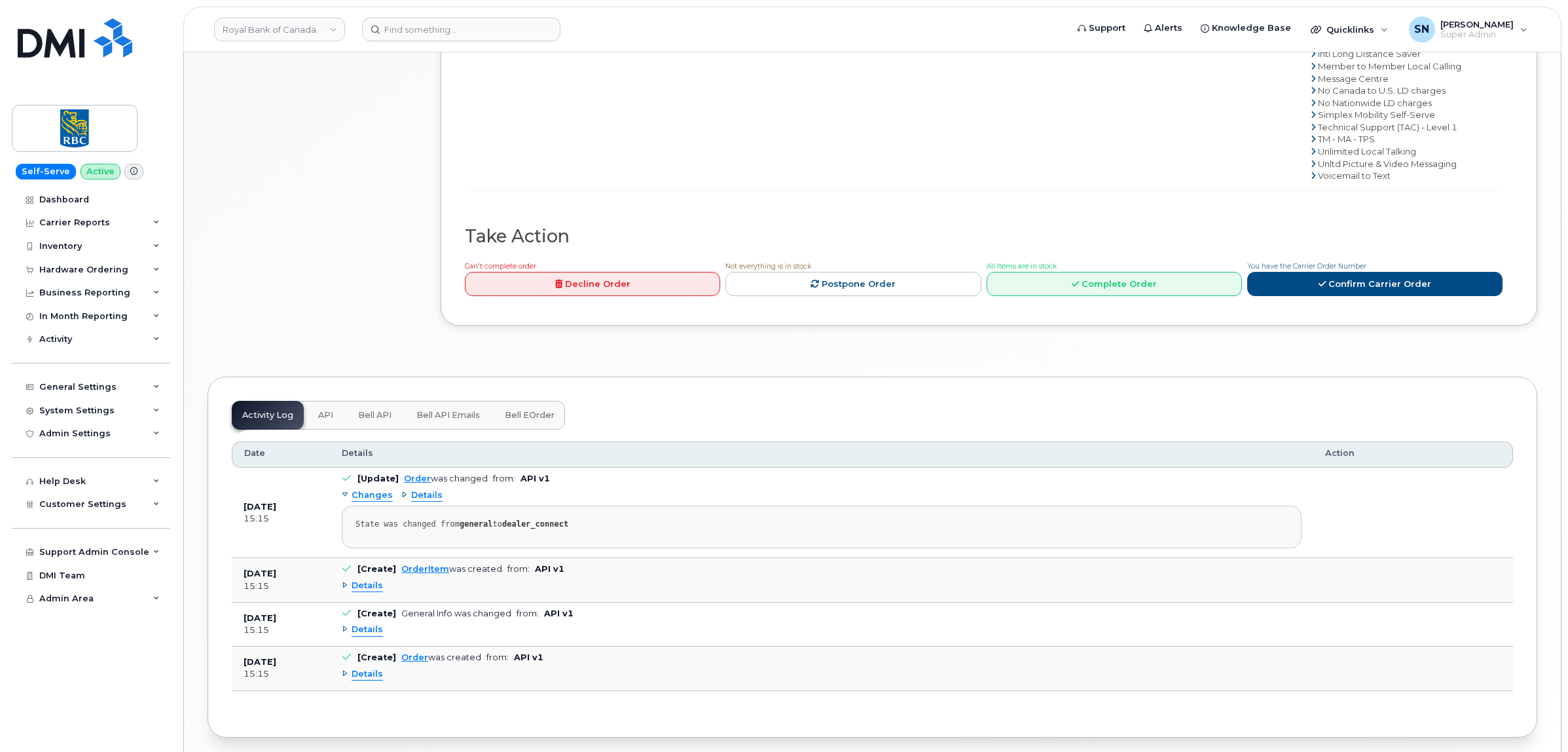
scroll to position [736, 0]
click at [1283, 289] on link "Confirm Carrier Order" at bounding box center [1375, 283] width 256 height 24
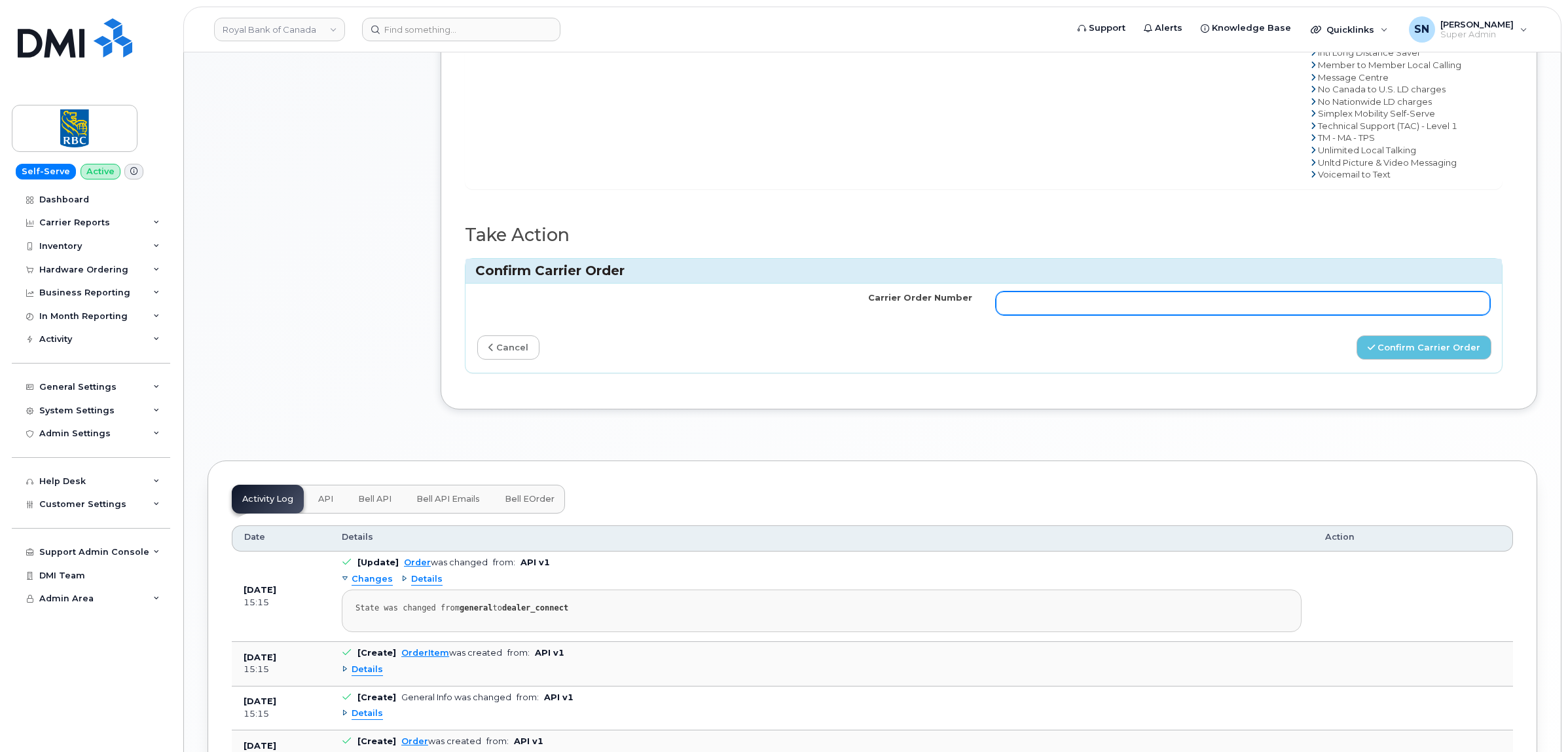
click at [1252, 305] on input "Carrier Order Number" at bounding box center [1243, 303] width 495 height 24
paste input "3027355"
type input "3027355"
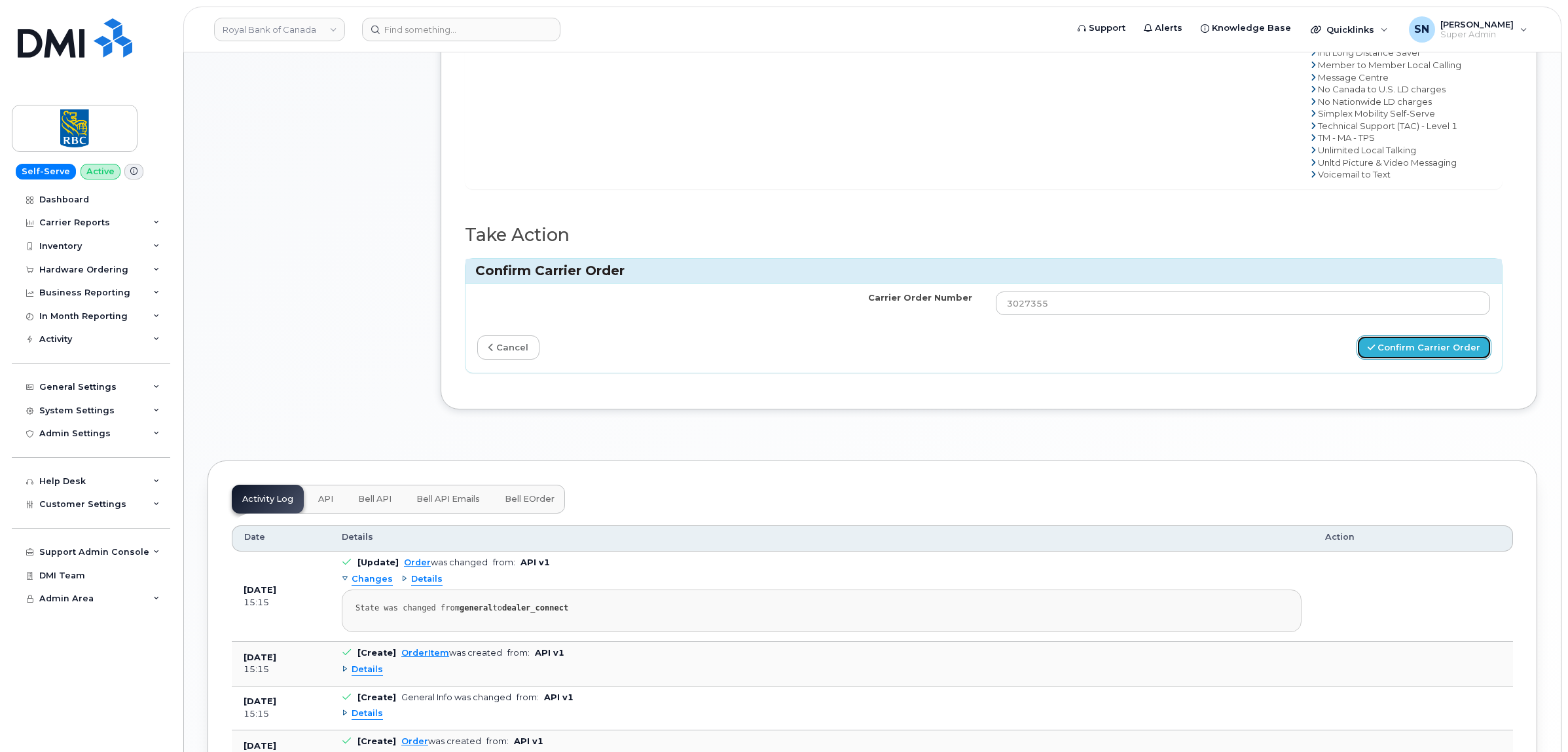
click at [1414, 358] on button "Confirm Carrier Order" at bounding box center [1424, 347] width 135 height 24
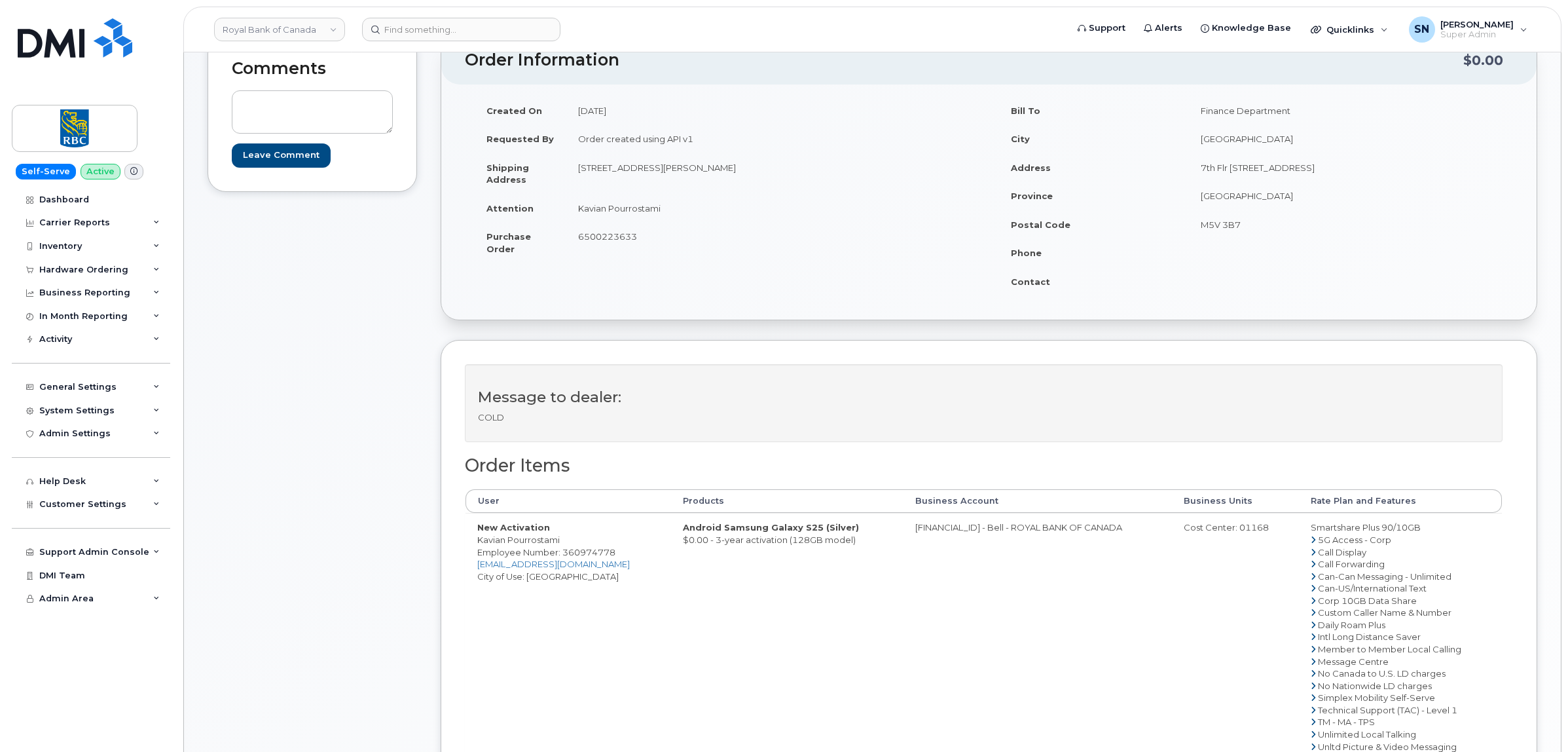
scroll to position [164, 0]
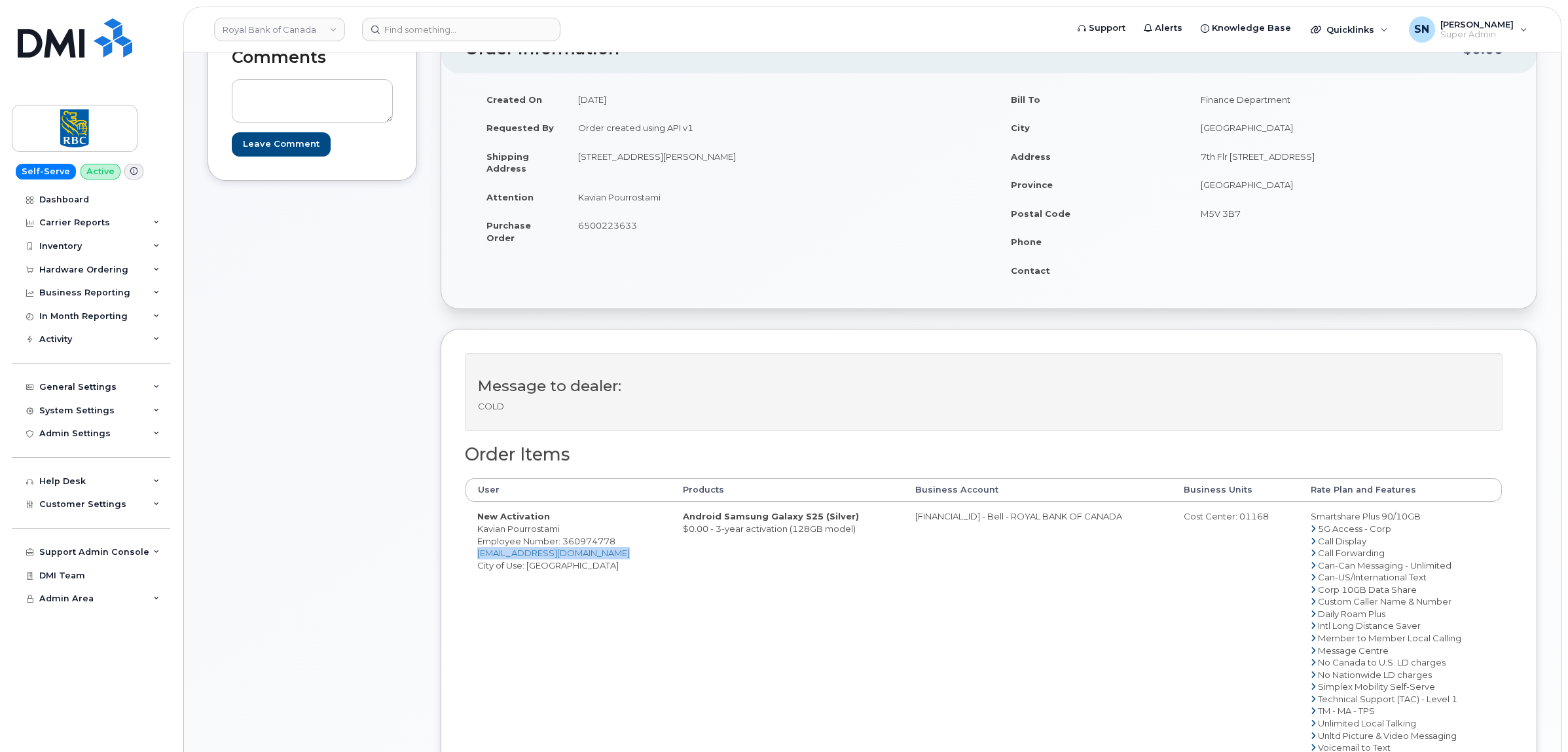
drag, startPoint x: 618, startPoint y: 555, endPoint x: 478, endPoint y: 561, distance: 140.1
click at [478, 561] on td "New Activation Kavian Pourrostami Employee Number: 360974778 [EMAIL_ADDRESS][DO…" at bounding box center [568, 631] width 206 height 259
copy link "[EMAIL_ADDRESS][DOMAIN_NAME]"
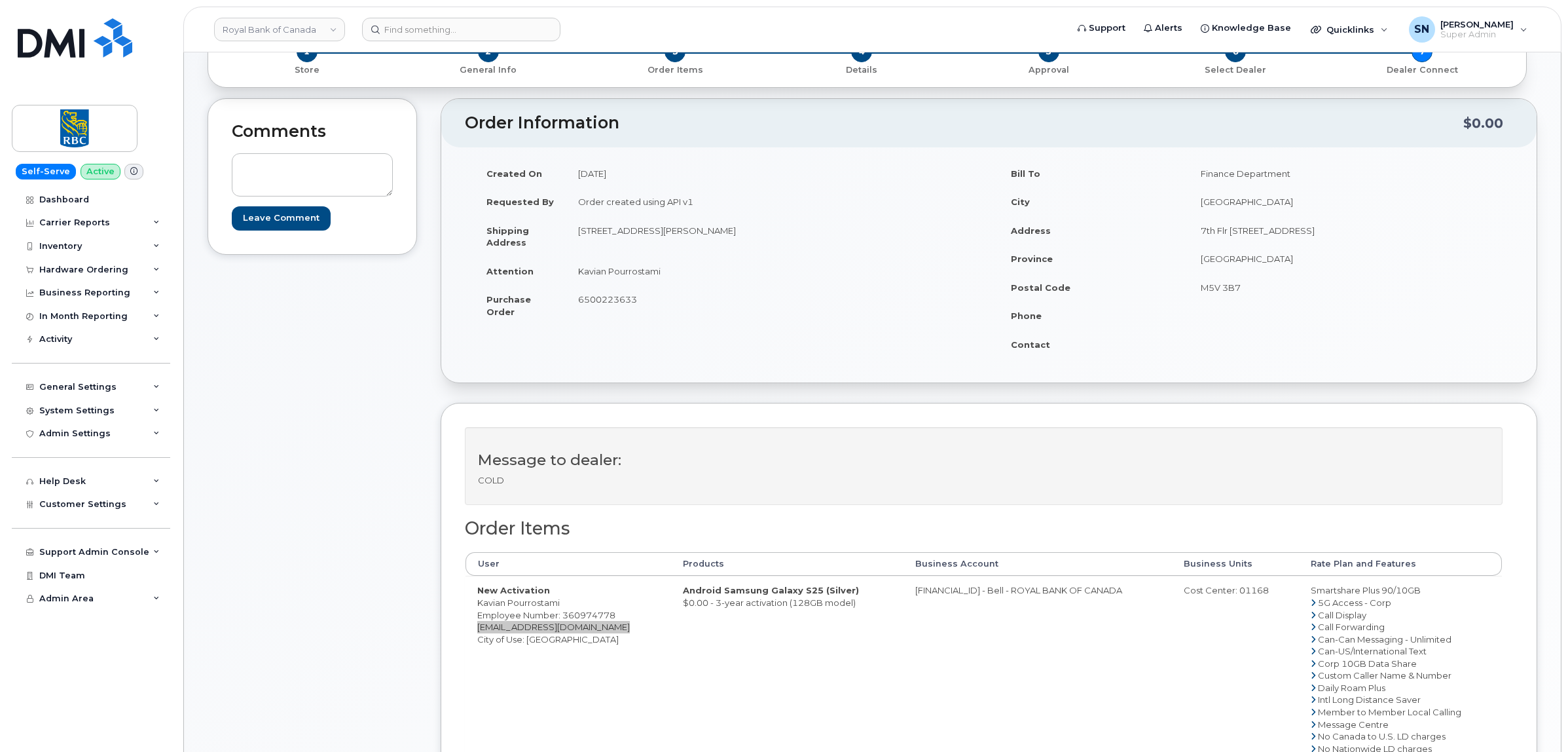
scroll to position [0, 0]
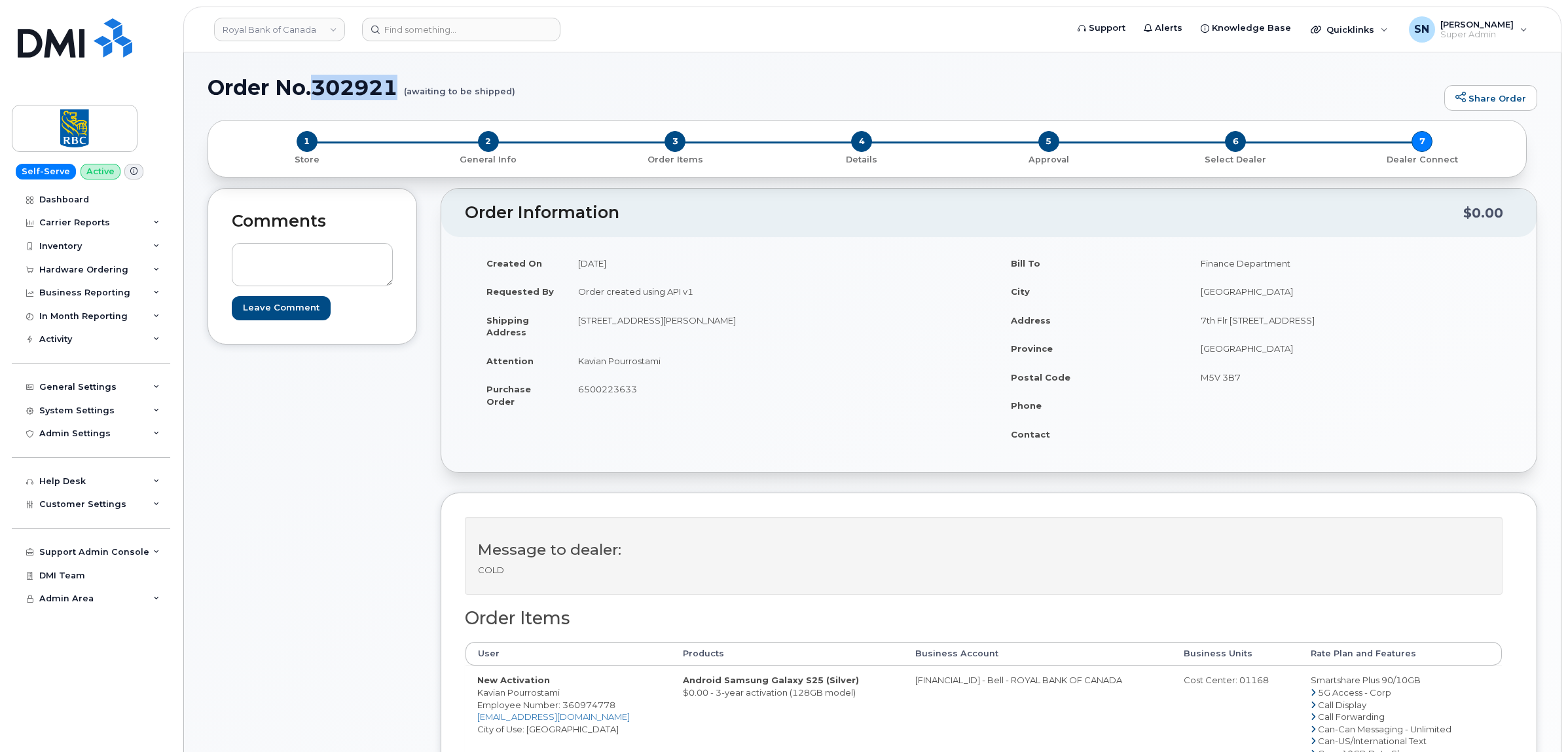
drag, startPoint x: 318, startPoint y: 86, endPoint x: 396, endPoint y: 95, distance: 78.5
click at [396, 95] on h1 "Order No.302921 (awaiting to be shipped)" at bounding box center [823, 87] width 1230 height 23
copy h1 "302921"
